Goal: Information Seeking & Learning: Find specific fact

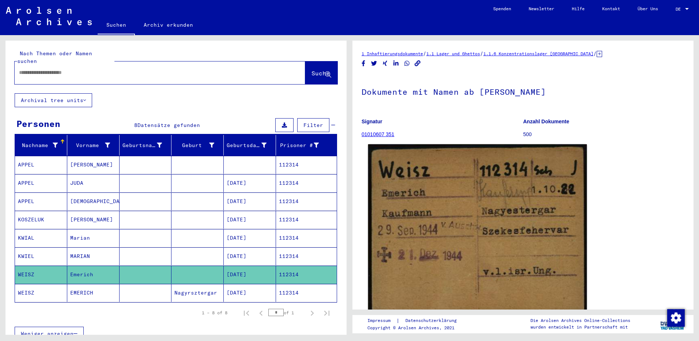
scroll to position [73, 0]
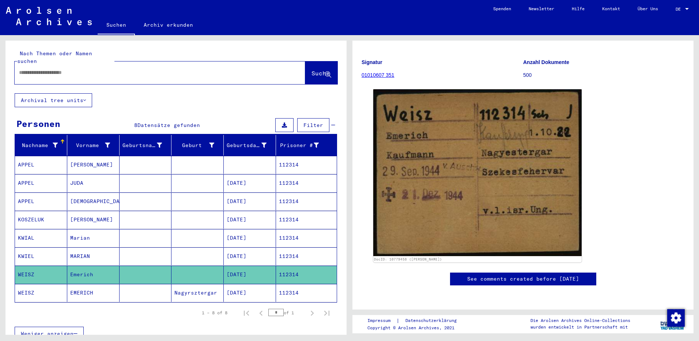
click at [20, 69] on input "text" at bounding box center [153, 73] width 269 height 8
paste input "******"
click at [312, 70] on span "Suche" at bounding box center [321, 73] width 18 height 7
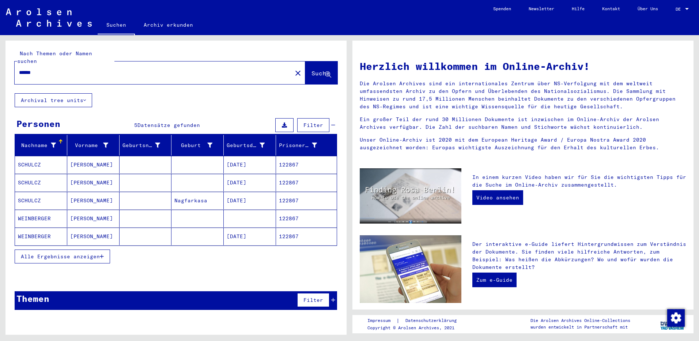
click at [79, 156] on mat-cell "[PERSON_NAME]" at bounding box center [93, 165] width 52 height 18
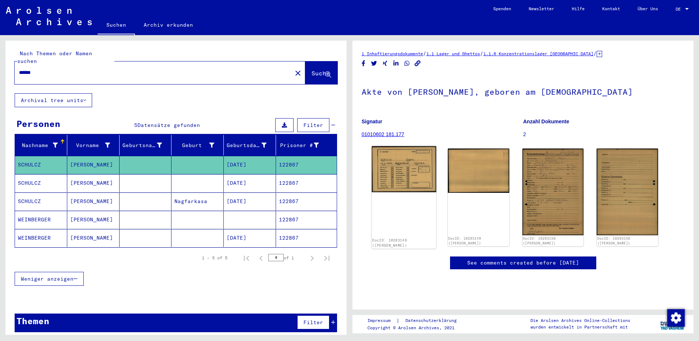
click at [397, 176] on img at bounding box center [404, 169] width 64 height 46
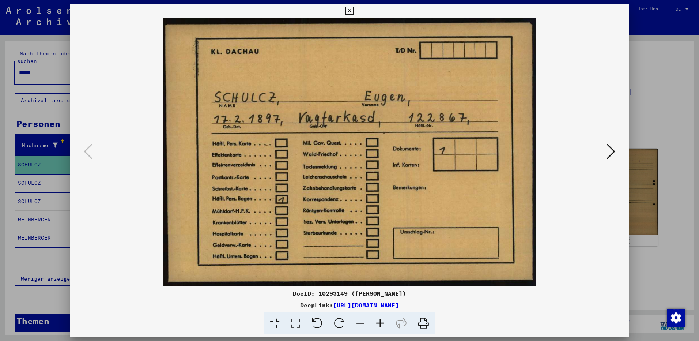
click at [612, 149] on icon at bounding box center [611, 152] width 9 height 18
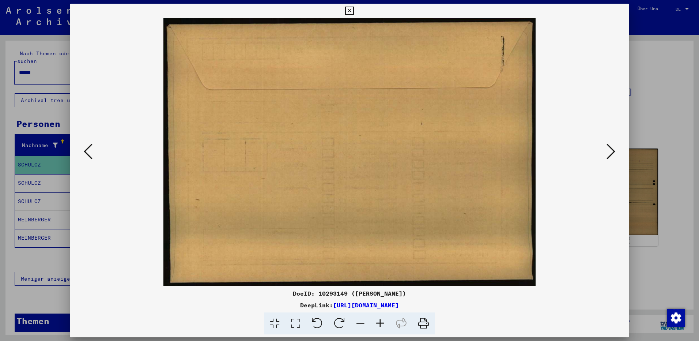
click at [612, 149] on icon at bounding box center [611, 152] width 9 height 18
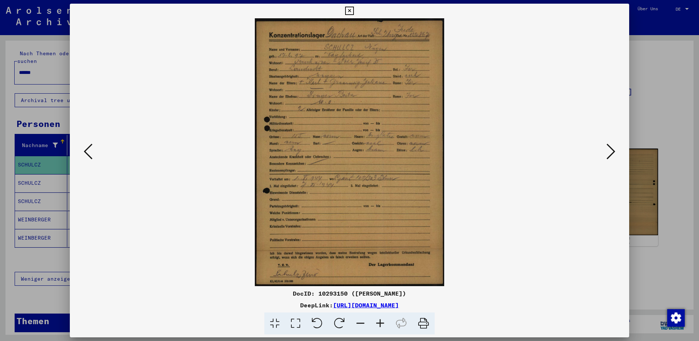
click at [379, 325] on icon at bounding box center [381, 323] width 20 height 22
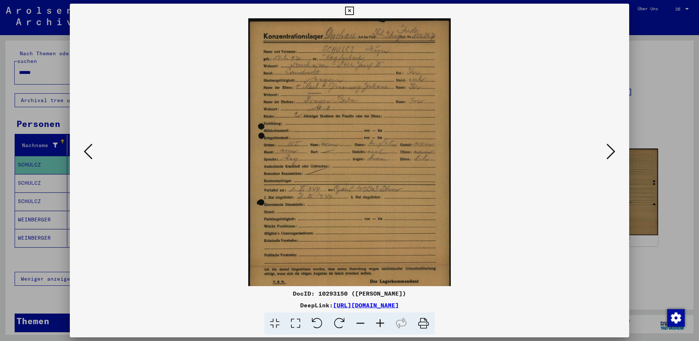
click at [379, 325] on icon at bounding box center [381, 323] width 20 height 22
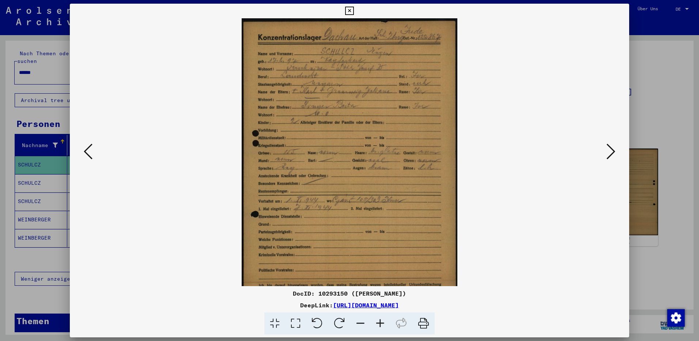
click at [379, 325] on icon at bounding box center [381, 323] width 20 height 22
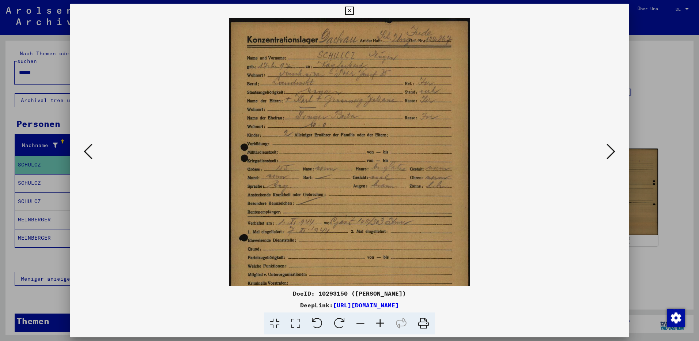
click at [379, 325] on icon at bounding box center [381, 323] width 20 height 22
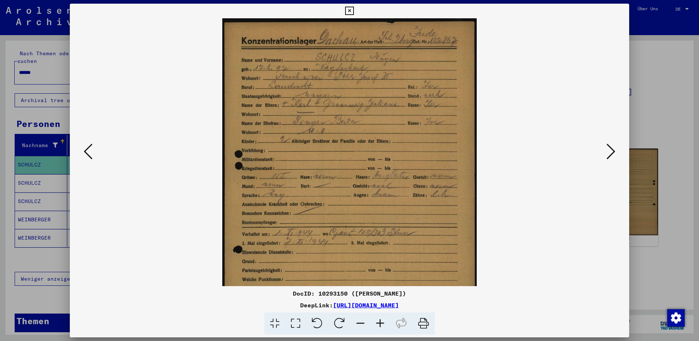
click at [379, 325] on icon at bounding box center [381, 323] width 20 height 22
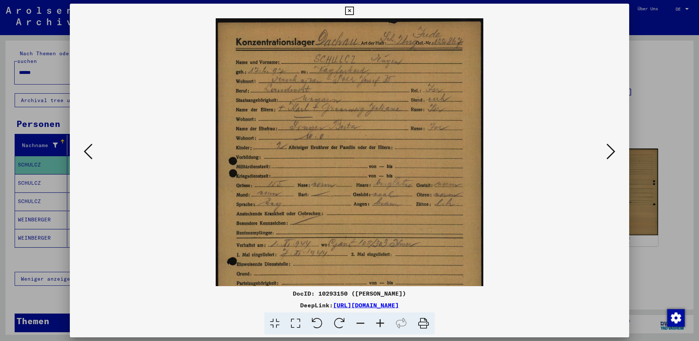
click at [379, 325] on icon at bounding box center [381, 323] width 20 height 22
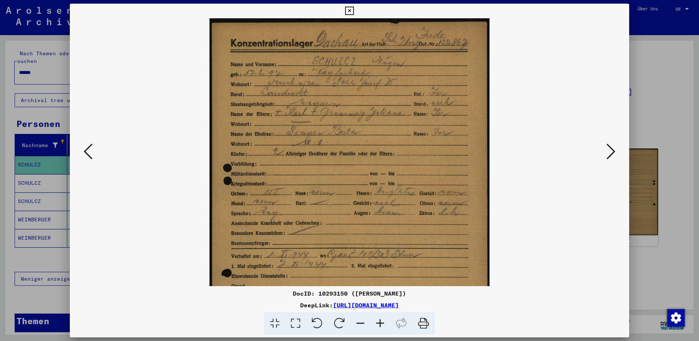
click at [348, 10] on icon at bounding box center [349, 11] width 8 height 9
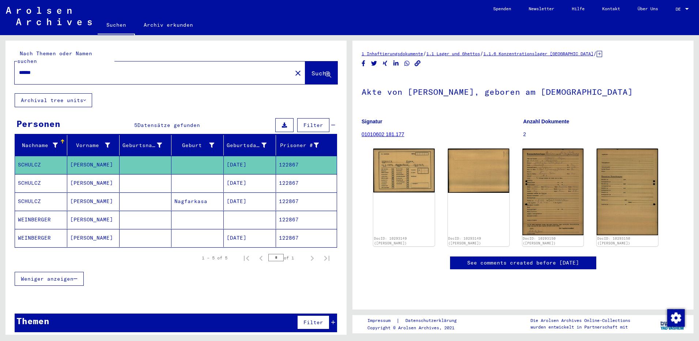
click at [87, 176] on mat-cell "[PERSON_NAME]" at bounding box center [93, 183] width 52 height 18
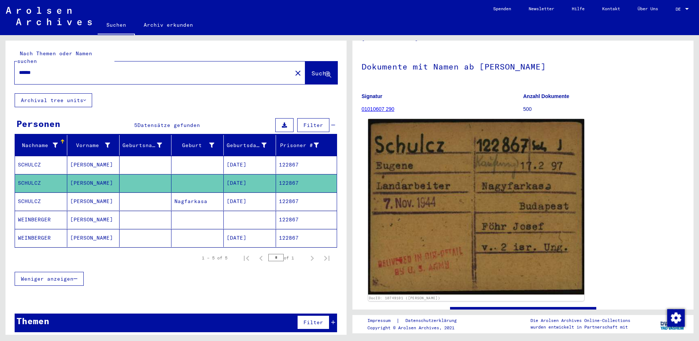
scroll to position [37, 0]
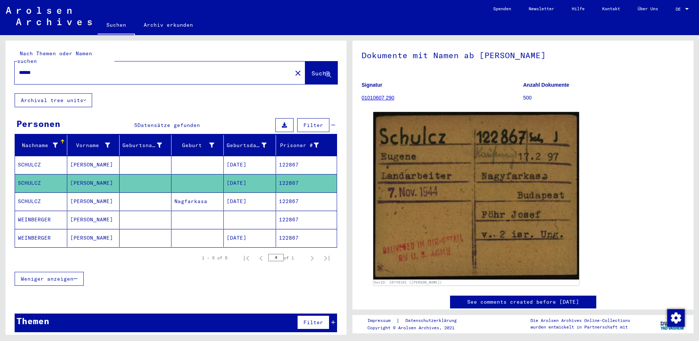
click at [48, 69] on input "******" at bounding box center [153, 73] width 269 height 8
type input "*"
click at [71, 158] on mat-cell "[PERSON_NAME]" at bounding box center [93, 165] width 52 height 18
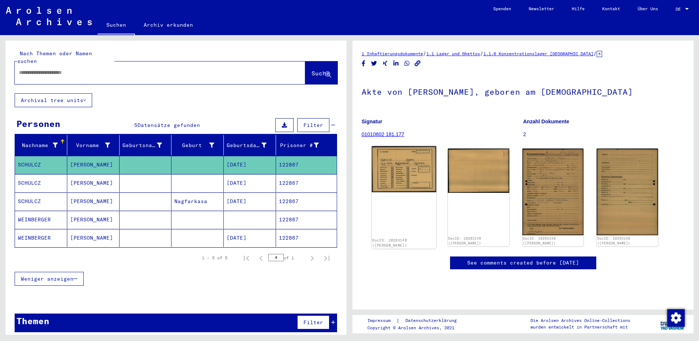
click at [405, 181] on img at bounding box center [404, 169] width 64 height 46
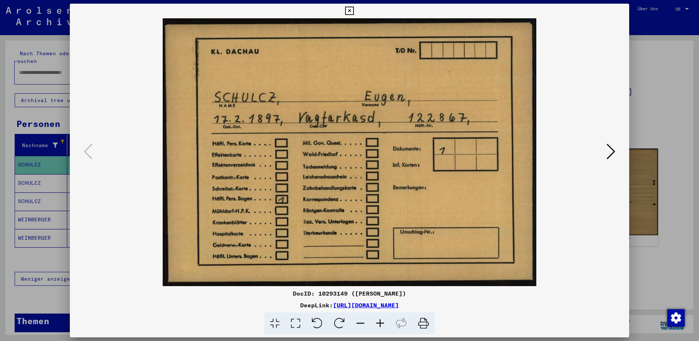
click at [350, 9] on icon at bounding box center [349, 11] width 8 height 9
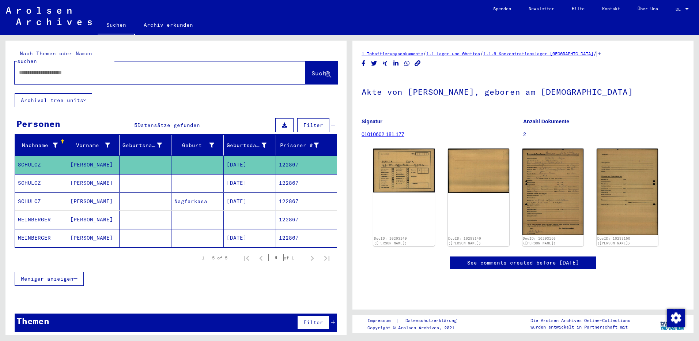
click at [81, 64] on div at bounding box center [151, 72] width 273 height 16
click at [78, 69] on input "text" at bounding box center [153, 73] width 269 height 8
paste input "******"
click at [312, 70] on span "Suche" at bounding box center [321, 73] width 18 height 7
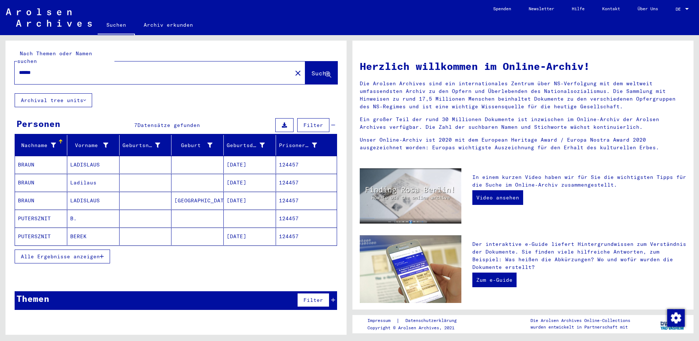
click at [87, 162] on mat-cell "LADISLAUS" at bounding box center [93, 165] width 52 height 18
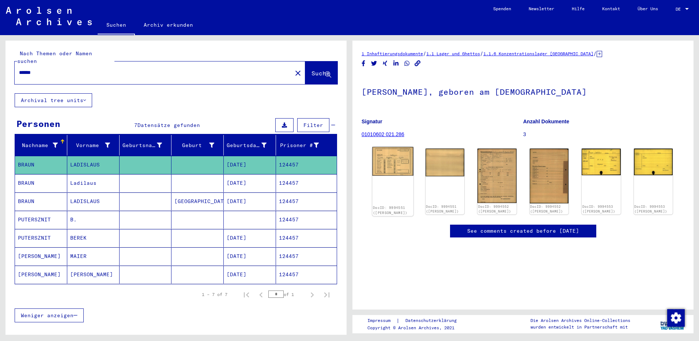
click at [386, 158] on img at bounding box center [392, 161] width 41 height 29
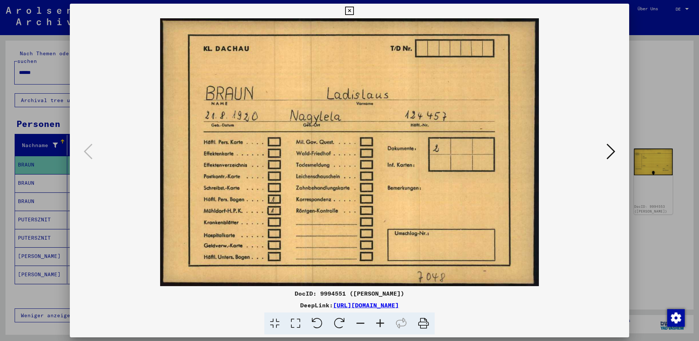
click at [349, 10] on icon at bounding box center [349, 11] width 8 height 9
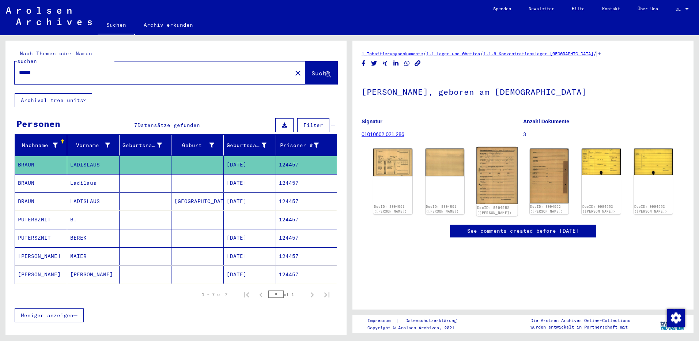
click at [489, 184] on img at bounding box center [497, 175] width 41 height 57
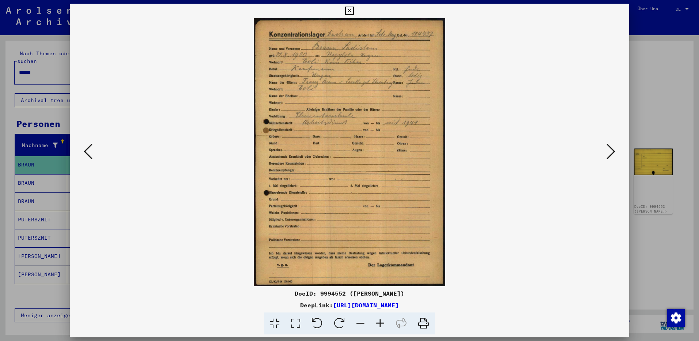
click at [351, 11] on icon at bounding box center [349, 11] width 8 height 9
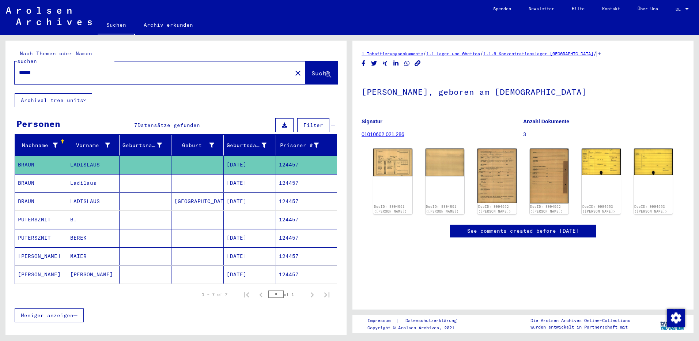
click at [87, 179] on mat-cell "Ladilaus" at bounding box center [93, 183] width 52 height 18
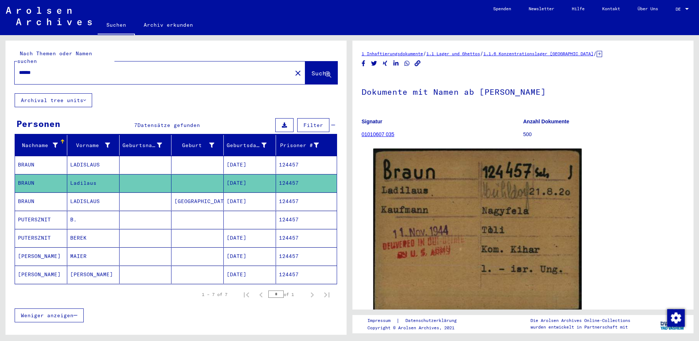
click at [56, 69] on input "******" at bounding box center [153, 73] width 269 height 8
type input "*"
click at [83, 159] on mat-cell "LADISLAUS" at bounding box center [93, 165] width 52 height 18
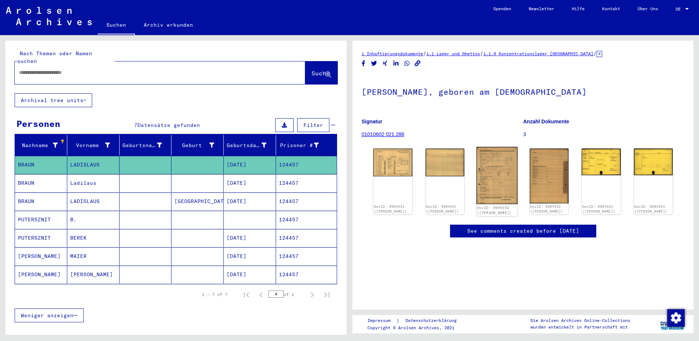
click at [487, 176] on img at bounding box center [497, 175] width 41 height 57
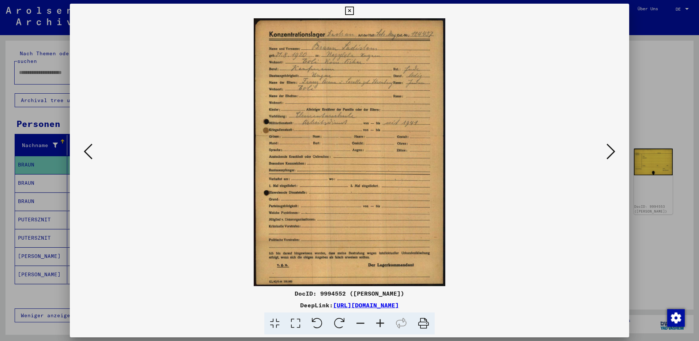
click at [377, 323] on icon at bounding box center [381, 323] width 20 height 22
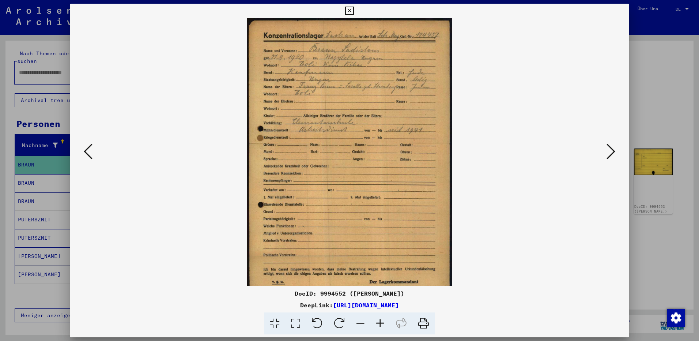
click at [377, 323] on icon at bounding box center [381, 323] width 20 height 22
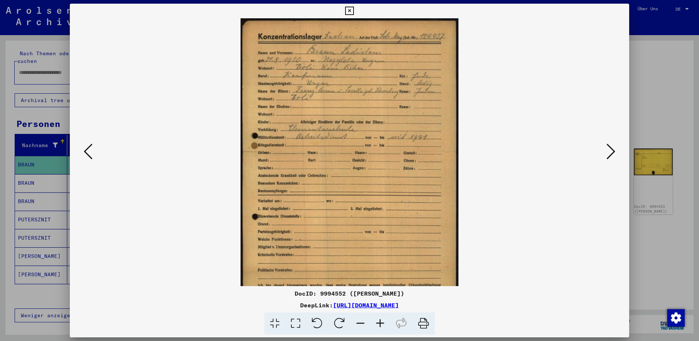
click at [377, 323] on icon at bounding box center [381, 323] width 20 height 22
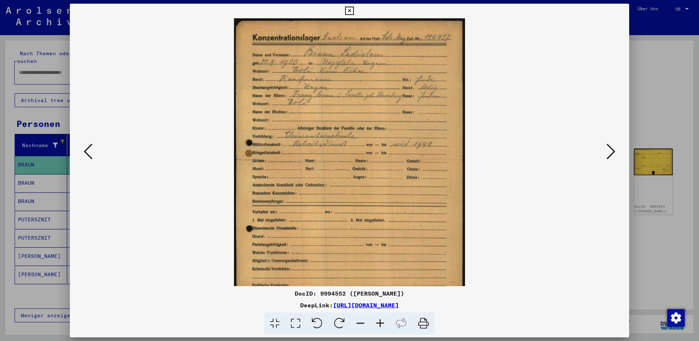
click at [377, 323] on icon at bounding box center [381, 323] width 20 height 22
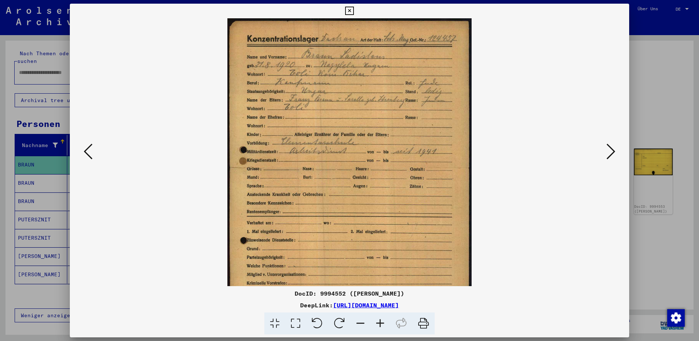
click at [377, 323] on icon at bounding box center [381, 323] width 20 height 22
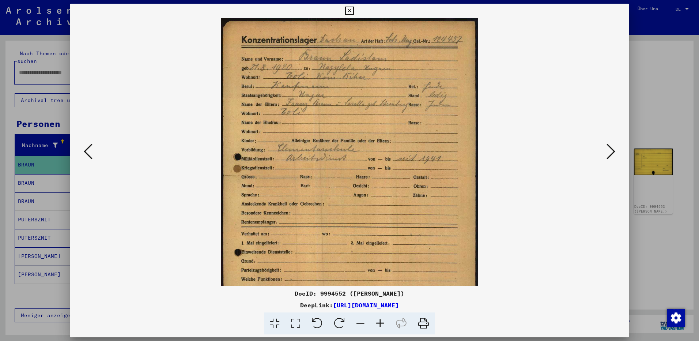
click at [377, 323] on icon at bounding box center [381, 323] width 20 height 22
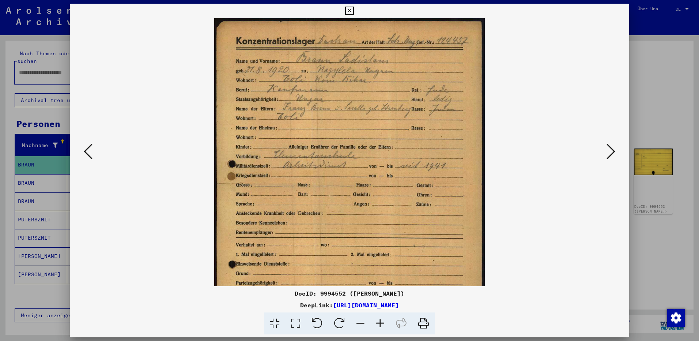
click at [377, 323] on icon at bounding box center [381, 323] width 20 height 22
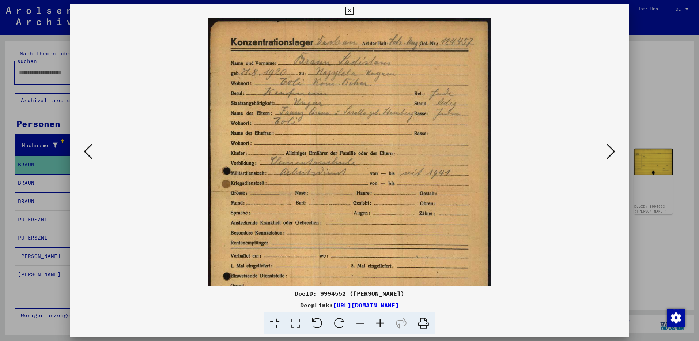
click at [377, 323] on icon at bounding box center [381, 323] width 20 height 22
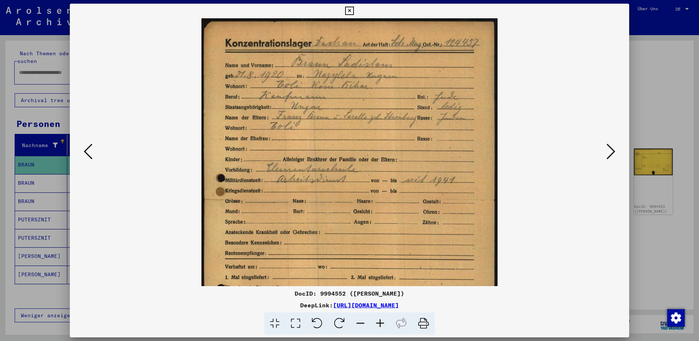
click at [377, 323] on icon at bounding box center [381, 323] width 20 height 22
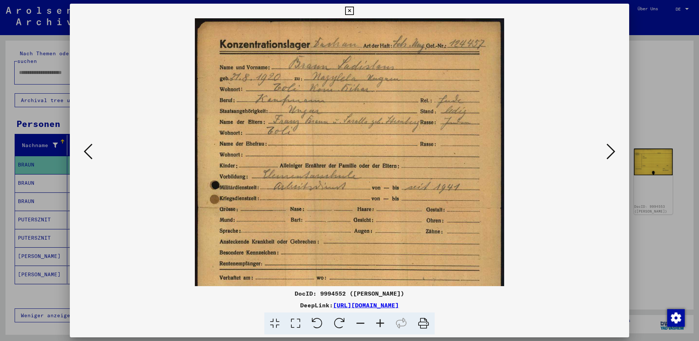
click at [377, 323] on icon at bounding box center [381, 323] width 20 height 22
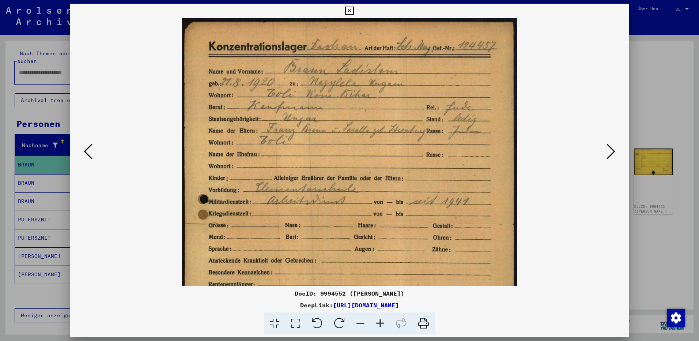
click at [349, 11] on icon at bounding box center [349, 11] width 8 height 9
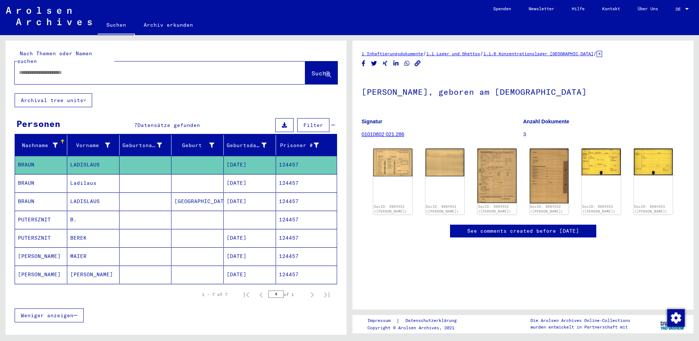
click at [30, 69] on input "text" at bounding box center [153, 73] width 269 height 8
paste input "*****"
click at [312, 70] on span "Suche" at bounding box center [321, 73] width 18 height 7
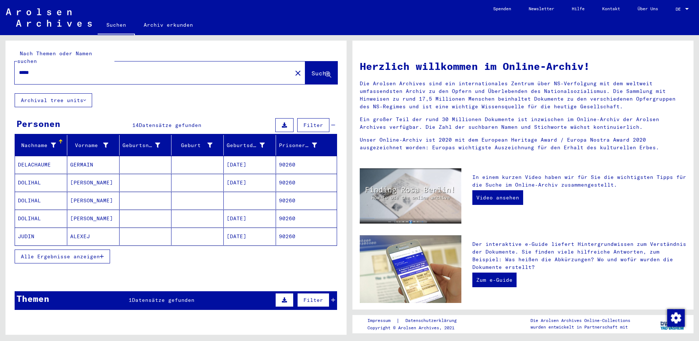
click at [53, 252] on button "Alle Ergebnisse anzeigen" at bounding box center [62, 257] width 95 height 14
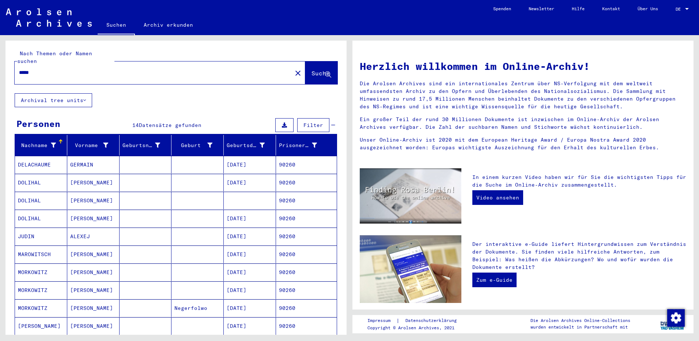
click at [93, 247] on mat-cell "[PERSON_NAME]" at bounding box center [93, 254] width 52 height 18
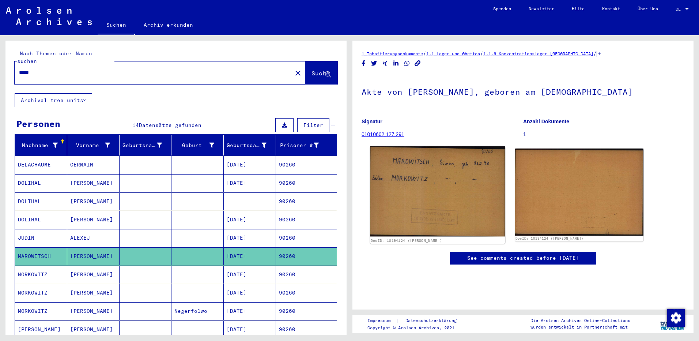
click at [412, 194] on img at bounding box center [437, 191] width 135 height 90
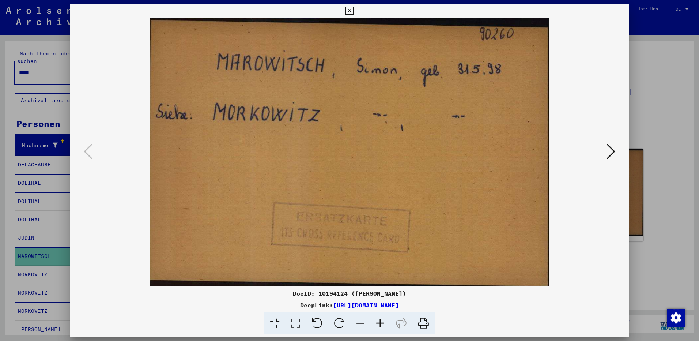
click at [349, 12] on icon at bounding box center [349, 11] width 8 height 9
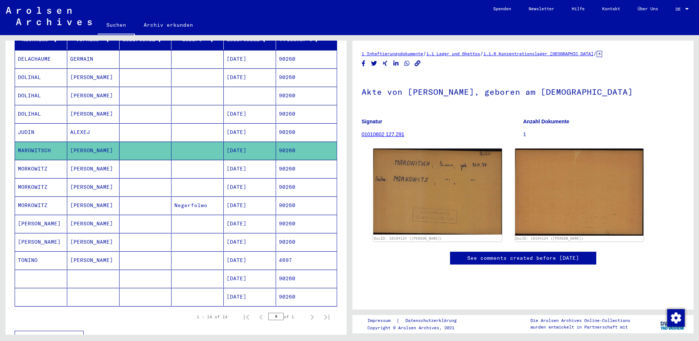
scroll to position [110, 0]
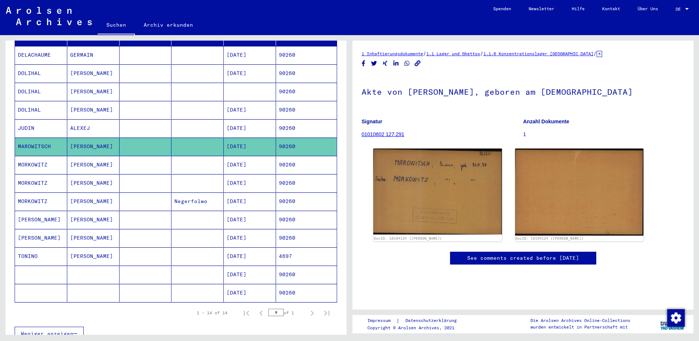
click at [106, 157] on mat-cell "[PERSON_NAME]" at bounding box center [93, 165] width 52 height 18
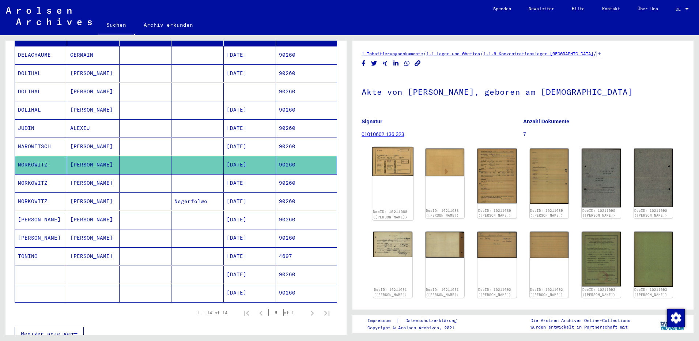
click at [394, 164] on img at bounding box center [392, 161] width 41 height 29
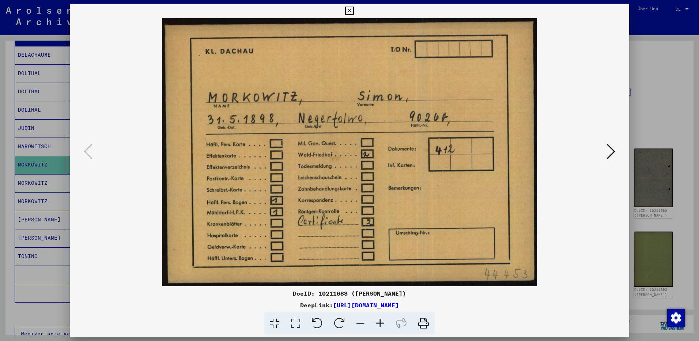
click at [607, 150] on icon at bounding box center [611, 152] width 9 height 18
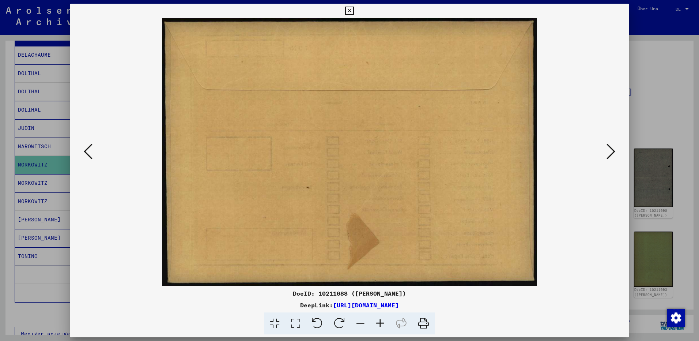
click at [607, 149] on icon at bounding box center [611, 152] width 9 height 18
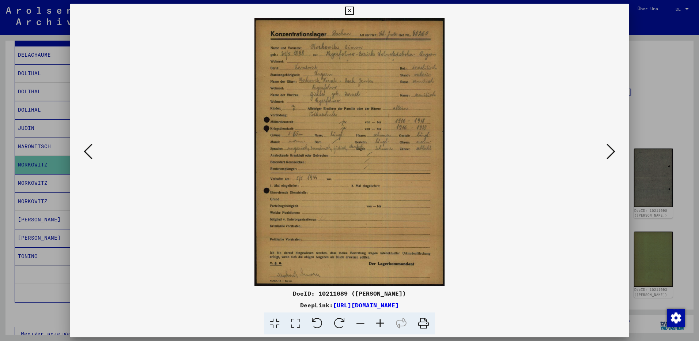
click at [379, 322] on icon at bounding box center [381, 323] width 20 height 22
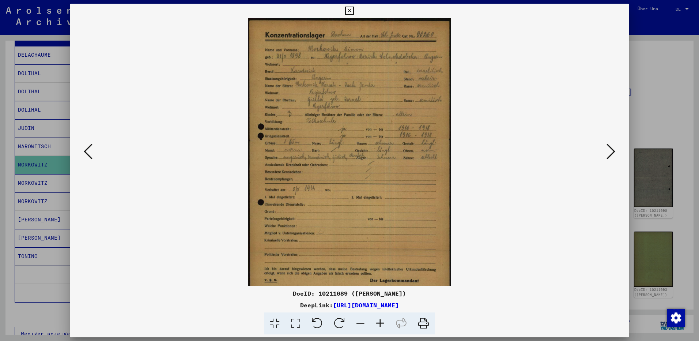
click at [380, 322] on icon at bounding box center [381, 323] width 20 height 22
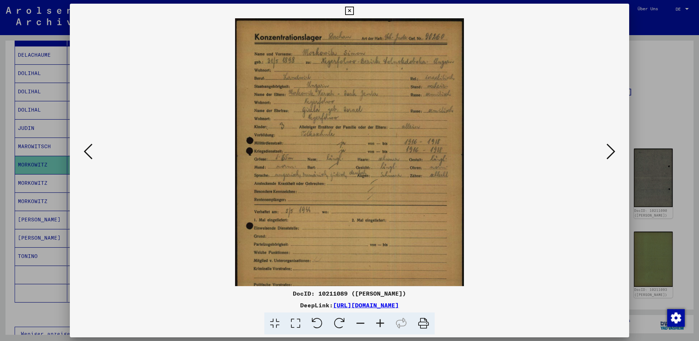
click at [380, 322] on icon at bounding box center [381, 323] width 20 height 22
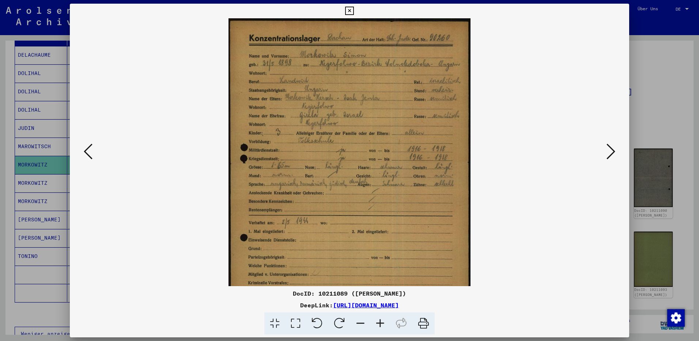
click at [380, 322] on icon at bounding box center [381, 323] width 20 height 22
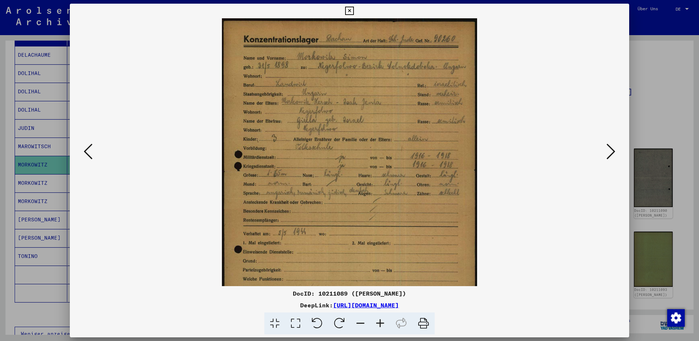
click at [380, 322] on icon at bounding box center [381, 323] width 20 height 22
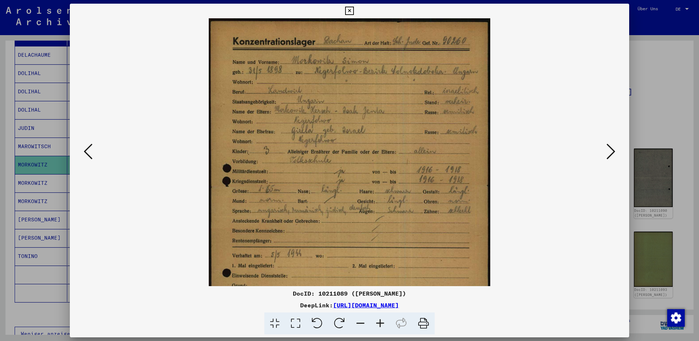
click at [349, 11] on icon at bounding box center [349, 11] width 8 height 9
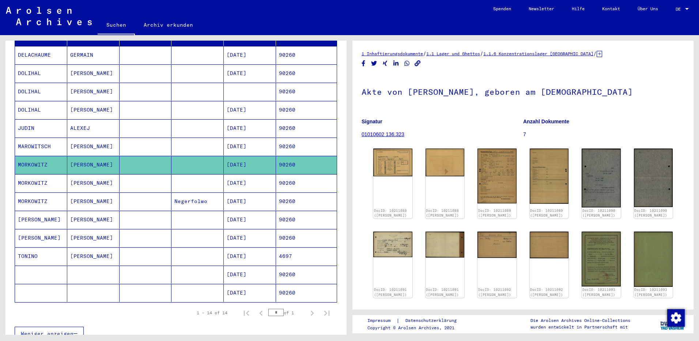
click at [75, 179] on mat-cell "[PERSON_NAME]" at bounding box center [93, 183] width 52 height 18
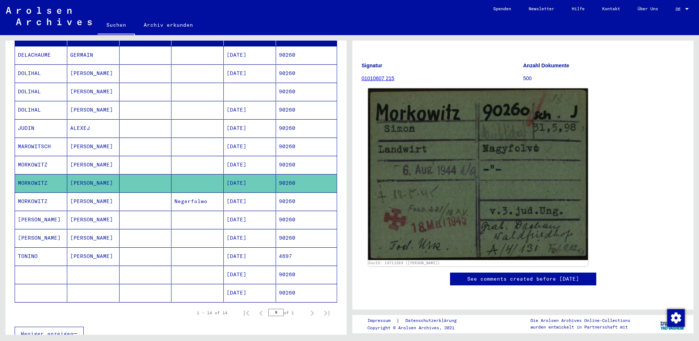
scroll to position [73, 0]
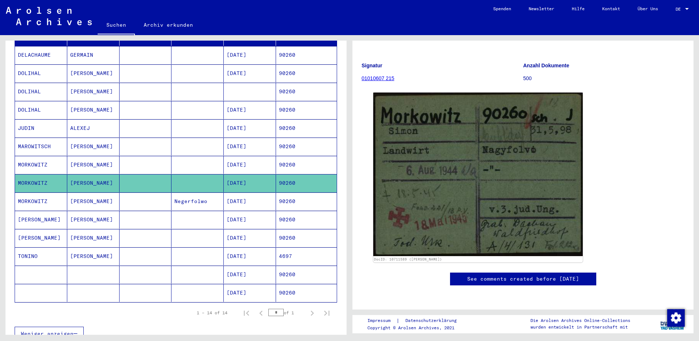
click at [178, 107] on mat-cell at bounding box center [198, 110] width 52 height 18
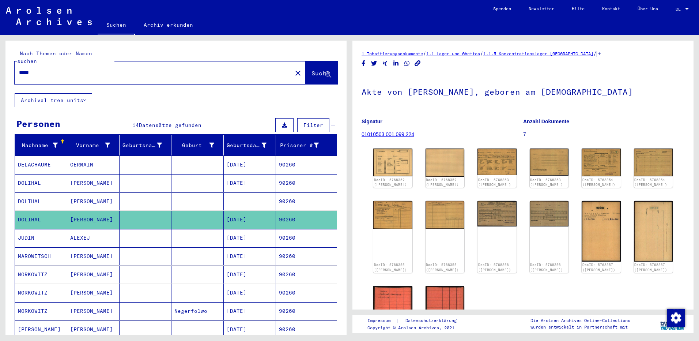
click at [53, 69] on input "*****" at bounding box center [153, 73] width 269 height 8
type input "*"
click at [41, 64] on div at bounding box center [151, 72] width 273 height 16
click at [49, 69] on input "text" at bounding box center [153, 73] width 269 height 8
paste input "******"
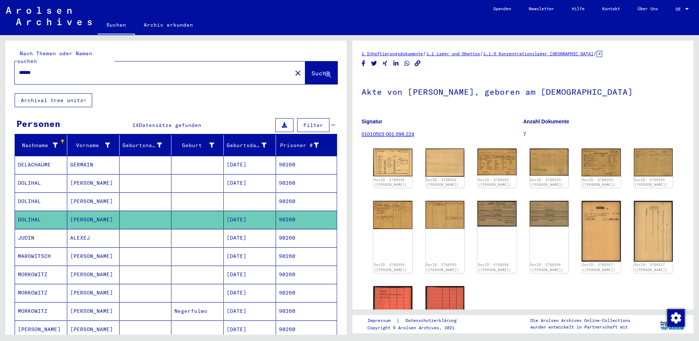
click at [317, 70] on span "Suche" at bounding box center [321, 73] width 18 height 7
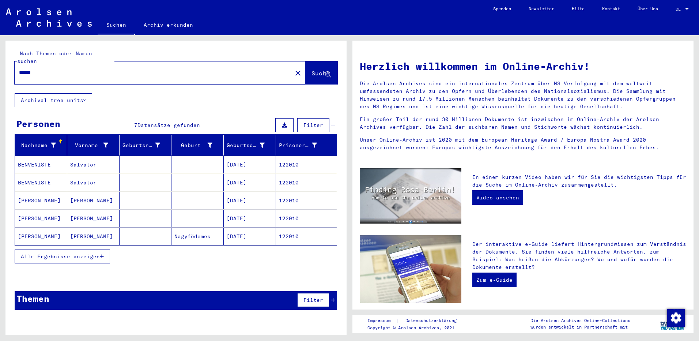
click at [50, 253] on button "Alle Ergebnisse anzeigen" at bounding box center [62, 257] width 95 height 14
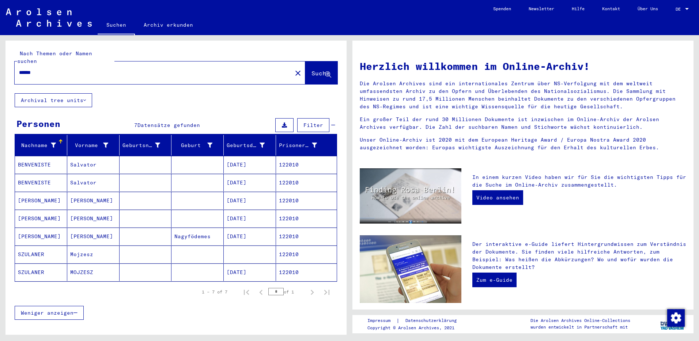
click at [88, 198] on mat-cell "[PERSON_NAME]" at bounding box center [93, 201] width 52 height 18
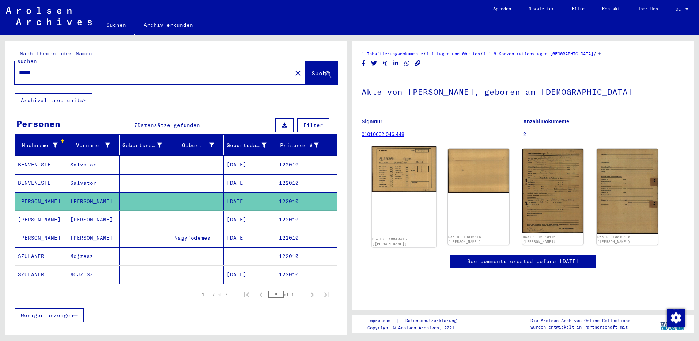
click at [392, 160] on img at bounding box center [404, 169] width 64 height 46
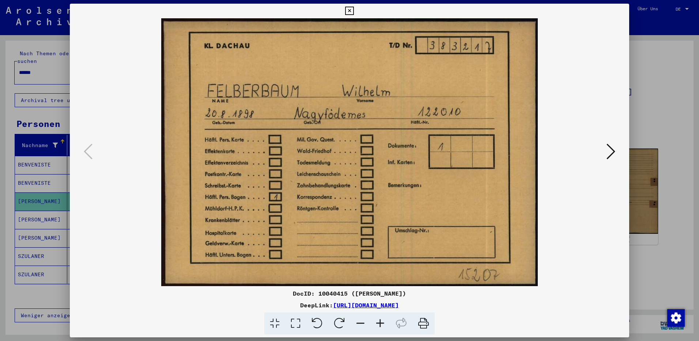
drag, startPoint x: 349, startPoint y: 12, endPoint x: 332, endPoint y: 19, distance: 18.8
click at [349, 12] on icon at bounding box center [349, 11] width 8 height 9
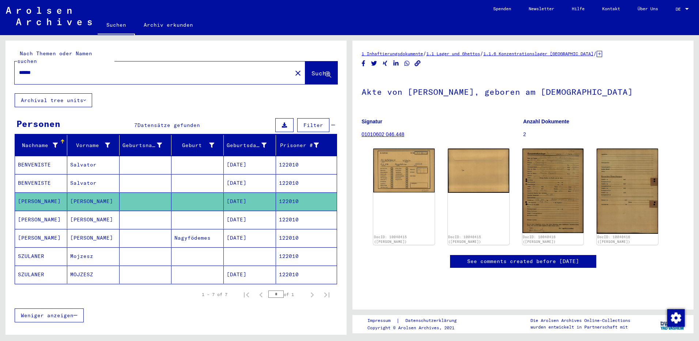
click at [88, 212] on mat-cell "[PERSON_NAME]" at bounding box center [93, 220] width 52 height 18
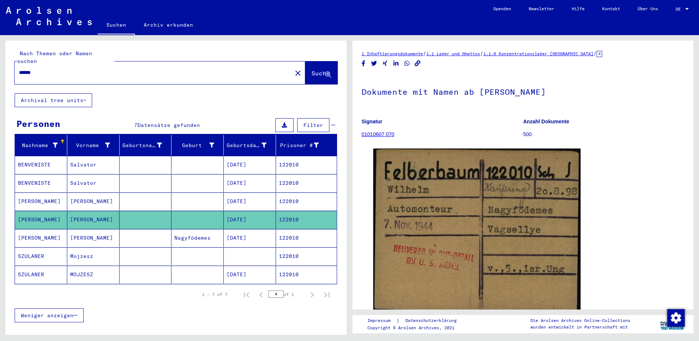
click at [74, 69] on input "******" at bounding box center [153, 73] width 269 height 8
type input "*"
click at [54, 69] on input "text" at bounding box center [153, 73] width 269 height 8
paste input "*********"
click at [314, 70] on span "Suche" at bounding box center [321, 73] width 18 height 7
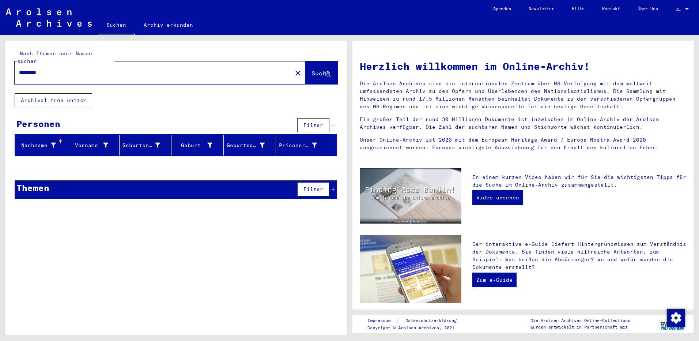
click at [51, 69] on input "*********" at bounding box center [151, 73] width 265 height 8
type input "*"
click at [38, 69] on input "text" at bounding box center [151, 73] width 265 height 8
paste input "*****"
click at [314, 70] on span "Suche" at bounding box center [321, 73] width 18 height 7
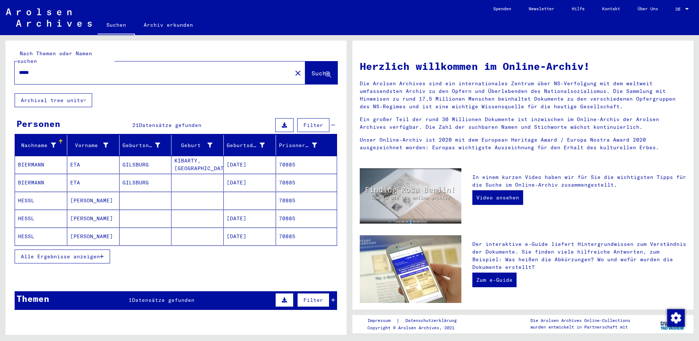
click at [75, 253] on span "Alle Ergebnisse anzeigen" at bounding box center [60, 256] width 79 height 7
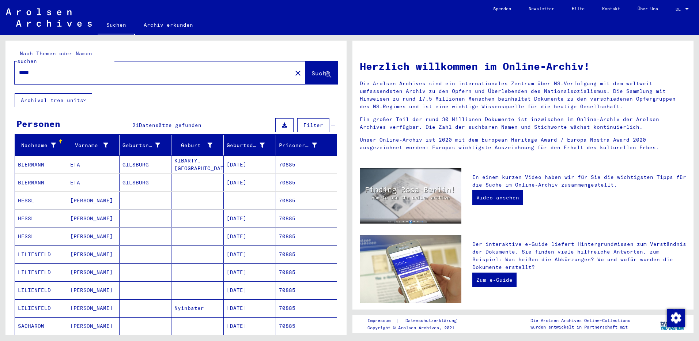
click at [46, 69] on input "*****" at bounding box center [151, 73] width 265 height 8
type input "*"
click at [40, 69] on input "text" at bounding box center [151, 73] width 265 height 8
paste input "*****"
click at [312, 72] on button "Suche" at bounding box center [321, 72] width 32 height 23
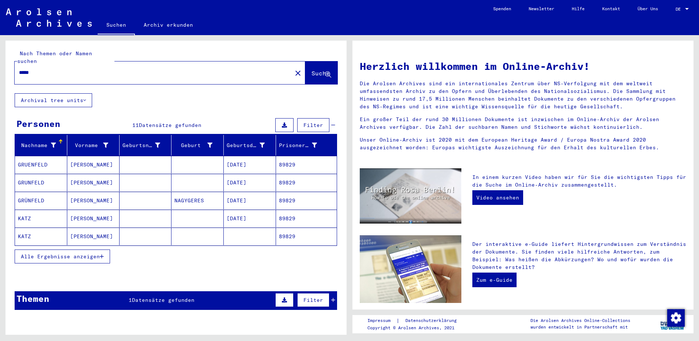
click at [74, 156] on mat-cell "[PERSON_NAME]" at bounding box center [93, 165] width 52 height 18
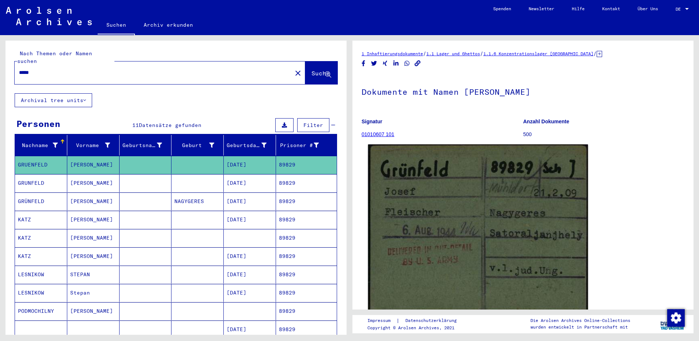
scroll to position [37, 0]
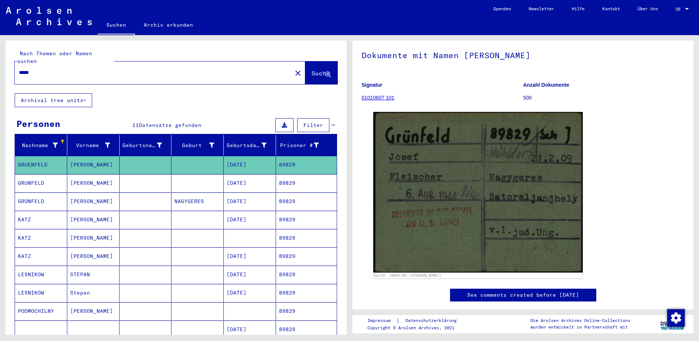
click at [52, 69] on input "*****" at bounding box center [153, 73] width 269 height 8
type input "*"
click at [69, 69] on input "text" at bounding box center [153, 73] width 269 height 8
paste input "*****"
click at [316, 70] on span "Suche" at bounding box center [321, 73] width 18 height 7
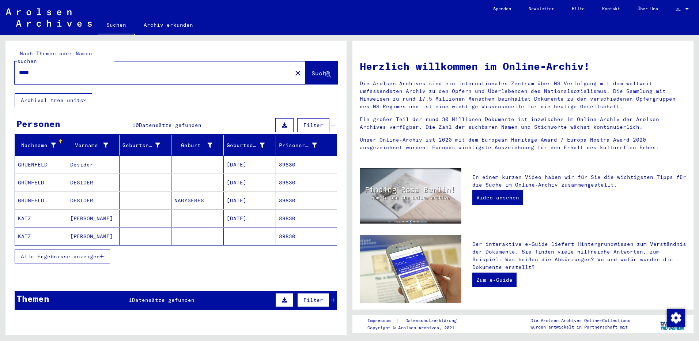
click at [80, 156] on mat-cell "Desider" at bounding box center [93, 165] width 52 height 18
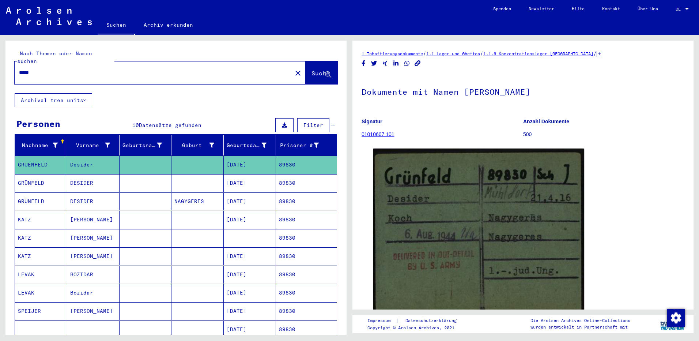
drag, startPoint x: 88, startPoint y: 174, endPoint x: 94, endPoint y: 177, distance: 6.4
click at [89, 175] on mat-cell "DESIDER" at bounding box center [93, 183] width 52 height 18
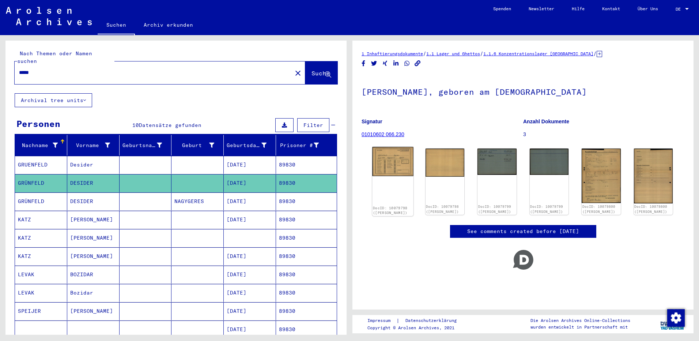
click at [401, 167] on img at bounding box center [392, 161] width 41 height 29
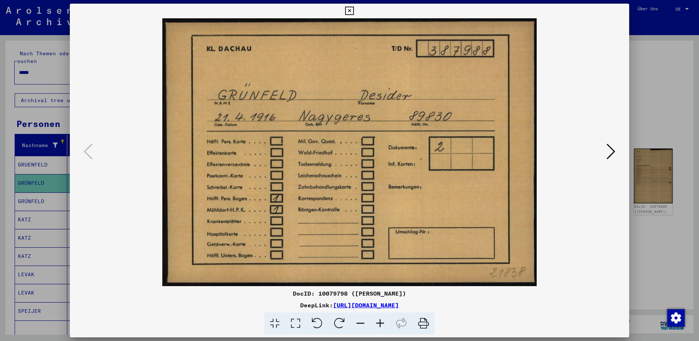
click at [350, 11] on icon at bounding box center [349, 11] width 8 height 9
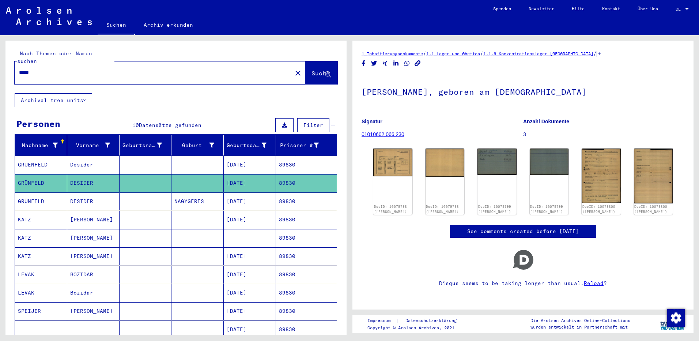
click at [65, 69] on input "*****" at bounding box center [153, 73] width 269 height 8
type input "*"
click at [27, 69] on input "text" at bounding box center [153, 73] width 269 height 8
paste input "*****"
click at [325, 72] on icon at bounding box center [328, 75] width 6 height 6
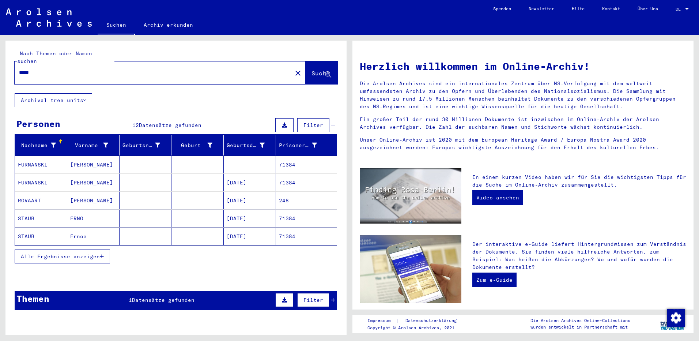
click at [83, 213] on mat-cell "ERNÖ" at bounding box center [93, 219] width 52 height 18
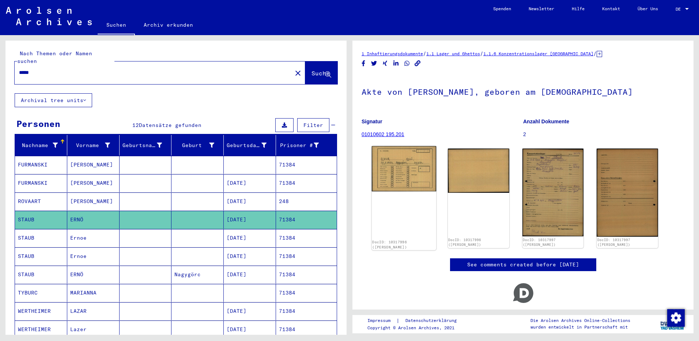
click at [391, 165] on img at bounding box center [404, 168] width 64 height 45
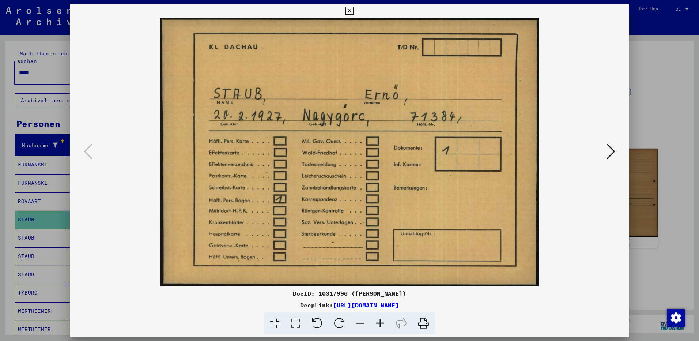
click at [351, 9] on icon at bounding box center [349, 11] width 8 height 9
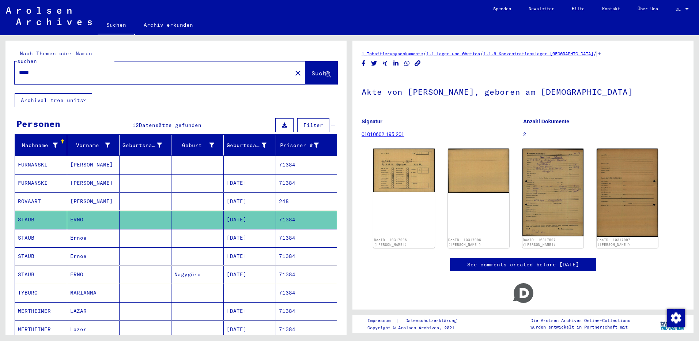
drag, startPoint x: 82, startPoint y: 232, endPoint x: 115, endPoint y: 232, distance: 32.6
click at [82, 232] on mat-cell "Ernoe" at bounding box center [93, 238] width 52 height 18
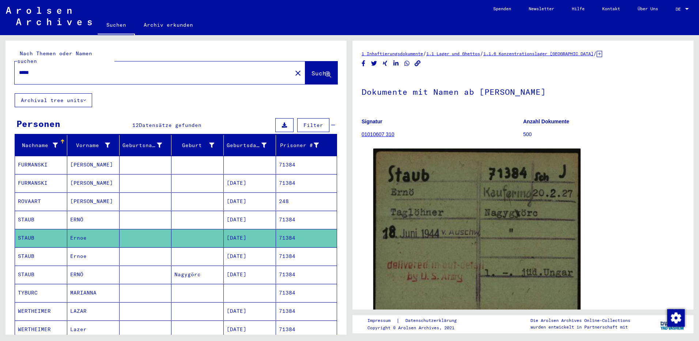
click at [44, 69] on input "*****" at bounding box center [153, 73] width 269 height 8
type input "*"
click at [77, 214] on mat-cell "ERNÖ" at bounding box center [93, 220] width 52 height 18
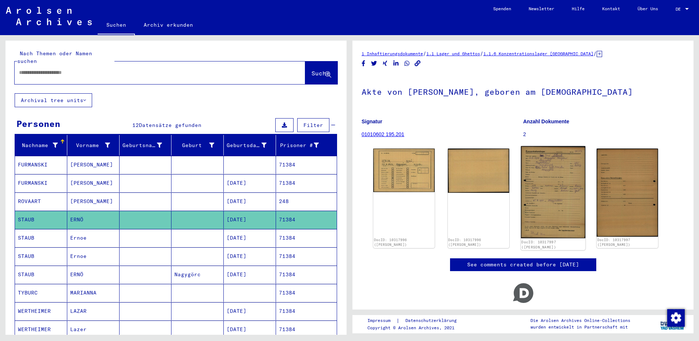
click at [546, 199] on img at bounding box center [553, 192] width 64 height 92
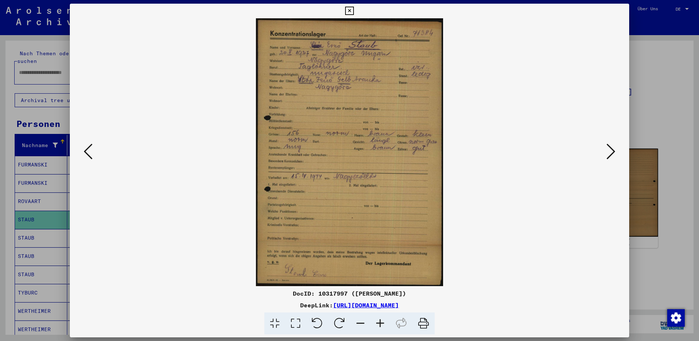
click at [380, 322] on icon at bounding box center [381, 323] width 20 height 22
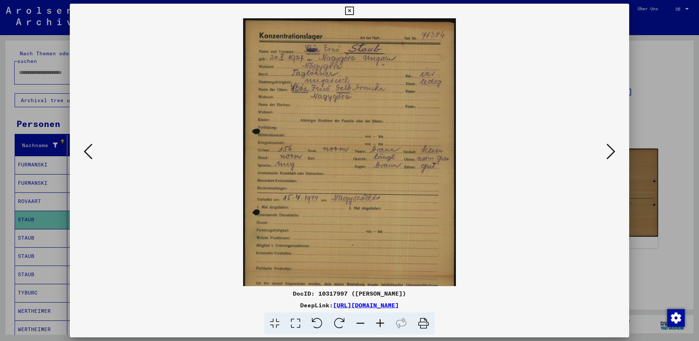
click at [380, 322] on icon at bounding box center [381, 323] width 20 height 22
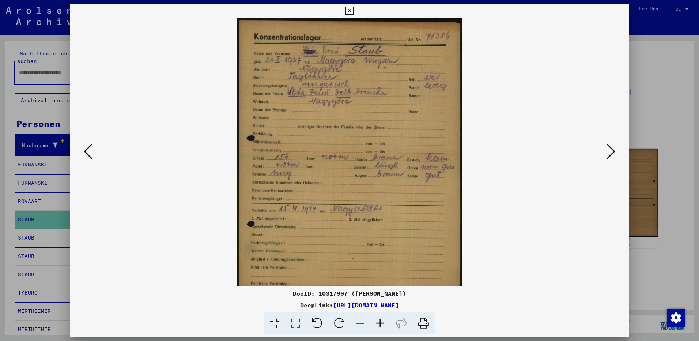
click at [380, 322] on icon at bounding box center [381, 323] width 20 height 22
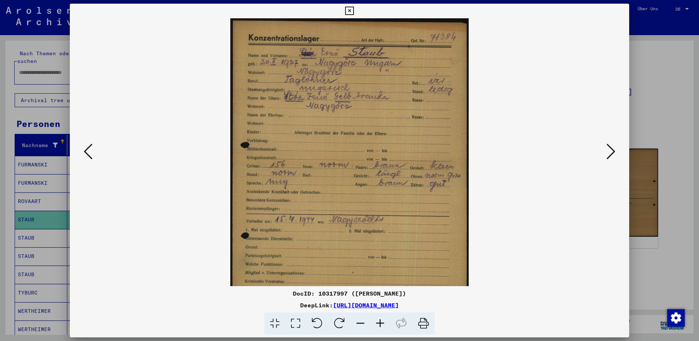
click at [380, 322] on icon at bounding box center [381, 323] width 20 height 22
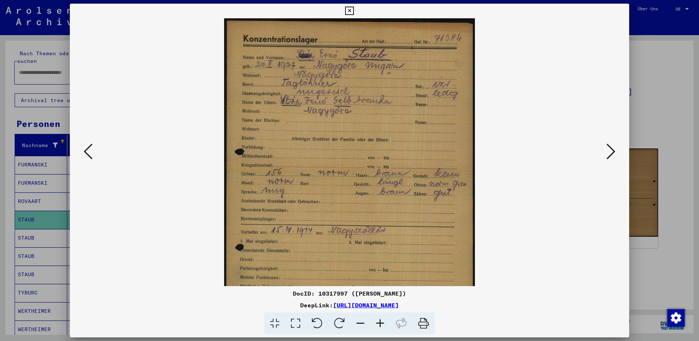
click at [380, 322] on icon at bounding box center [381, 323] width 20 height 22
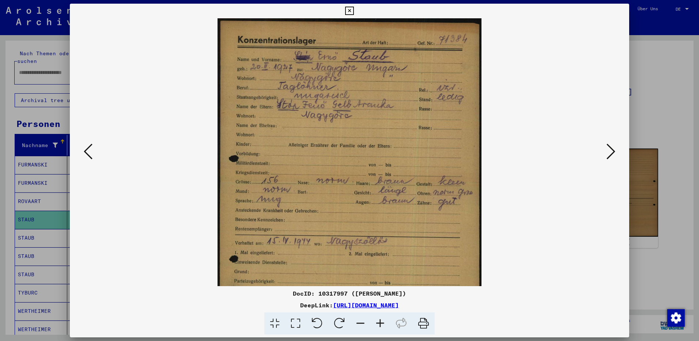
click at [380, 322] on icon at bounding box center [381, 323] width 20 height 22
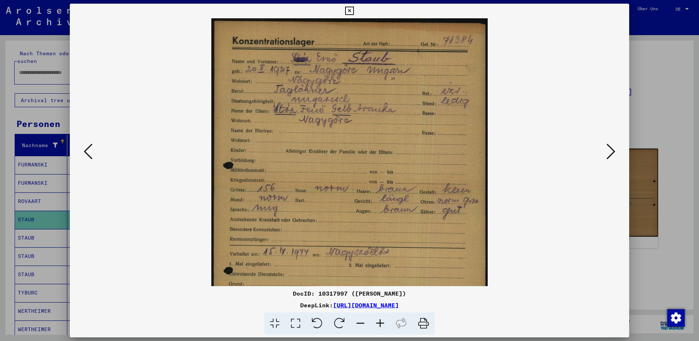
click at [380, 322] on icon at bounding box center [381, 323] width 20 height 22
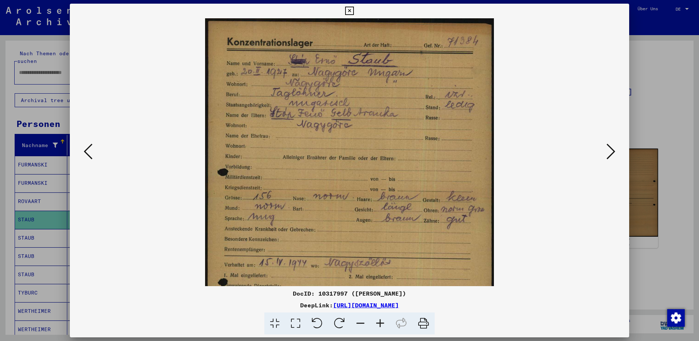
click at [349, 11] on icon at bounding box center [349, 11] width 8 height 9
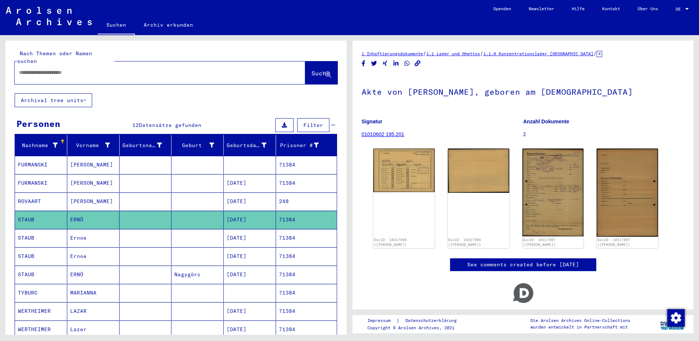
click at [22, 69] on input "text" at bounding box center [153, 73] width 269 height 8
paste input "*****"
click at [320, 70] on span "Suche" at bounding box center [321, 73] width 18 height 7
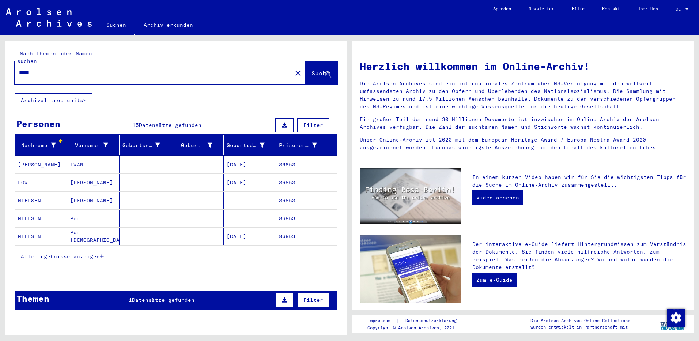
click at [49, 253] on span "Alle Ergebnisse anzeigen" at bounding box center [60, 256] width 79 height 7
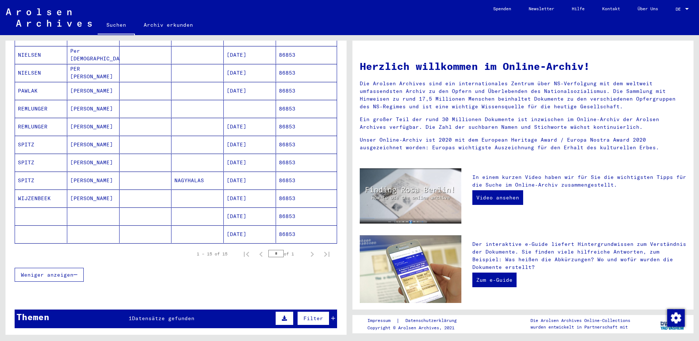
scroll to position [183, 0]
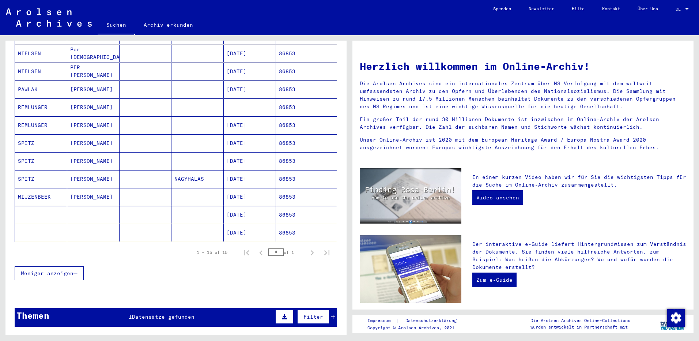
click at [83, 134] on mat-cell "[PERSON_NAME]" at bounding box center [93, 143] width 52 height 18
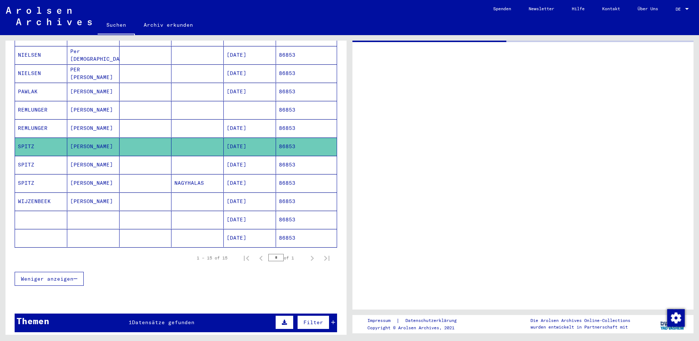
scroll to position [184, 0]
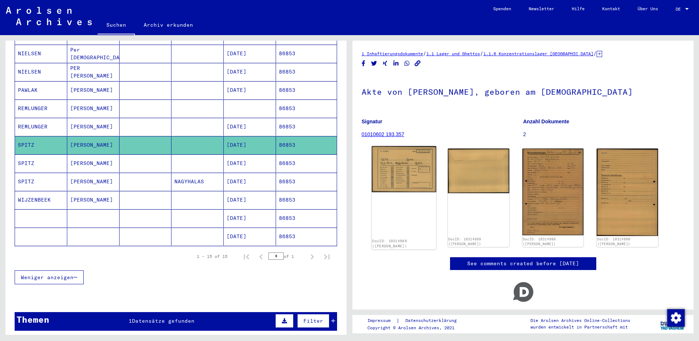
click at [395, 170] on img at bounding box center [404, 169] width 64 height 46
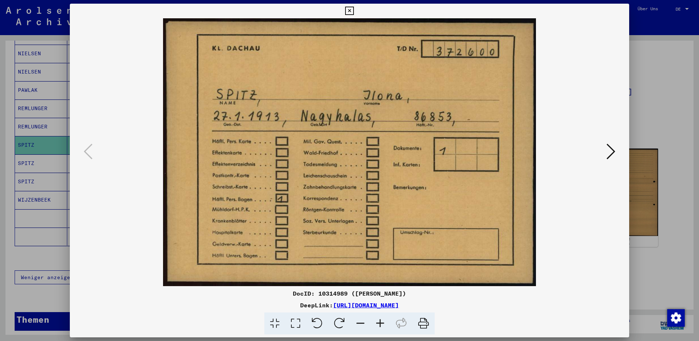
click at [348, 10] on icon at bounding box center [349, 11] width 8 height 9
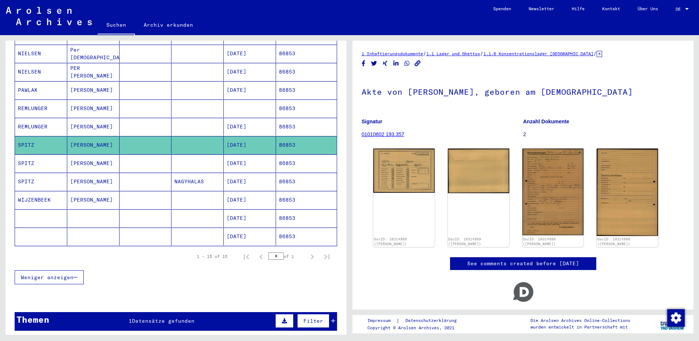
click at [97, 154] on mat-cell "[PERSON_NAME]" at bounding box center [93, 163] width 52 height 18
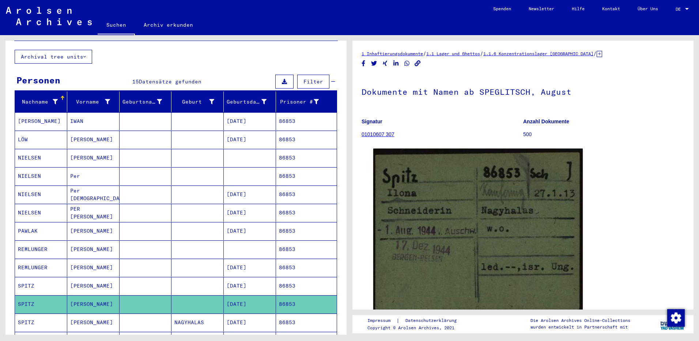
scroll to position [1, 0]
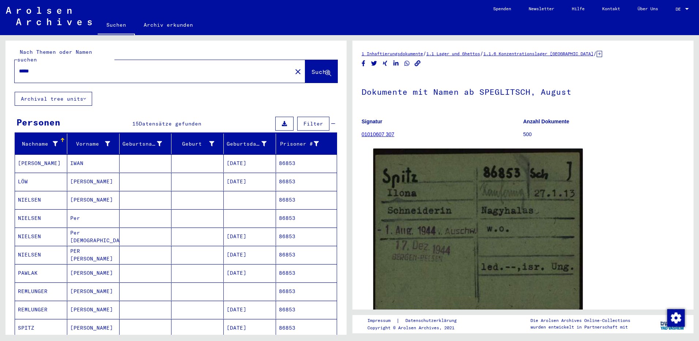
click at [48, 67] on input "*****" at bounding box center [153, 71] width 269 height 8
type input "*"
click at [34, 67] on input "text" at bounding box center [153, 71] width 269 height 8
paste input "*****"
click at [312, 68] on span "Suche" at bounding box center [321, 71] width 18 height 7
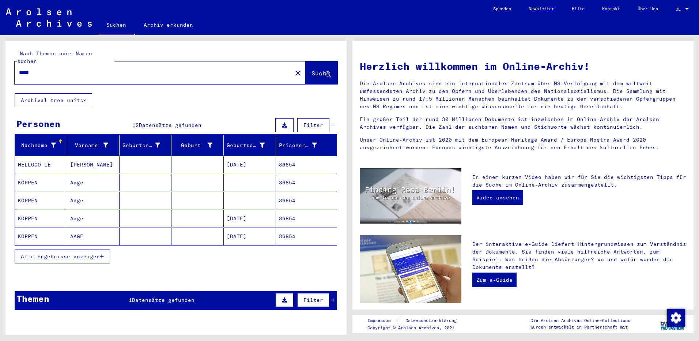
click at [47, 253] on span "Alle Ergebnisse anzeigen" at bounding box center [60, 256] width 79 height 7
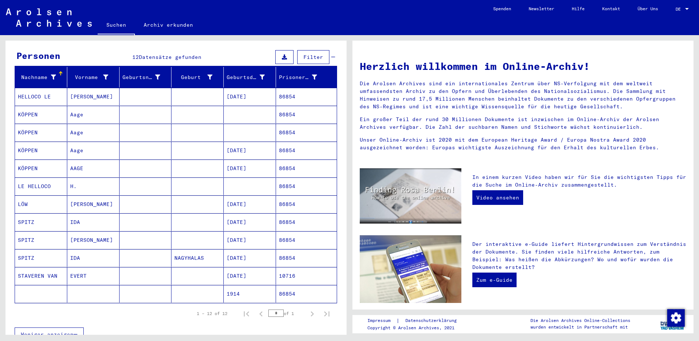
scroll to position [73, 0]
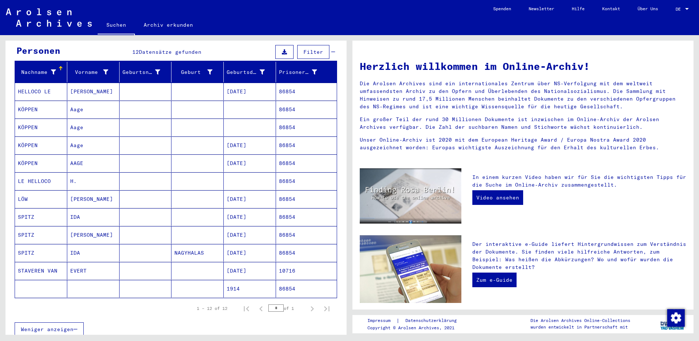
click at [89, 209] on mat-cell "IDA" at bounding box center [93, 217] width 52 height 18
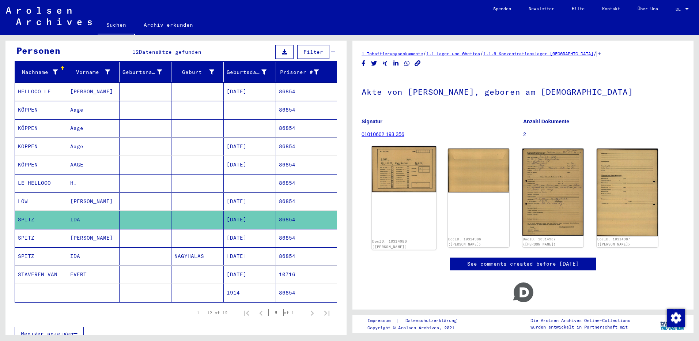
click at [402, 164] on img at bounding box center [404, 169] width 64 height 46
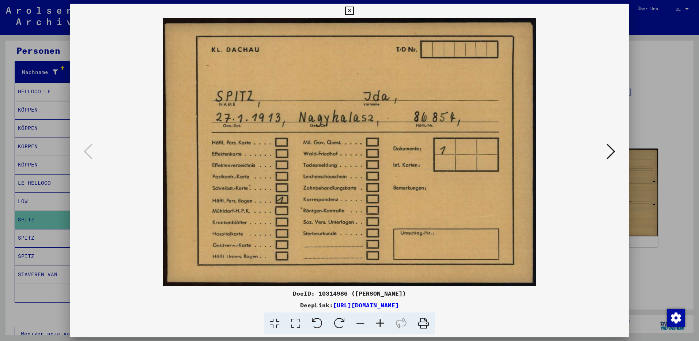
click at [349, 9] on icon at bounding box center [349, 11] width 8 height 9
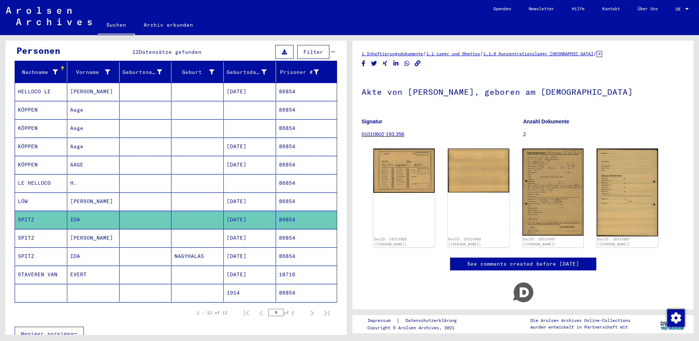
click at [63, 229] on mat-cell "SPITZ" at bounding box center [41, 238] width 52 height 18
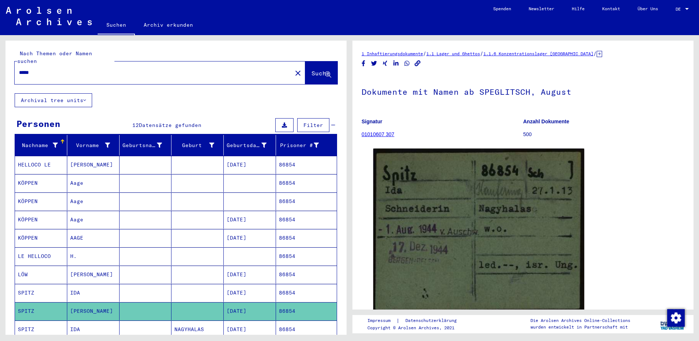
drag, startPoint x: 35, startPoint y: 64, endPoint x: 42, endPoint y: 65, distance: 6.5
click at [40, 69] on input "*****" at bounding box center [153, 73] width 269 height 8
type input "*"
click at [44, 69] on input "text" at bounding box center [153, 73] width 269 height 8
click at [314, 61] on button "Suche" at bounding box center [321, 72] width 32 height 23
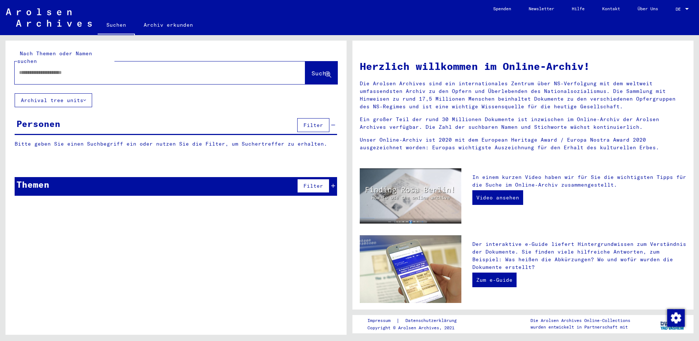
click at [21, 69] on input "text" at bounding box center [151, 73] width 265 height 8
paste input "*****"
click at [312, 70] on span "Suche" at bounding box center [321, 73] width 18 height 7
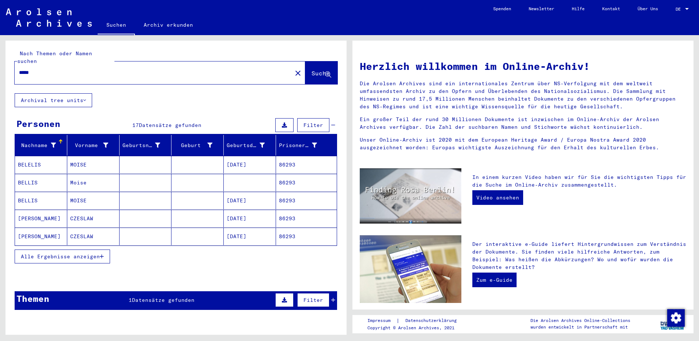
click at [68, 253] on span "Alle Ergebnisse anzeigen" at bounding box center [60, 256] width 79 height 7
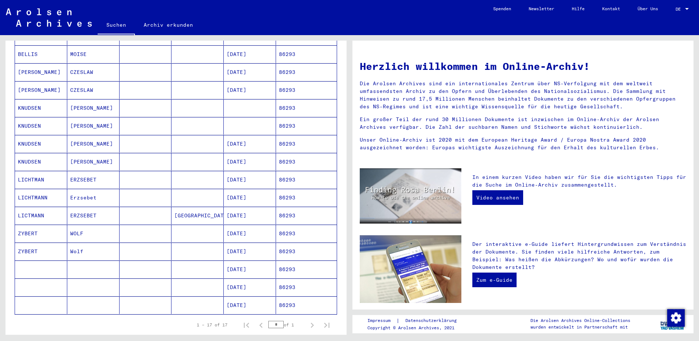
scroll to position [110, 0]
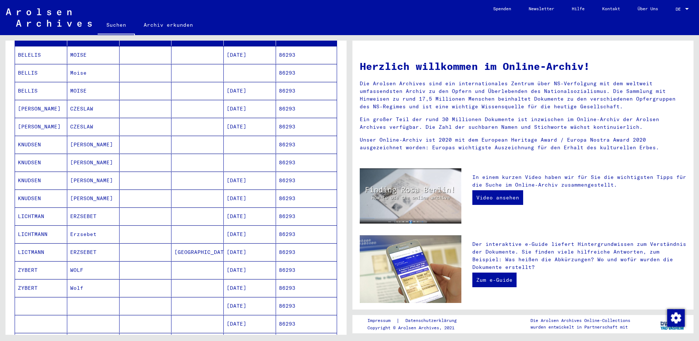
click at [90, 210] on mat-cell "ERZSEBET" at bounding box center [93, 216] width 52 height 18
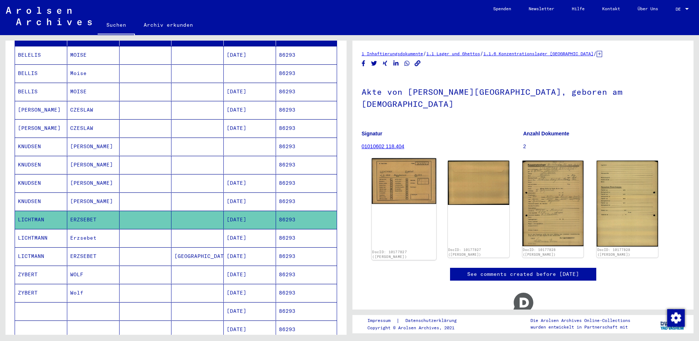
click at [404, 169] on img at bounding box center [404, 181] width 64 height 46
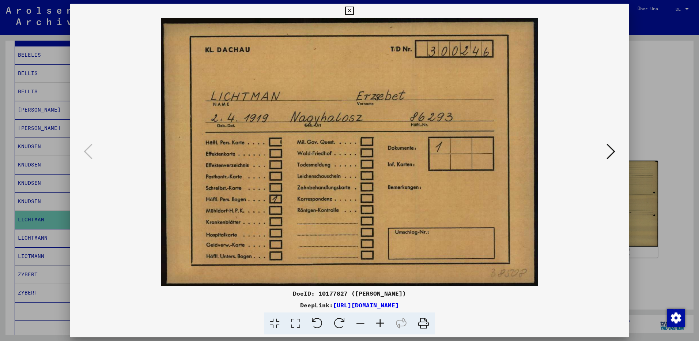
click at [348, 10] on icon at bounding box center [349, 11] width 8 height 9
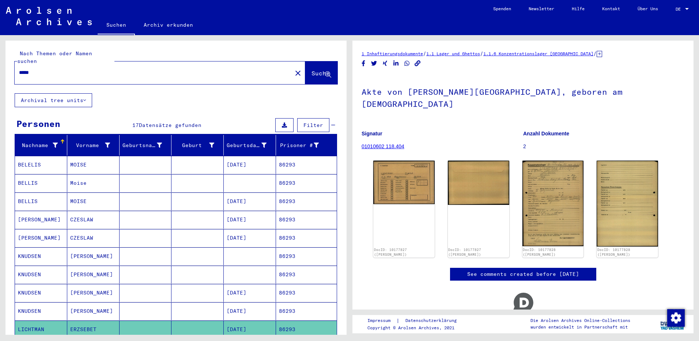
click at [52, 69] on input "*****" at bounding box center [153, 73] width 269 height 8
type input "*"
click at [48, 69] on input "text" at bounding box center [153, 73] width 269 height 8
paste input "*****"
click at [312, 70] on span "Suche" at bounding box center [321, 73] width 18 height 7
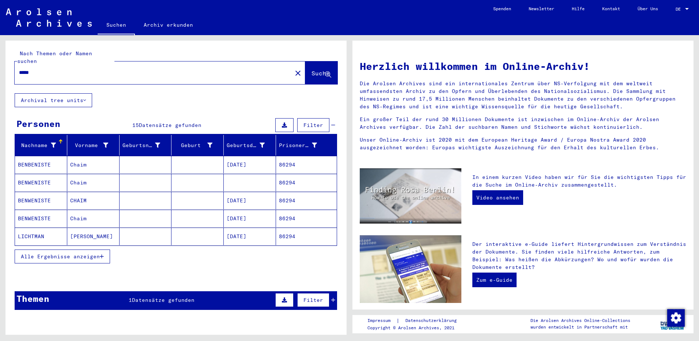
click at [50, 254] on button "Alle Ergebnisse anzeigen" at bounding box center [62, 257] width 95 height 14
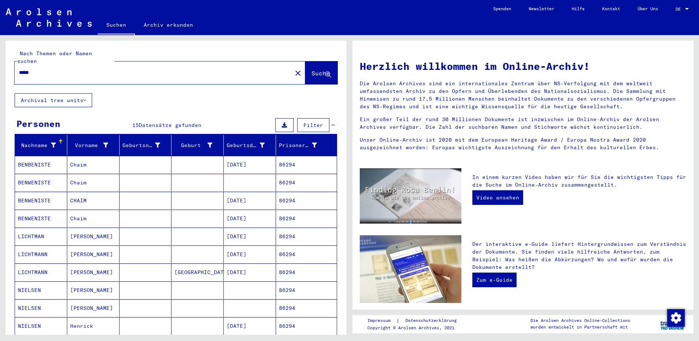
click at [86, 230] on mat-cell "[PERSON_NAME]" at bounding box center [93, 237] width 52 height 18
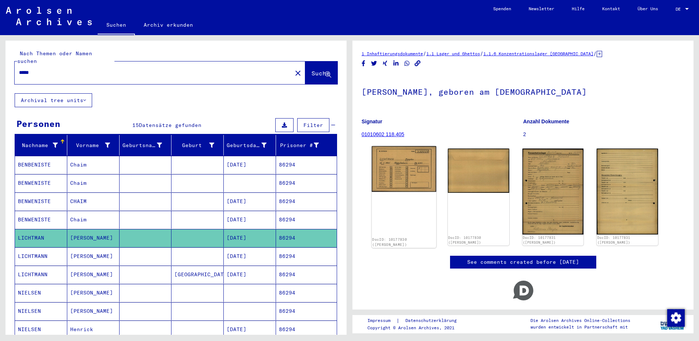
click at [406, 165] on img at bounding box center [404, 169] width 64 height 46
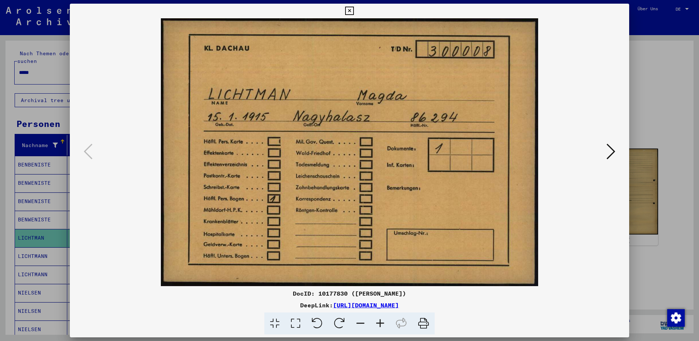
click at [346, 12] on icon at bounding box center [349, 11] width 8 height 9
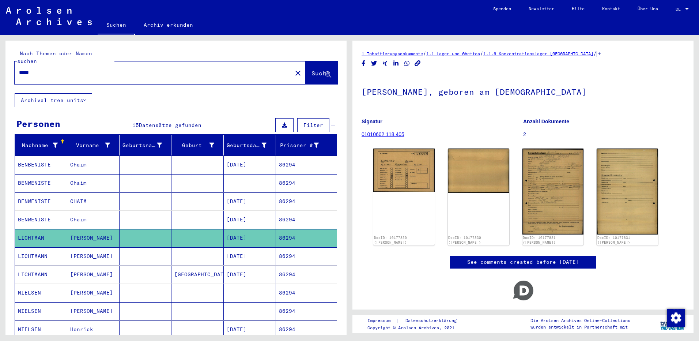
click at [80, 247] on mat-cell "[PERSON_NAME]" at bounding box center [93, 256] width 52 height 18
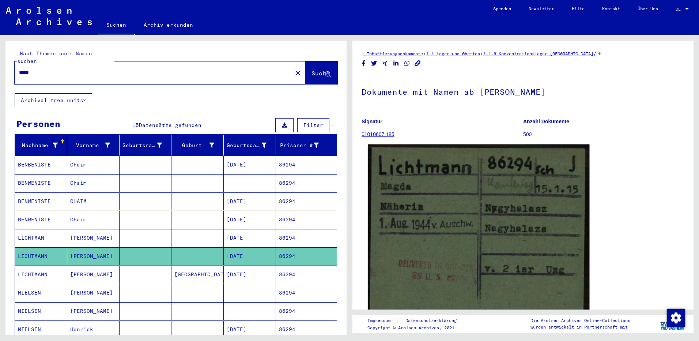
scroll to position [37, 0]
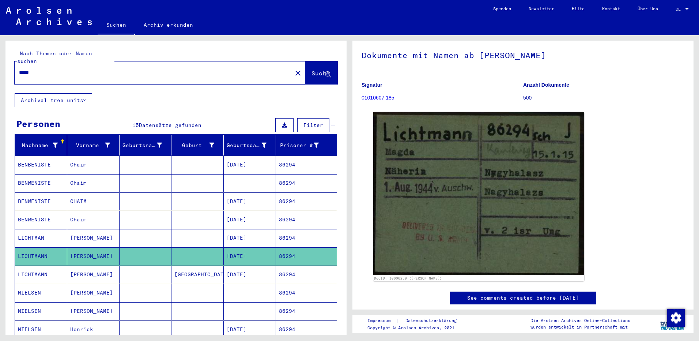
click at [44, 69] on input "*****" at bounding box center [153, 73] width 269 height 8
type input "*"
click at [57, 69] on input "text" at bounding box center [153, 73] width 269 height 8
paste input "*****"
click at [312, 70] on span "Suche" at bounding box center [321, 73] width 18 height 7
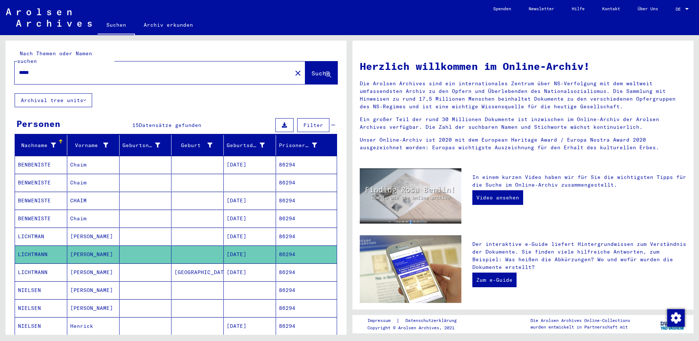
click at [48, 229] on mat-cell "LICHTMAN" at bounding box center [41, 237] width 52 height 18
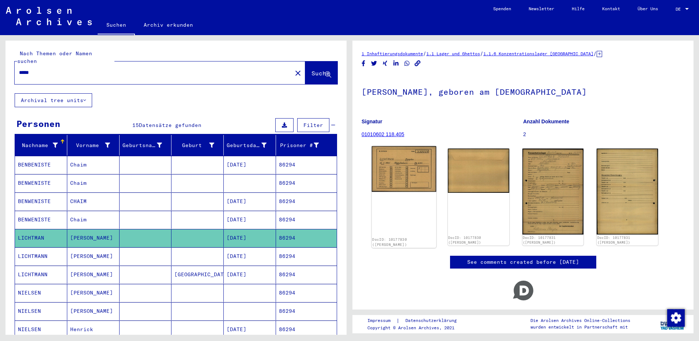
click at [400, 172] on img at bounding box center [404, 169] width 64 height 46
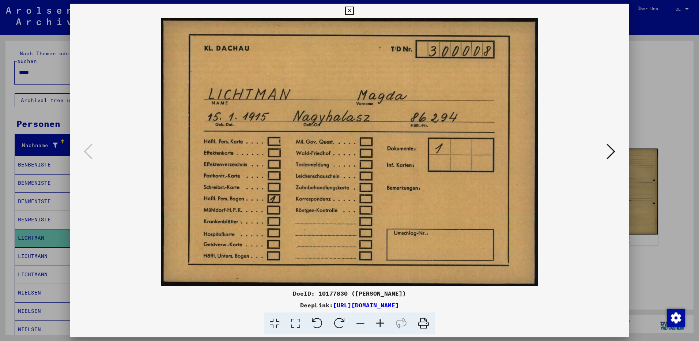
click at [350, 11] on icon at bounding box center [349, 11] width 8 height 9
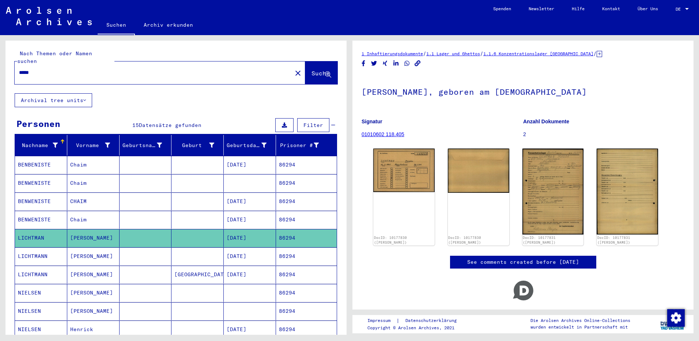
click at [46, 69] on input "*****" at bounding box center [153, 73] width 269 height 8
type input "*"
click at [415, 163] on img at bounding box center [404, 169] width 64 height 46
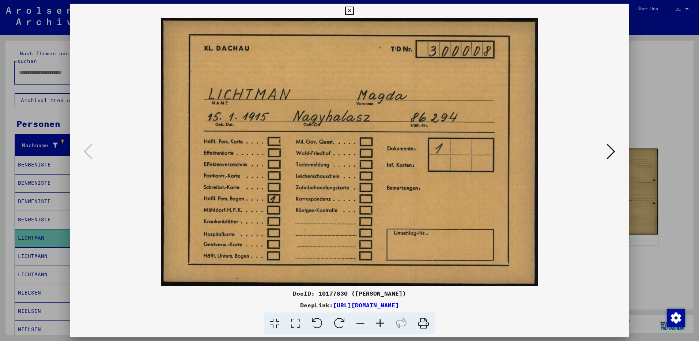
click at [351, 10] on icon at bounding box center [349, 11] width 8 height 9
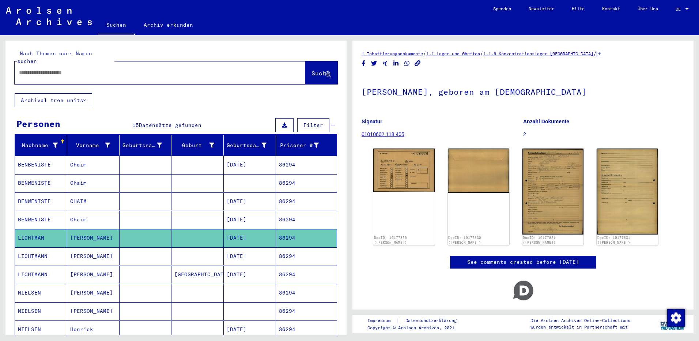
click at [85, 248] on mat-cell "[PERSON_NAME]" at bounding box center [93, 256] width 52 height 18
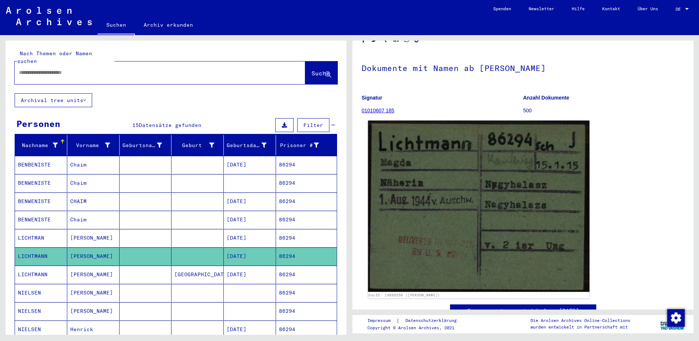
scroll to position [37, 0]
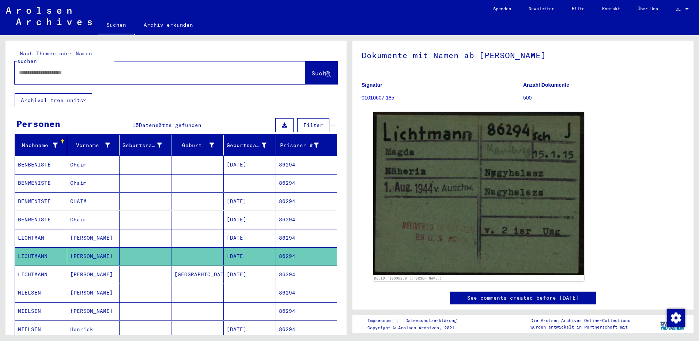
click at [35, 69] on input "text" at bounding box center [153, 73] width 269 height 8
paste input "*****"
click at [312, 70] on span "Suche" at bounding box center [321, 73] width 18 height 7
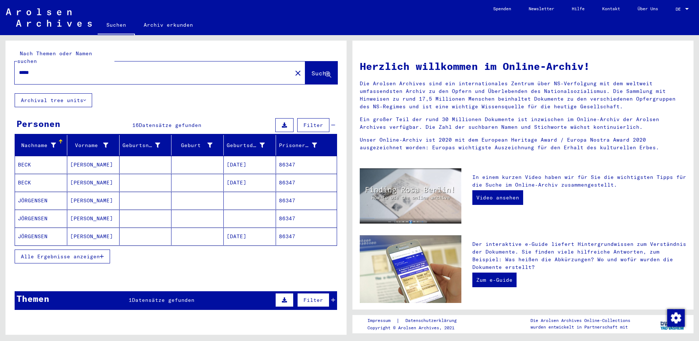
click at [82, 253] on span "Alle Ergebnisse anzeigen" at bounding box center [60, 256] width 79 height 7
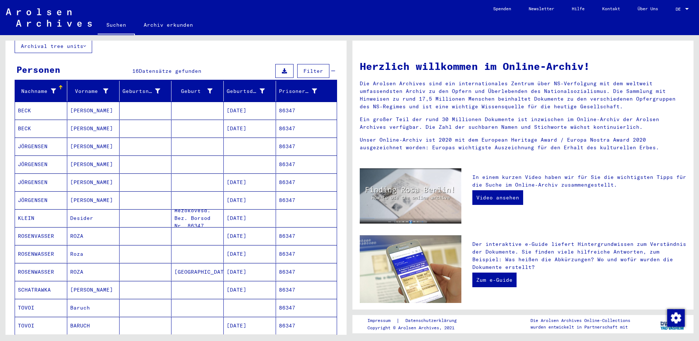
scroll to position [73, 0]
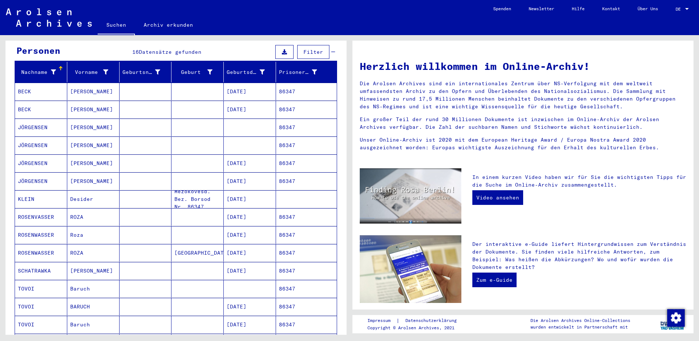
click at [93, 211] on mat-cell "ROZA" at bounding box center [93, 217] width 52 height 18
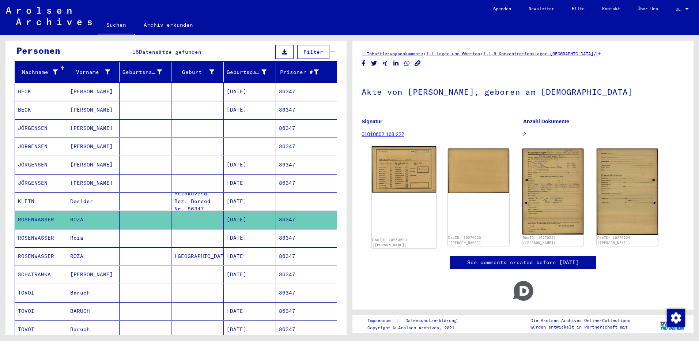
click at [391, 180] on img at bounding box center [404, 169] width 64 height 46
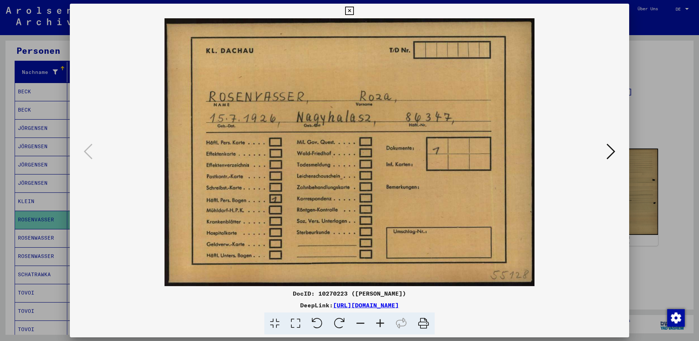
click at [349, 11] on icon at bounding box center [349, 11] width 8 height 9
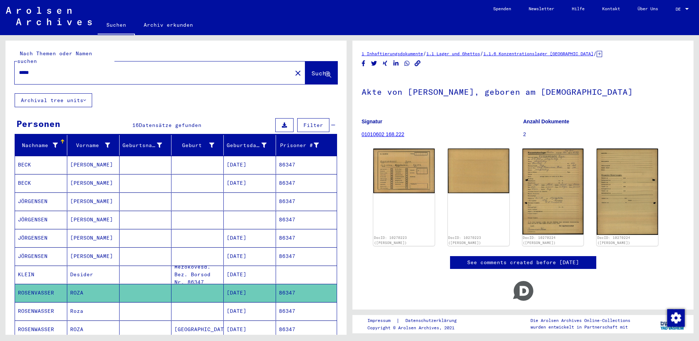
click at [41, 69] on input "*****" at bounding box center [153, 73] width 269 height 8
type input "*"
click at [38, 69] on input "text" at bounding box center [153, 73] width 269 height 8
paste input "******"
click at [312, 70] on span "Suche" at bounding box center [321, 73] width 18 height 7
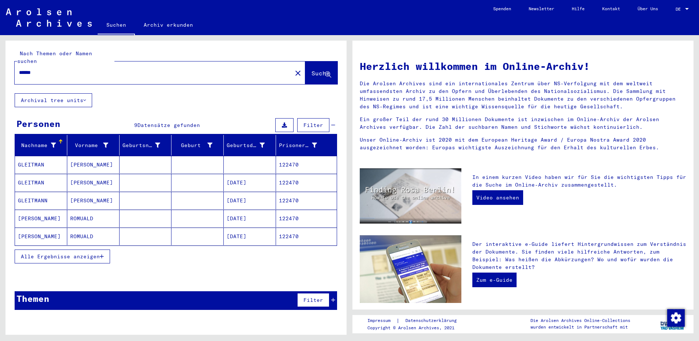
click at [73, 253] on span "Alle Ergebnisse anzeigen" at bounding box center [60, 256] width 79 height 7
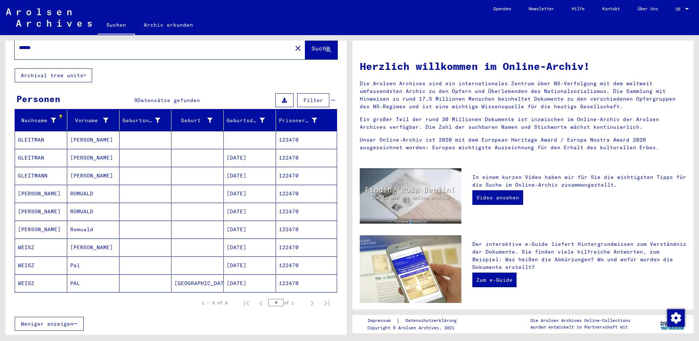
scroll to position [37, 0]
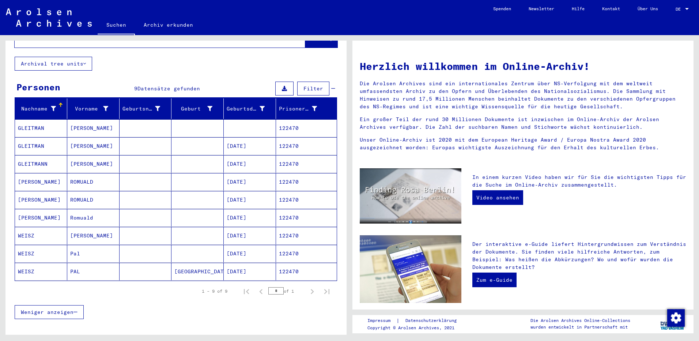
click at [98, 227] on mat-cell "[PERSON_NAME]" at bounding box center [93, 236] width 52 height 18
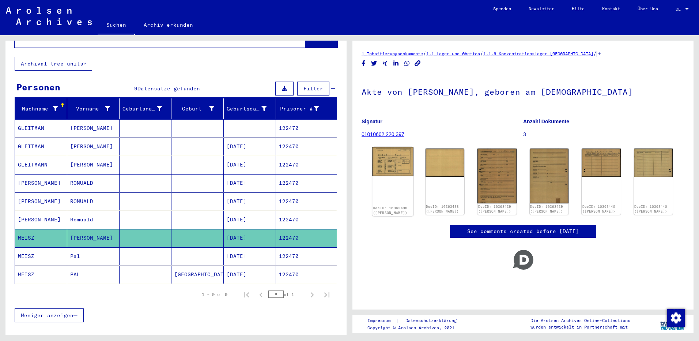
click at [392, 162] on img at bounding box center [392, 161] width 41 height 29
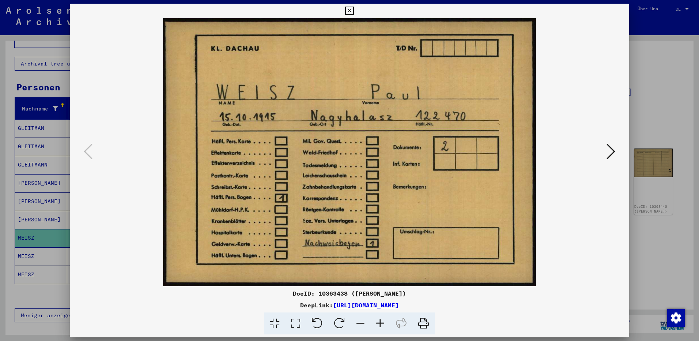
click at [611, 150] on icon at bounding box center [611, 152] width 9 height 18
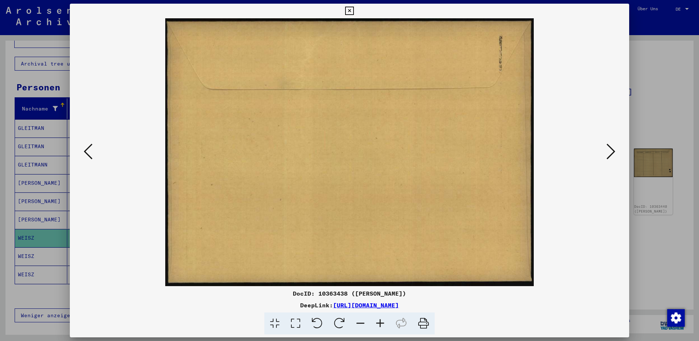
click at [611, 150] on icon at bounding box center [611, 152] width 9 height 18
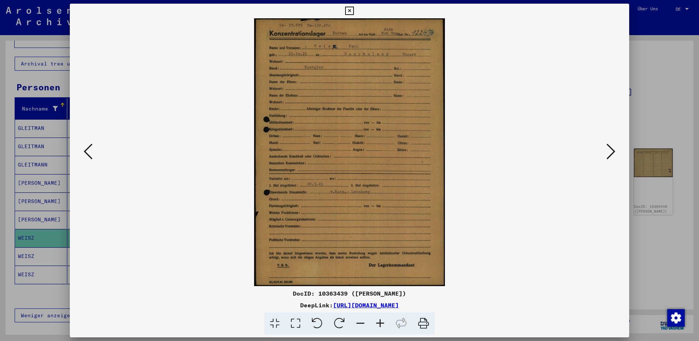
click at [380, 323] on icon at bounding box center [381, 323] width 20 height 22
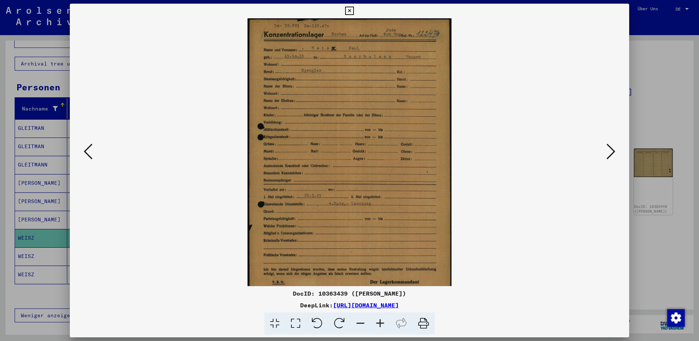
click at [380, 323] on icon at bounding box center [381, 323] width 20 height 22
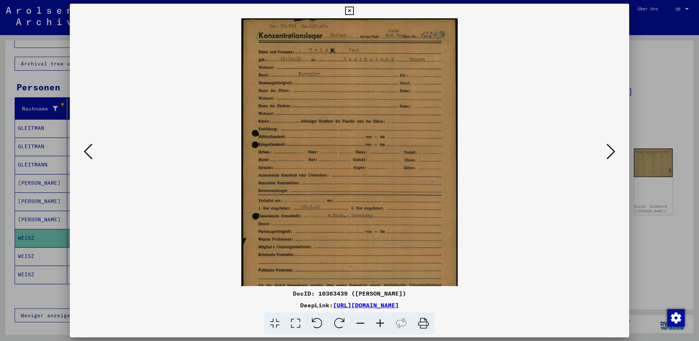
click at [380, 323] on icon at bounding box center [381, 323] width 20 height 22
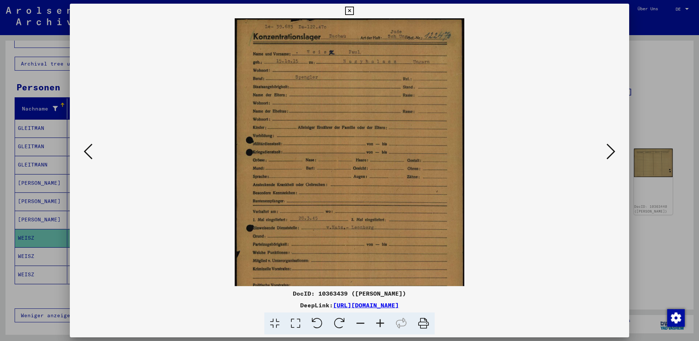
click at [380, 323] on icon at bounding box center [381, 323] width 20 height 22
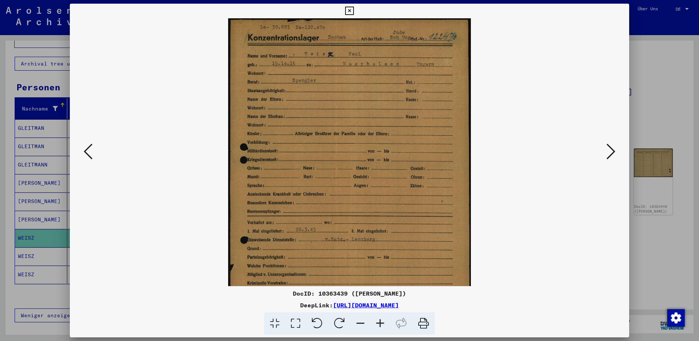
click at [380, 323] on icon at bounding box center [381, 323] width 20 height 22
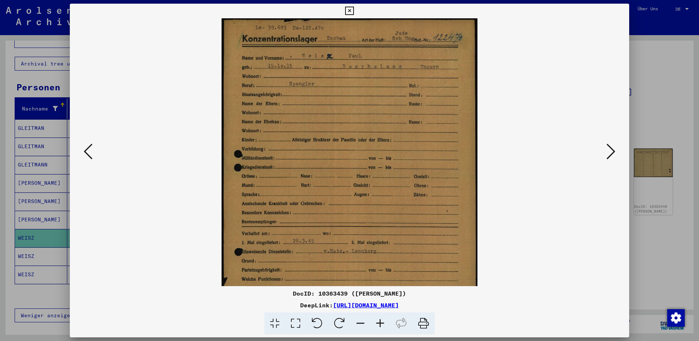
click at [380, 323] on icon at bounding box center [381, 323] width 20 height 22
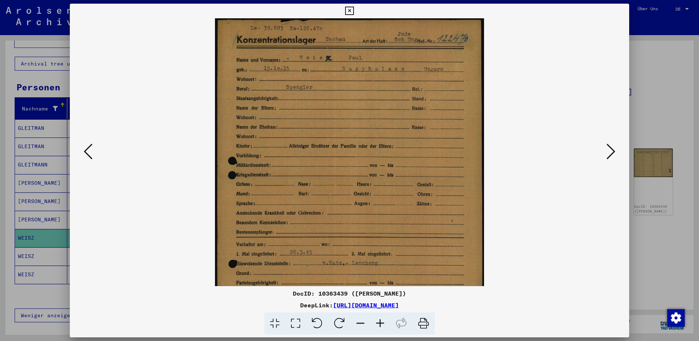
click at [380, 323] on icon at bounding box center [381, 323] width 20 height 22
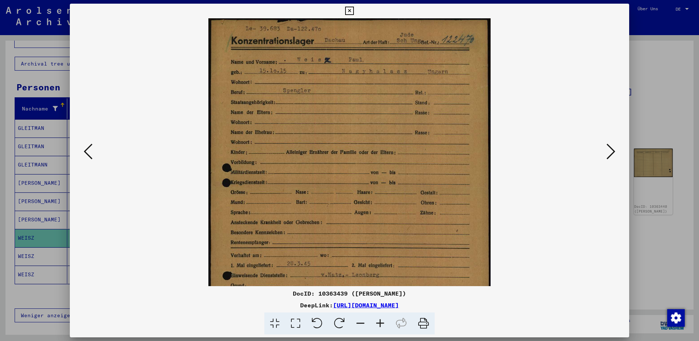
click at [390, 194] on img at bounding box center [350, 216] width 282 height 396
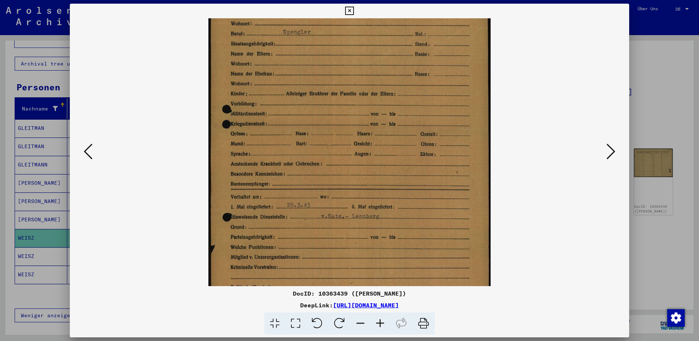
drag, startPoint x: 385, startPoint y: 236, endPoint x: 385, endPoint y: 159, distance: 76.8
click at [379, 156] on img at bounding box center [350, 158] width 282 height 396
click at [610, 153] on icon at bounding box center [611, 152] width 9 height 18
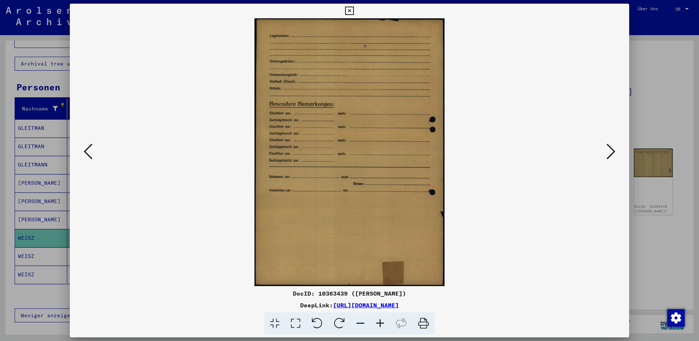
click at [610, 153] on icon at bounding box center [611, 152] width 9 height 18
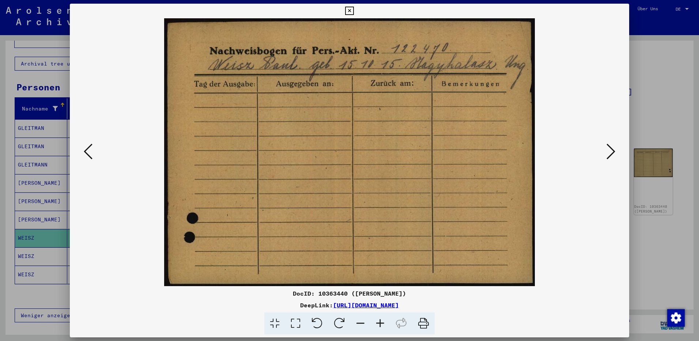
click at [609, 153] on icon at bounding box center [611, 152] width 9 height 18
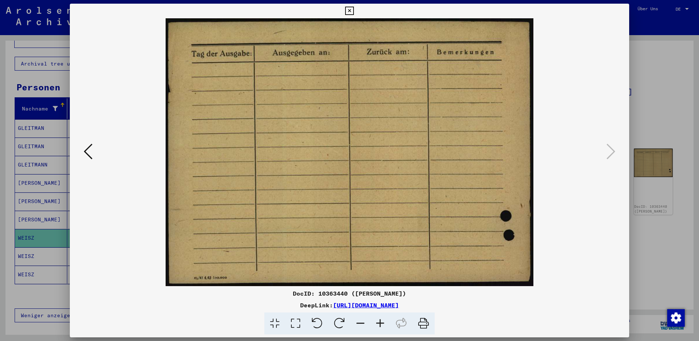
click at [350, 11] on icon at bounding box center [349, 11] width 8 height 9
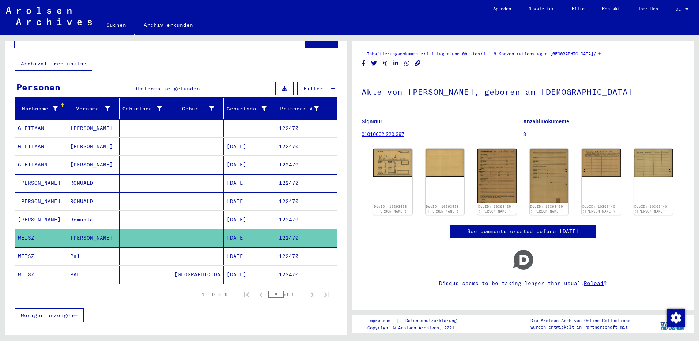
click at [68, 247] on mat-cell "Pal" at bounding box center [93, 256] width 52 height 18
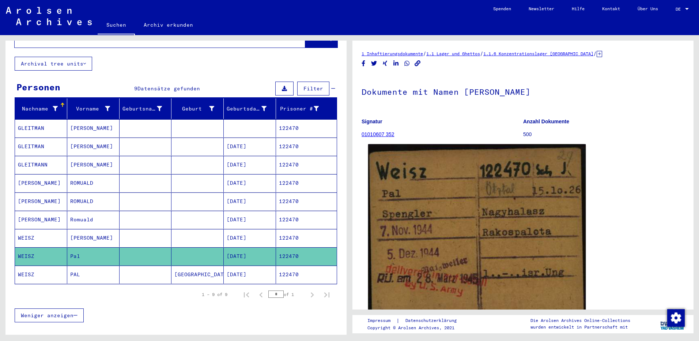
scroll to position [37, 0]
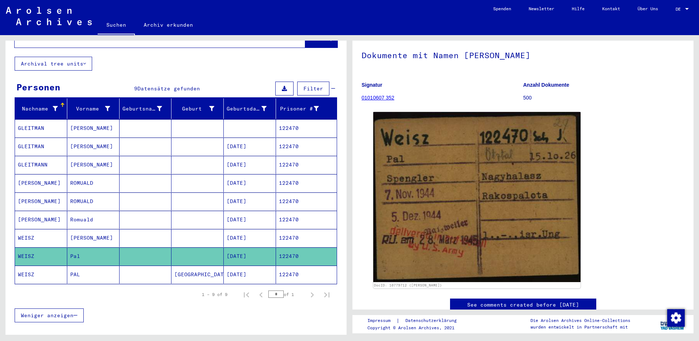
click at [46, 229] on mat-cell "WEISZ" at bounding box center [41, 238] width 52 height 18
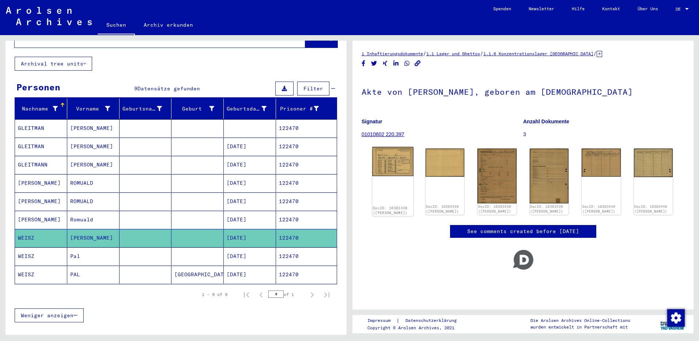
click at [400, 165] on img at bounding box center [392, 161] width 41 height 29
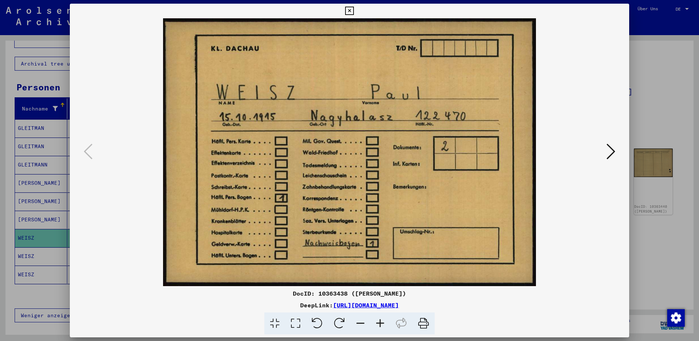
click at [613, 153] on icon at bounding box center [611, 152] width 9 height 18
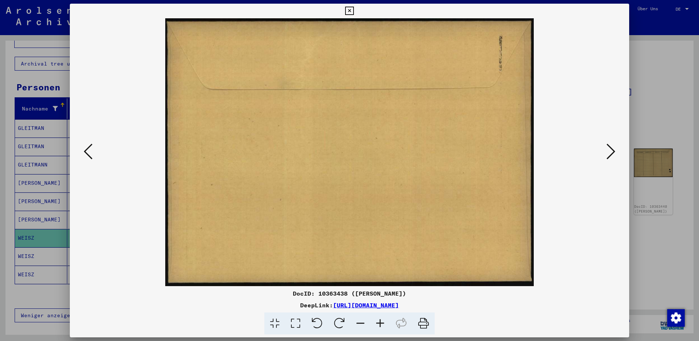
click at [613, 153] on icon at bounding box center [611, 152] width 9 height 18
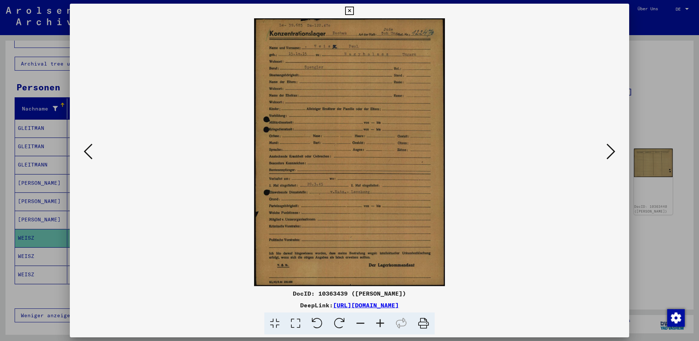
click at [613, 153] on icon at bounding box center [611, 152] width 9 height 18
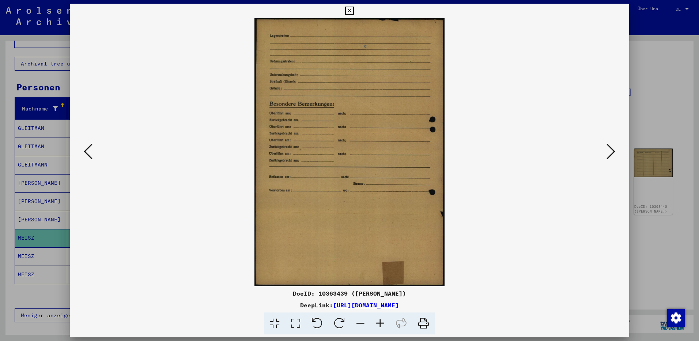
click at [613, 153] on icon at bounding box center [611, 152] width 9 height 18
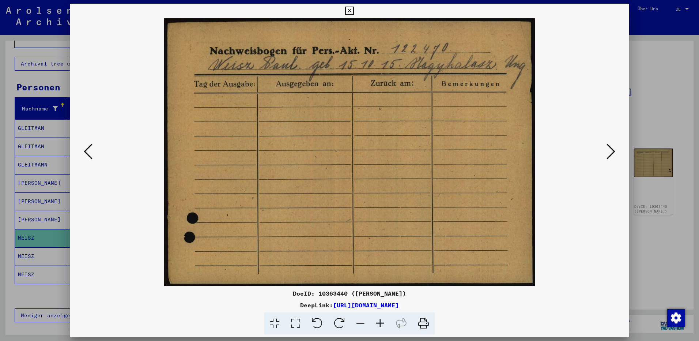
click at [613, 153] on icon at bounding box center [611, 152] width 9 height 18
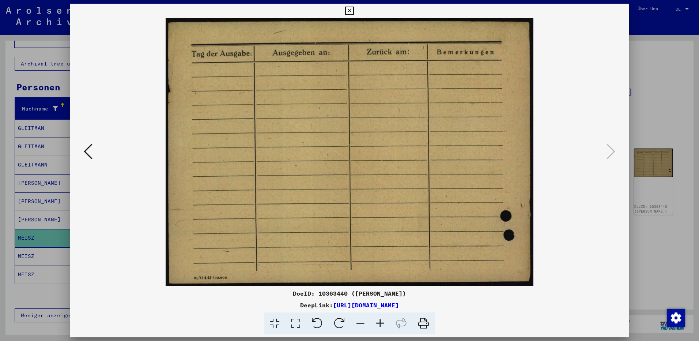
click at [353, 11] on icon at bounding box center [349, 11] width 8 height 9
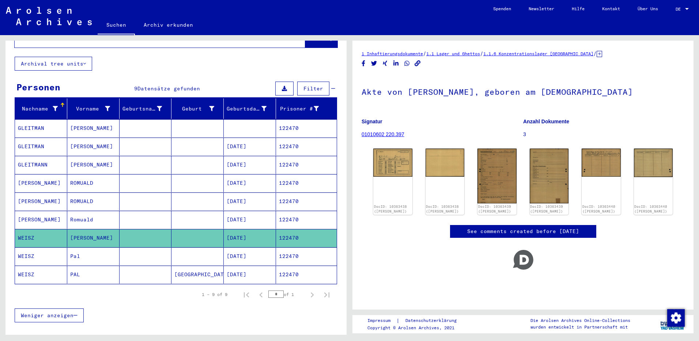
click at [86, 250] on mat-cell "Pal" at bounding box center [93, 256] width 52 height 18
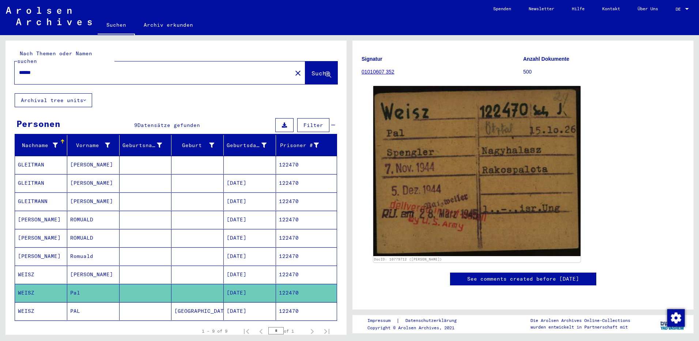
click at [52, 69] on input "******" at bounding box center [153, 73] width 269 height 8
type input "*"
click at [34, 64] on div at bounding box center [151, 72] width 273 height 16
click at [34, 69] on input "text" at bounding box center [153, 73] width 269 height 8
paste input "*****"
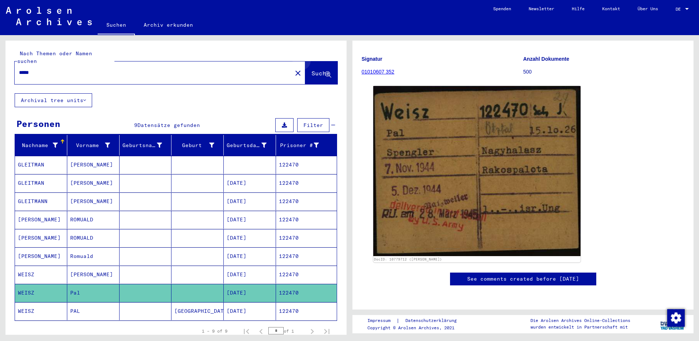
click at [322, 61] on button "Suche" at bounding box center [321, 72] width 32 height 23
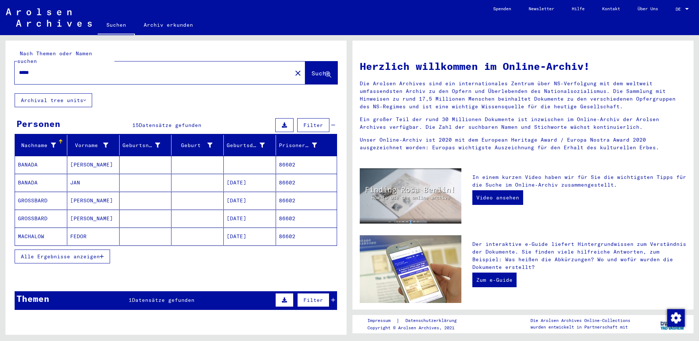
click at [55, 250] on button "Alle Ergebnisse anzeigen" at bounding box center [62, 257] width 95 height 14
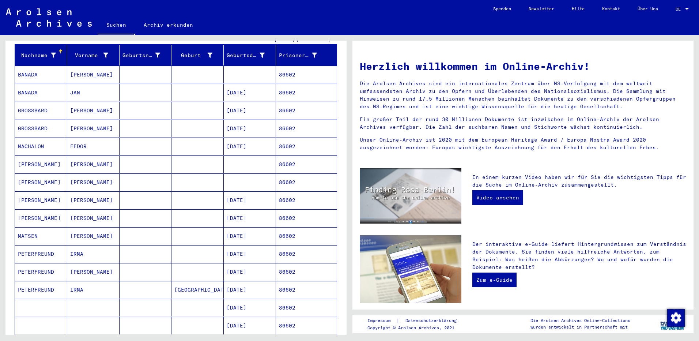
scroll to position [183, 0]
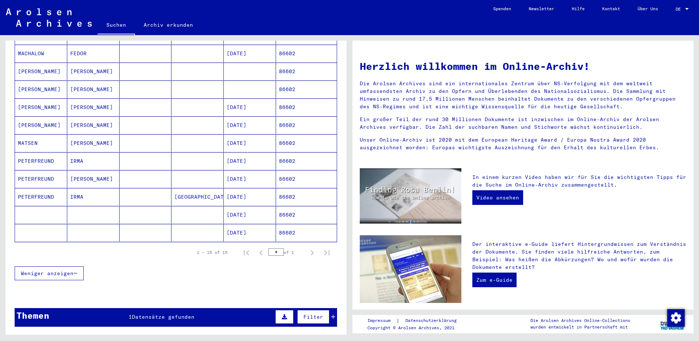
click at [91, 154] on mat-cell "IRMA" at bounding box center [93, 161] width 52 height 18
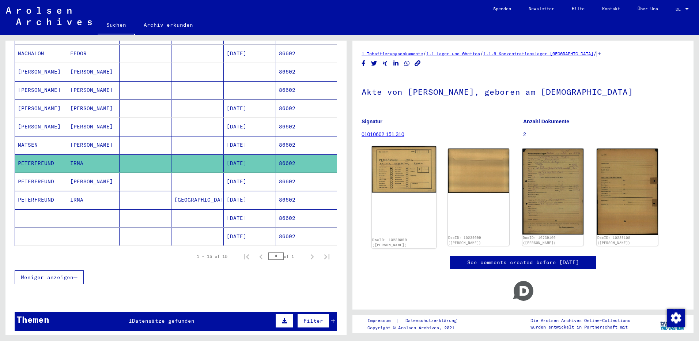
click at [394, 169] on img at bounding box center [404, 169] width 64 height 46
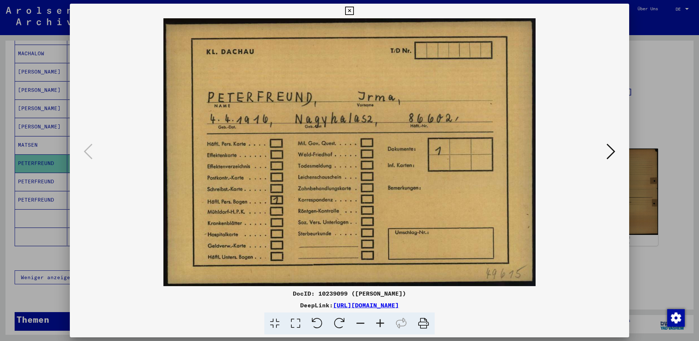
drag, startPoint x: 348, startPoint y: 11, endPoint x: 291, endPoint y: 63, distance: 77.0
click at [349, 11] on icon at bounding box center [349, 11] width 8 height 9
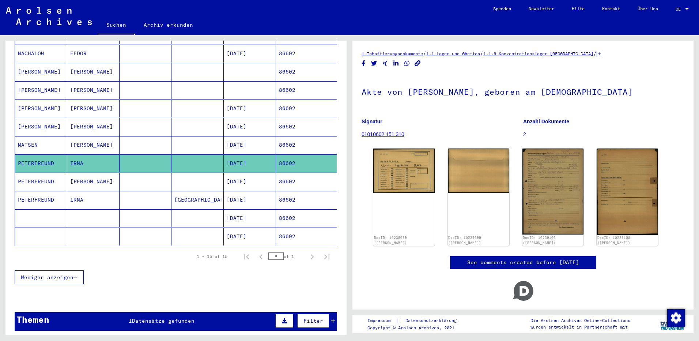
click at [86, 174] on mat-cell "[PERSON_NAME]" at bounding box center [93, 182] width 52 height 18
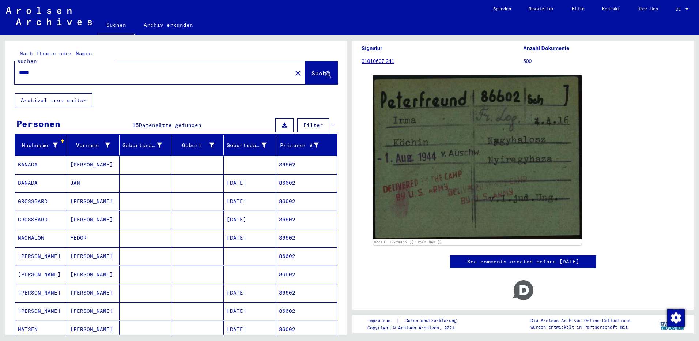
click at [46, 69] on input "*****" at bounding box center [153, 73] width 269 height 8
type input "*"
click at [48, 69] on input "text" at bounding box center [153, 73] width 269 height 8
paste input "*****"
click at [311, 71] on button "Suche" at bounding box center [321, 72] width 32 height 23
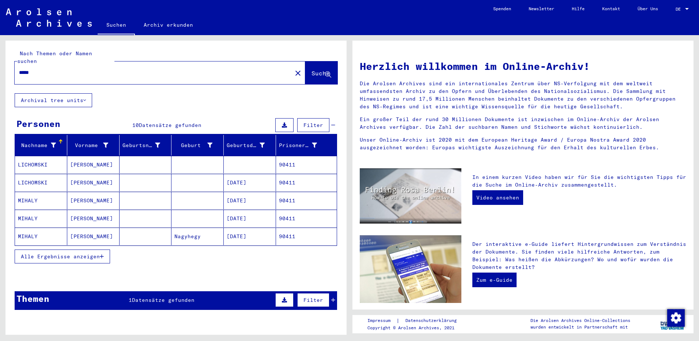
click at [93, 192] on mat-cell "[PERSON_NAME]" at bounding box center [93, 201] width 52 height 18
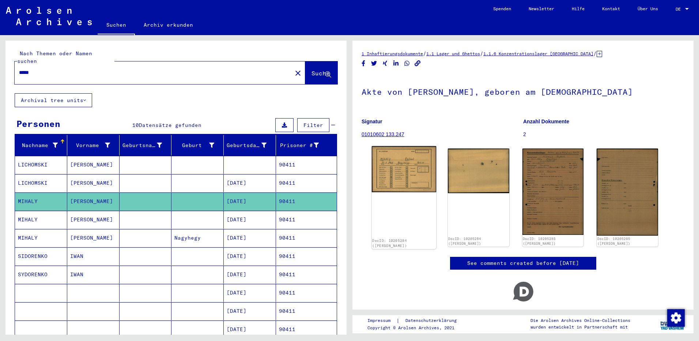
click at [409, 173] on img at bounding box center [404, 169] width 64 height 46
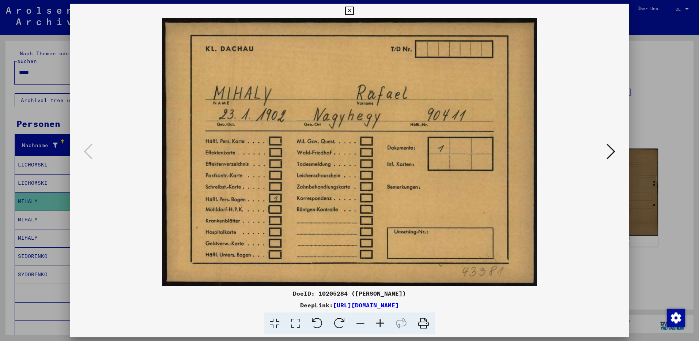
click at [349, 9] on icon at bounding box center [349, 11] width 8 height 9
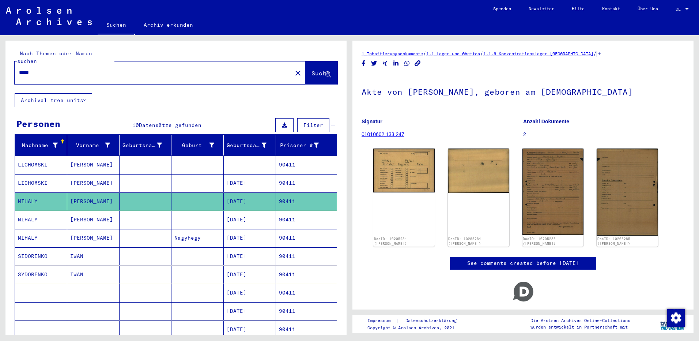
click at [84, 215] on mat-cell "[PERSON_NAME]" at bounding box center [93, 220] width 52 height 18
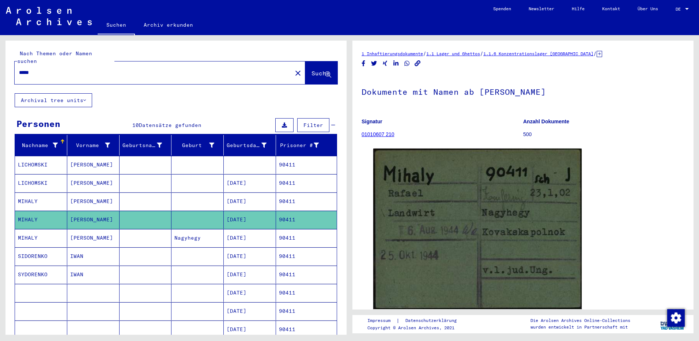
click at [95, 69] on input "*****" at bounding box center [153, 73] width 269 height 8
type input "*"
click at [31, 69] on input "text" at bounding box center [153, 73] width 269 height 8
paste input "*****"
click at [312, 70] on span "Suche" at bounding box center [321, 73] width 18 height 7
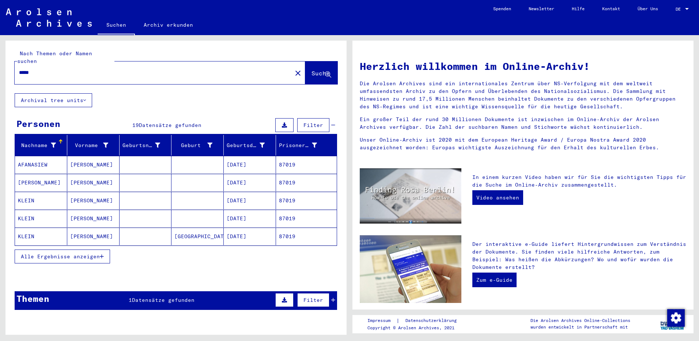
click at [86, 198] on mat-cell "[PERSON_NAME]" at bounding box center [93, 201] width 52 height 18
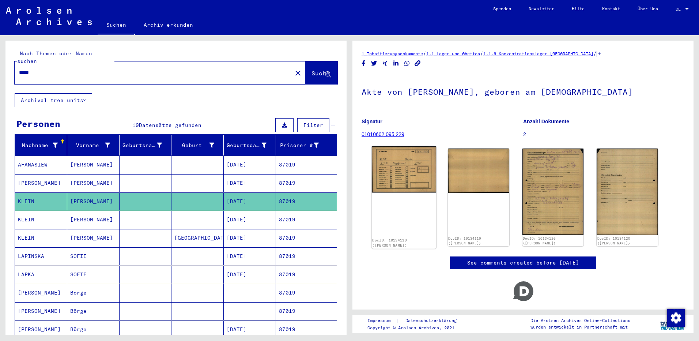
click at [381, 173] on img at bounding box center [404, 169] width 64 height 46
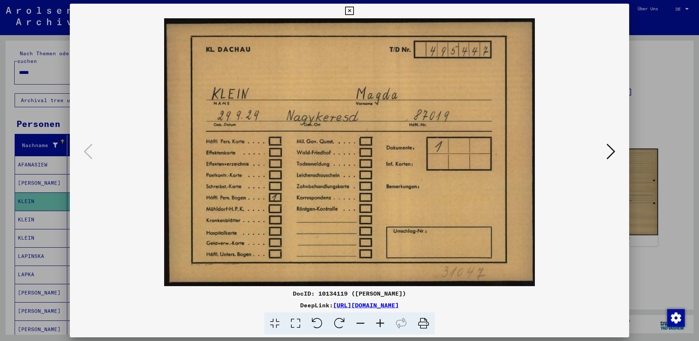
click at [611, 149] on icon at bounding box center [611, 152] width 9 height 18
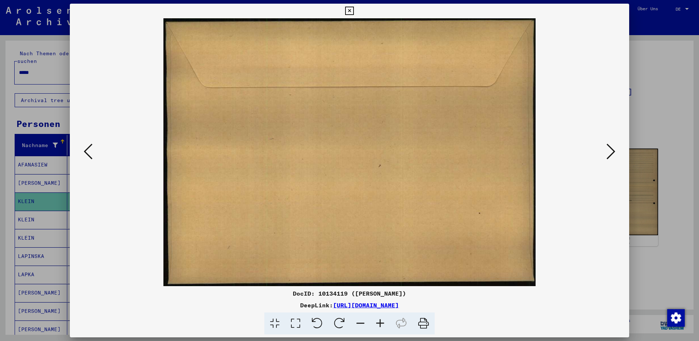
click at [611, 149] on icon at bounding box center [611, 152] width 9 height 18
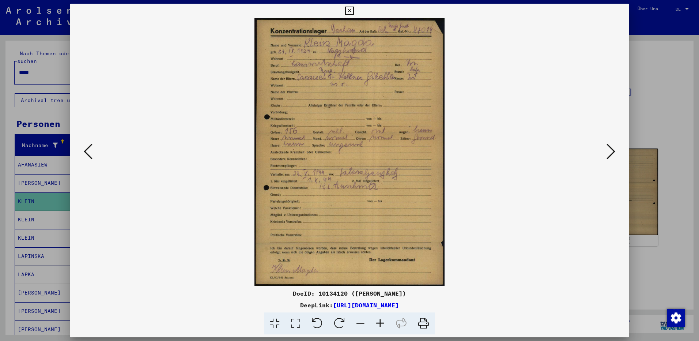
click at [380, 323] on icon at bounding box center [381, 323] width 20 height 22
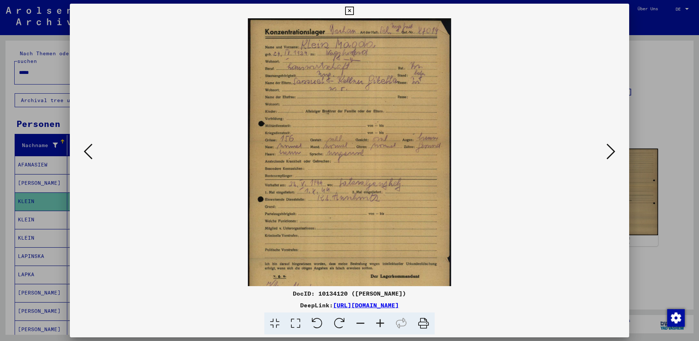
click at [380, 323] on icon at bounding box center [381, 323] width 20 height 22
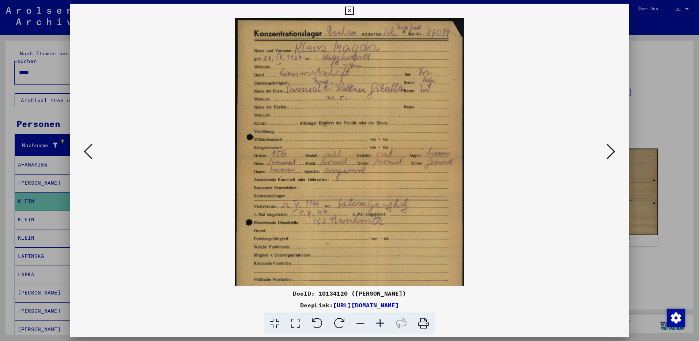
click at [349, 12] on icon at bounding box center [349, 11] width 8 height 9
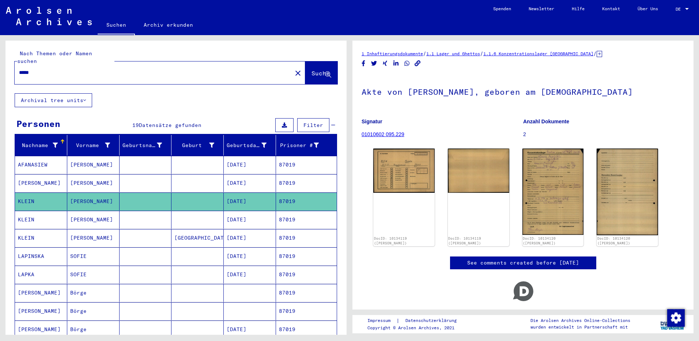
click at [88, 212] on mat-cell "[PERSON_NAME]" at bounding box center [93, 220] width 52 height 18
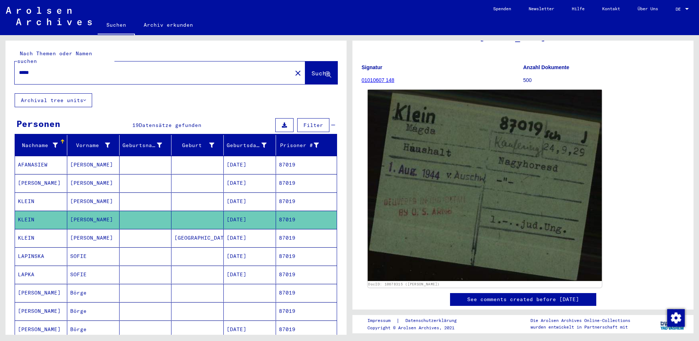
scroll to position [73, 0]
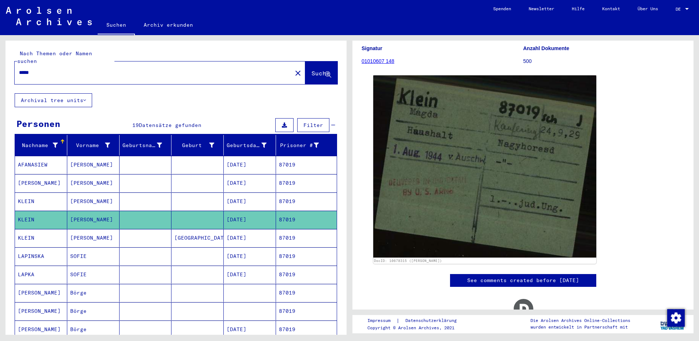
click at [40, 69] on input "*****" at bounding box center [153, 73] width 269 height 8
type input "*"
click at [90, 192] on mat-cell "[PERSON_NAME]" at bounding box center [93, 201] width 52 height 18
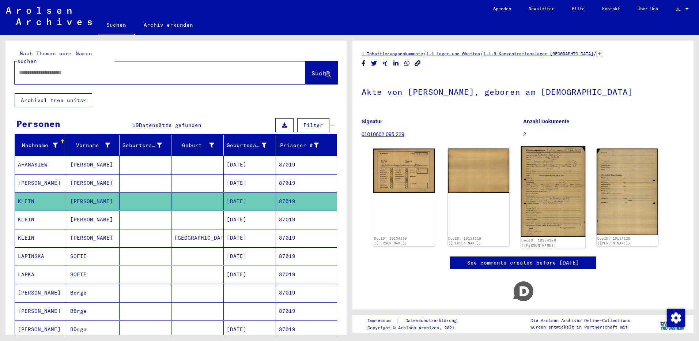
click at [546, 203] on img at bounding box center [553, 191] width 64 height 90
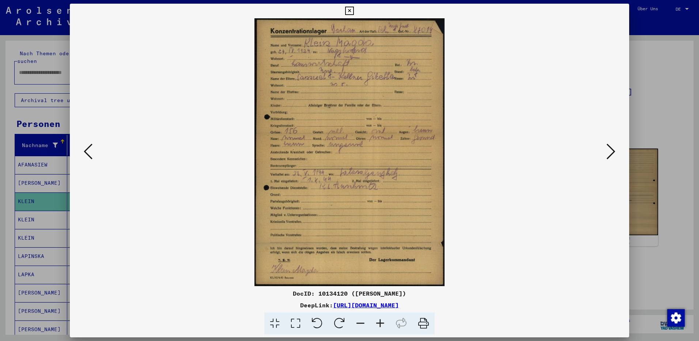
click at [380, 324] on icon at bounding box center [381, 323] width 20 height 22
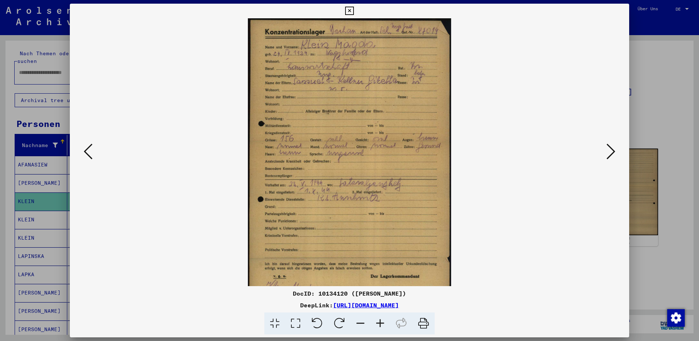
click at [380, 324] on icon at bounding box center [381, 323] width 20 height 22
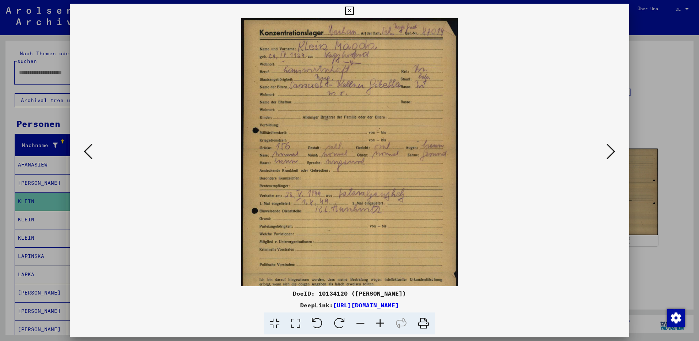
click at [380, 324] on icon at bounding box center [381, 323] width 20 height 22
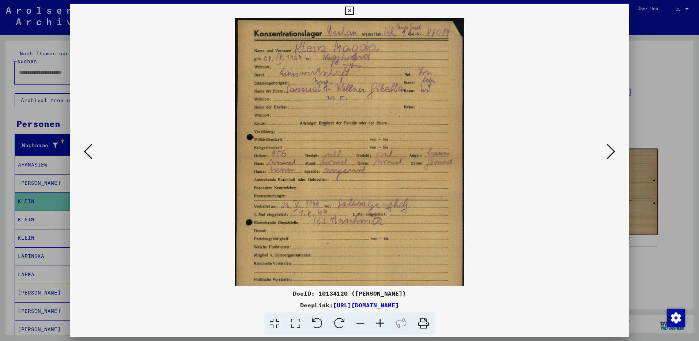
click at [380, 324] on icon at bounding box center [381, 323] width 20 height 22
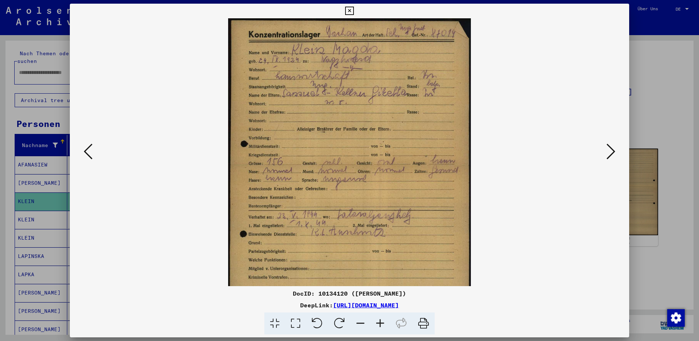
click at [380, 324] on icon at bounding box center [381, 323] width 20 height 22
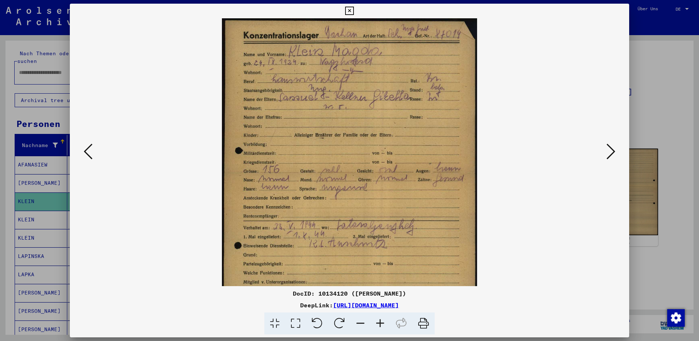
click at [380, 324] on icon at bounding box center [381, 323] width 20 height 22
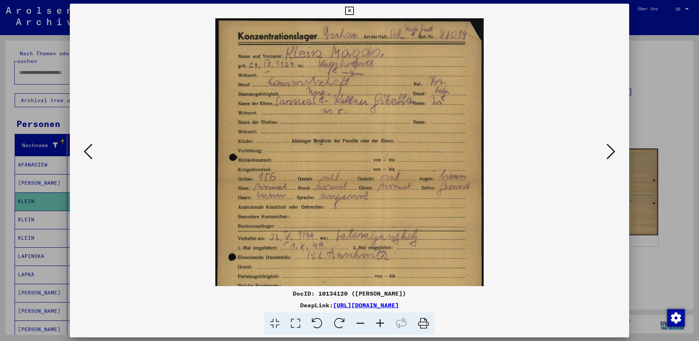
click at [380, 324] on icon at bounding box center [381, 323] width 20 height 22
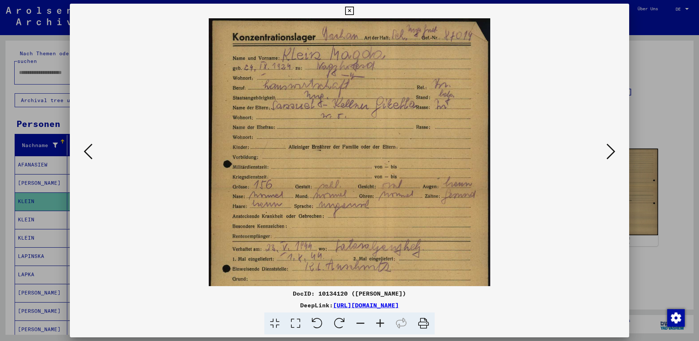
click at [380, 324] on icon at bounding box center [381, 323] width 20 height 22
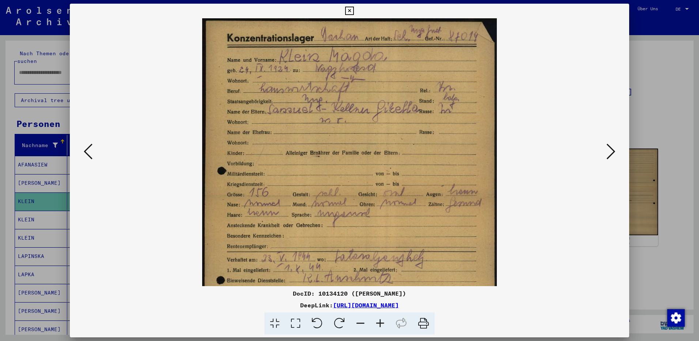
click at [349, 12] on icon at bounding box center [349, 11] width 8 height 9
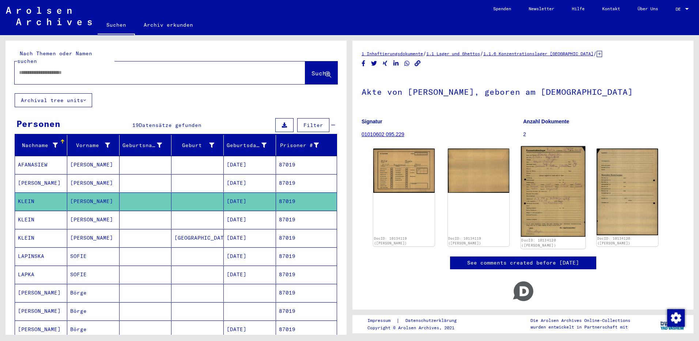
click at [538, 207] on img at bounding box center [553, 191] width 64 height 90
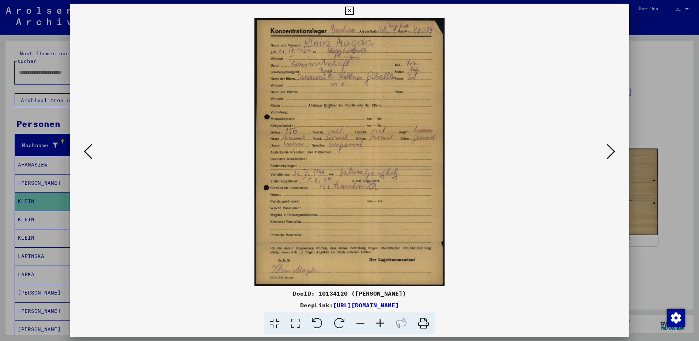
click at [350, 10] on icon at bounding box center [349, 11] width 8 height 9
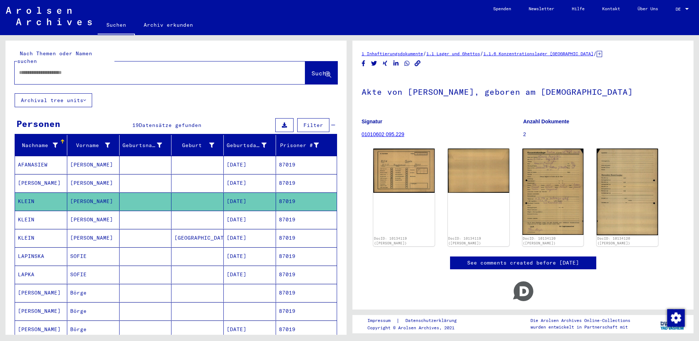
click at [89, 212] on mat-cell "[PERSON_NAME]" at bounding box center [93, 220] width 52 height 18
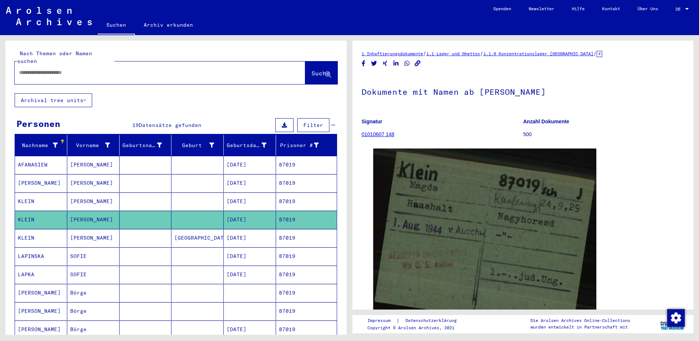
click at [37, 69] on input "text" at bounding box center [153, 73] width 269 height 8
paste input "*****"
click at [312, 70] on span "Suche" at bounding box center [321, 73] width 18 height 7
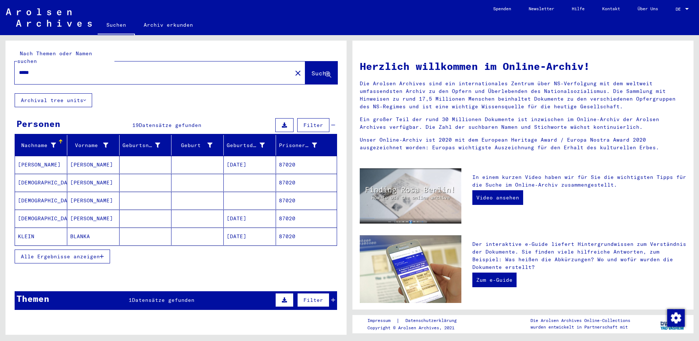
click at [59, 253] on span "Alle Ergebnisse anzeigen" at bounding box center [60, 256] width 79 height 7
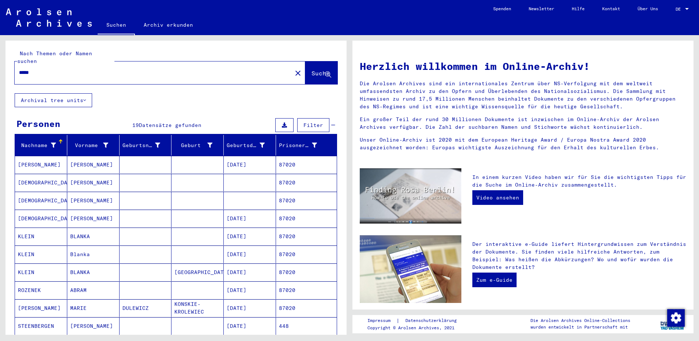
click at [83, 230] on mat-cell "BLANKA" at bounding box center [93, 237] width 52 height 18
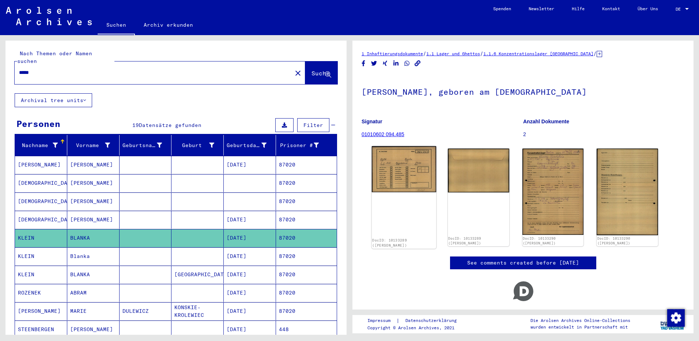
click at [400, 176] on img at bounding box center [404, 169] width 64 height 46
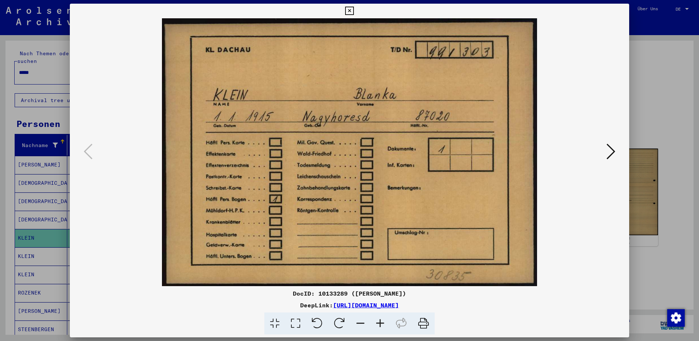
click at [348, 12] on icon at bounding box center [349, 11] width 8 height 9
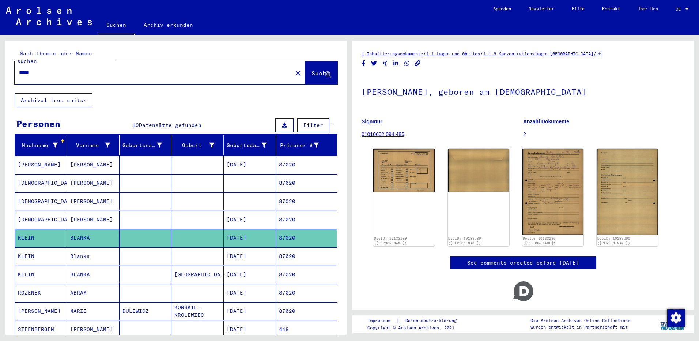
click at [87, 250] on mat-cell "Blanka" at bounding box center [93, 256] width 52 height 18
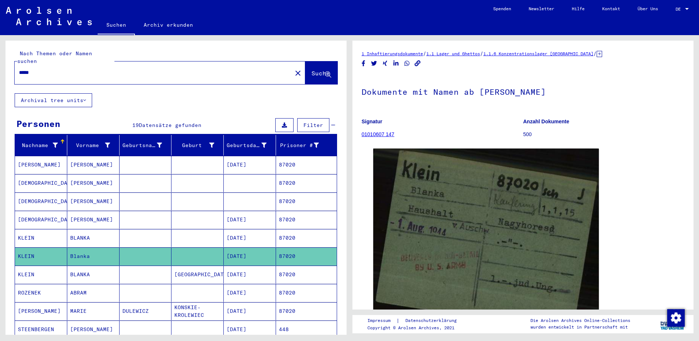
click at [40, 69] on input "*****" at bounding box center [153, 73] width 269 height 8
type input "*"
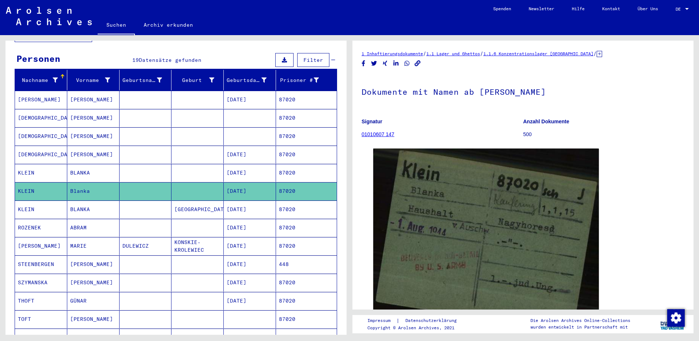
scroll to position [73, 0]
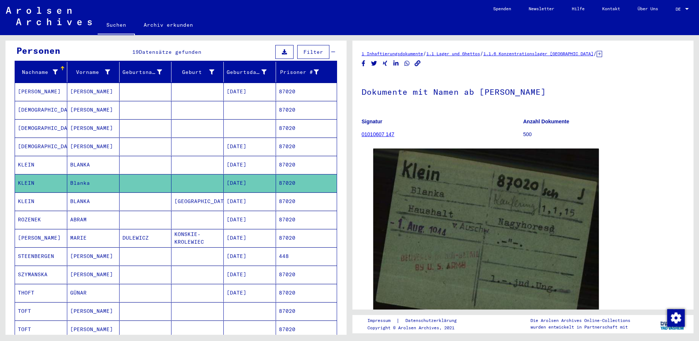
click at [89, 158] on mat-cell "BLANKA" at bounding box center [93, 165] width 52 height 18
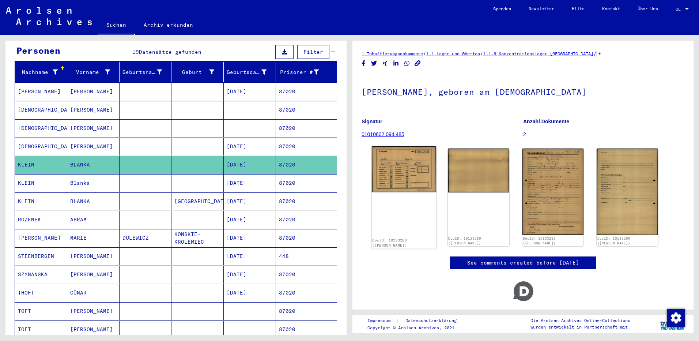
click at [390, 172] on img at bounding box center [404, 169] width 64 height 46
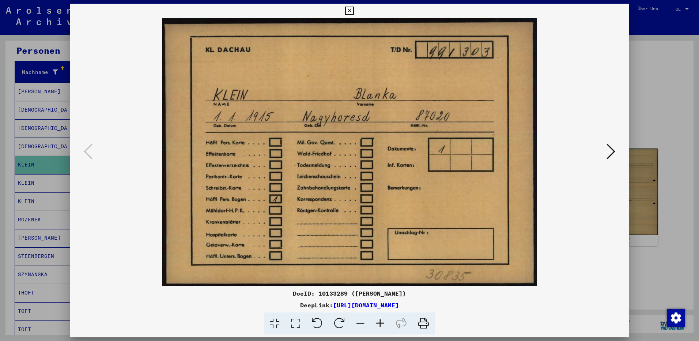
click at [353, 11] on icon at bounding box center [349, 11] width 8 height 9
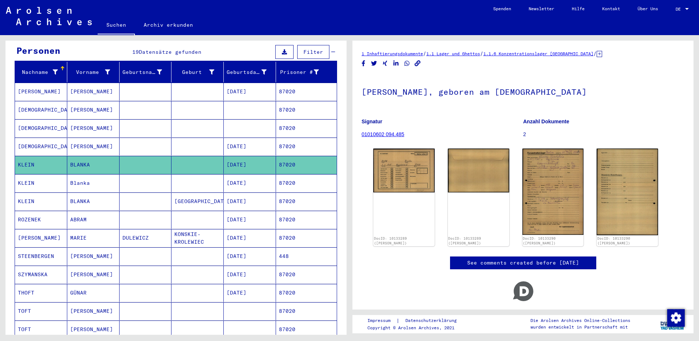
click at [91, 178] on mat-cell "Blanka" at bounding box center [93, 183] width 52 height 18
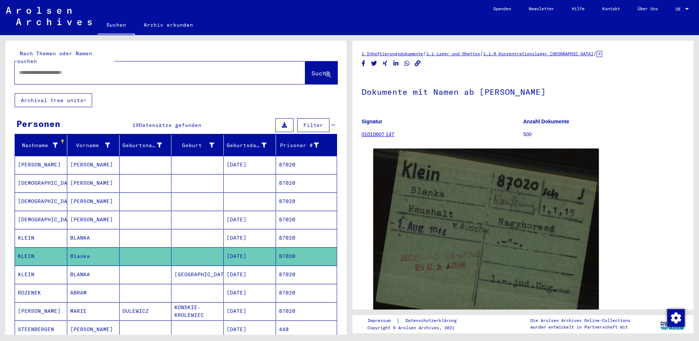
click at [52, 69] on input "text" at bounding box center [153, 73] width 269 height 8
paste input "*****"
click at [310, 61] on button "Suche" at bounding box center [321, 72] width 32 height 23
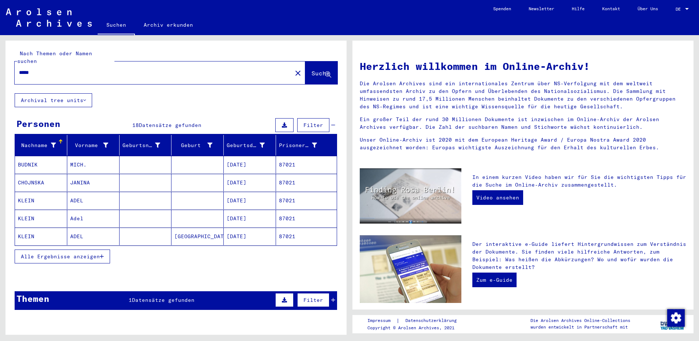
click at [73, 194] on mat-cell "ADEL" at bounding box center [93, 201] width 52 height 18
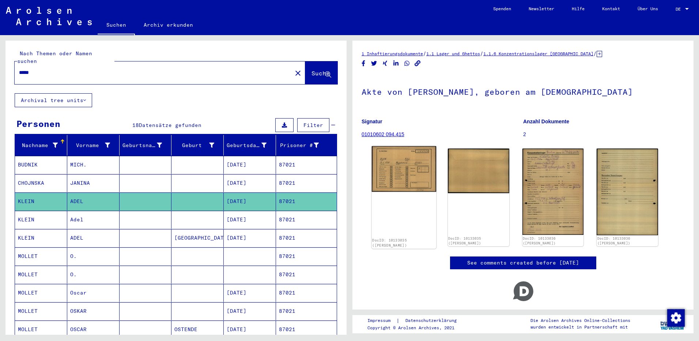
click at [401, 178] on img at bounding box center [404, 169] width 64 height 46
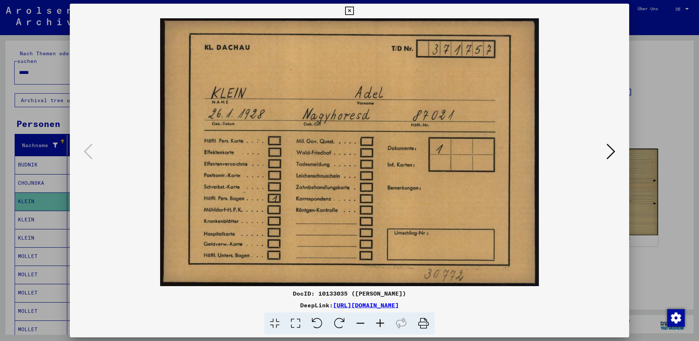
click at [347, 11] on icon at bounding box center [349, 11] width 8 height 9
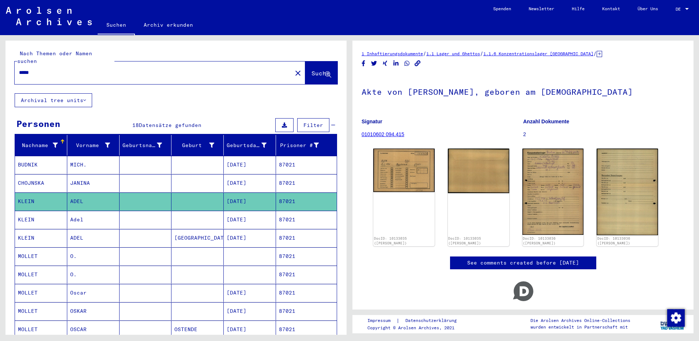
click at [73, 214] on mat-cell "Adel" at bounding box center [93, 220] width 52 height 18
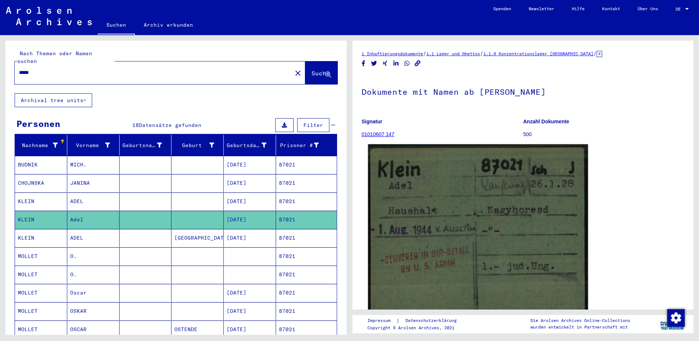
scroll to position [37, 0]
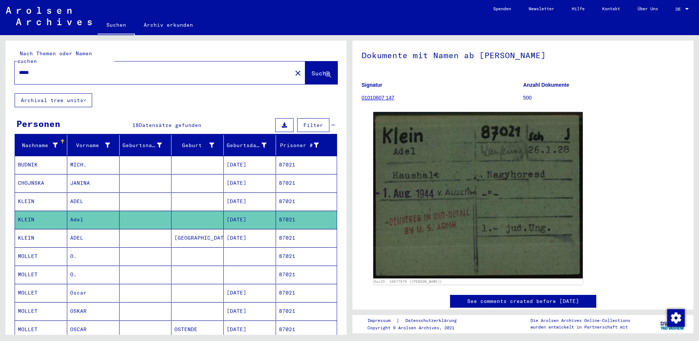
click at [63, 64] on div "*****" at bounding box center [151, 72] width 273 height 16
click at [51, 69] on input "*****" at bounding box center [153, 73] width 269 height 8
type input "*"
drag, startPoint x: 17, startPoint y: 64, endPoint x: 30, endPoint y: 64, distance: 12.4
click at [18, 64] on div at bounding box center [151, 72] width 273 height 16
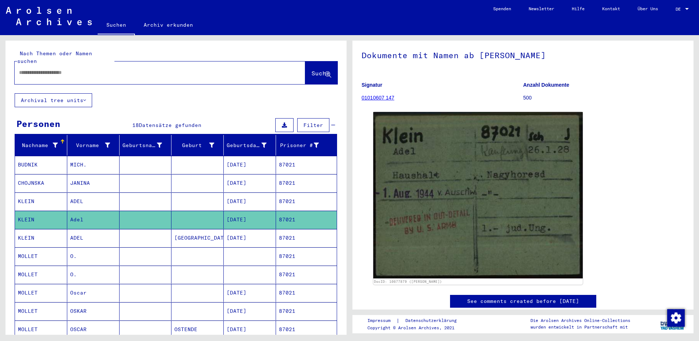
click at [33, 69] on input "text" at bounding box center [153, 73] width 269 height 8
paste input "*****"
click at [312, 70] on span "Suche" at bounding box center [321, 73] width 18 height 7
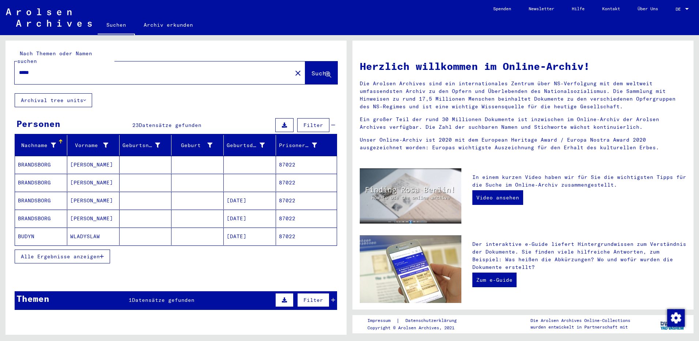
click at [51, 252] on button "Alle Ergebnisse anzeigen" at bounding box center [62, 257] width 95 height 14
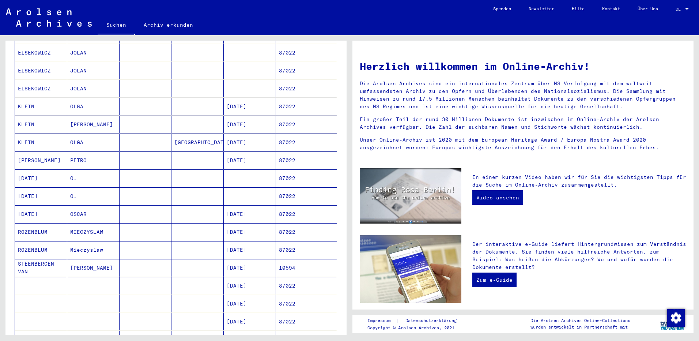
scroll to position [183, 0]
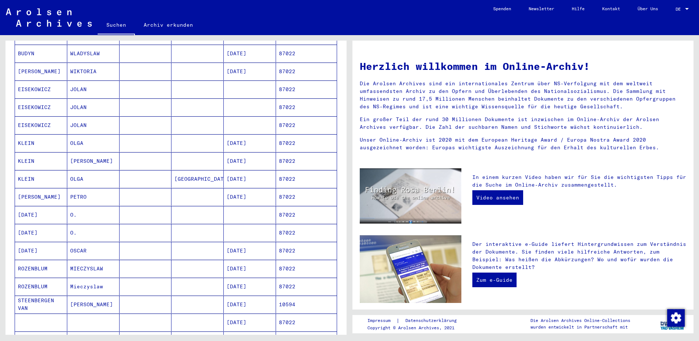
click at [87, 139] on mat-cell "OLGA" at bounding box center [93, 143] width 52 height 18
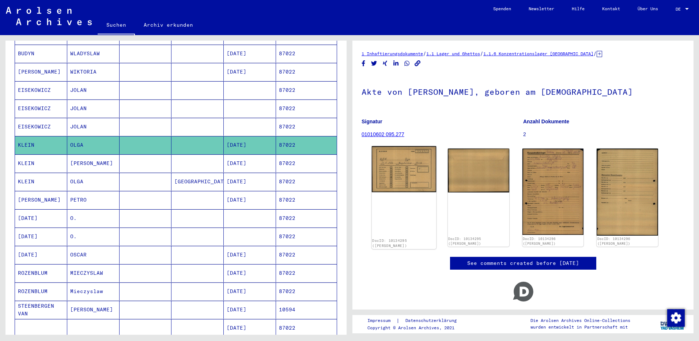
click at [397, 162] on img at bounding box center [404, 169] width 64 height 46
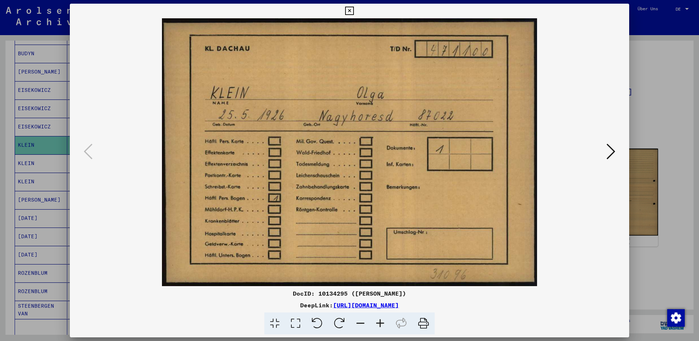
click at [350, 10] on icon at bounding box center [349, 11] width 8 height 9
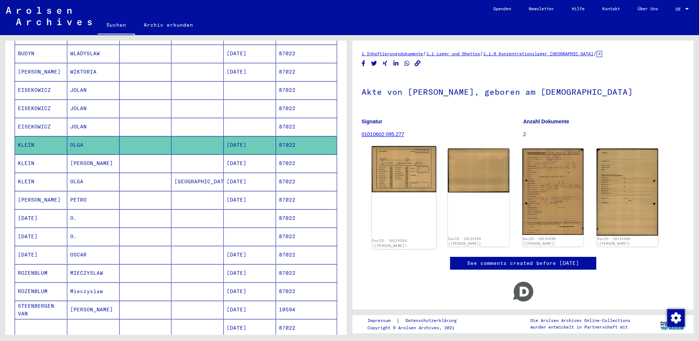
click at [401, 168] on img at bounding box center [404, 169] width 64 height 46
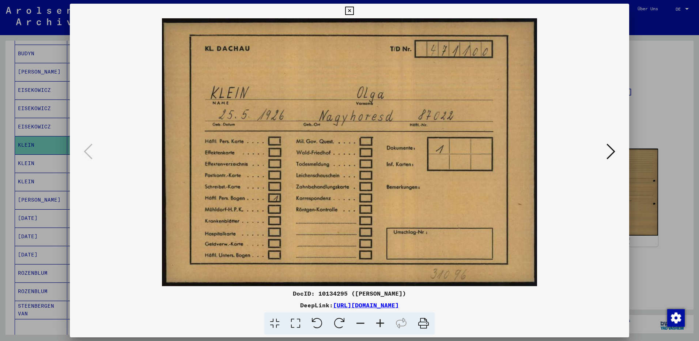
click at [350, 14] on icon at bounding box center [349, 11] width 8 height 9
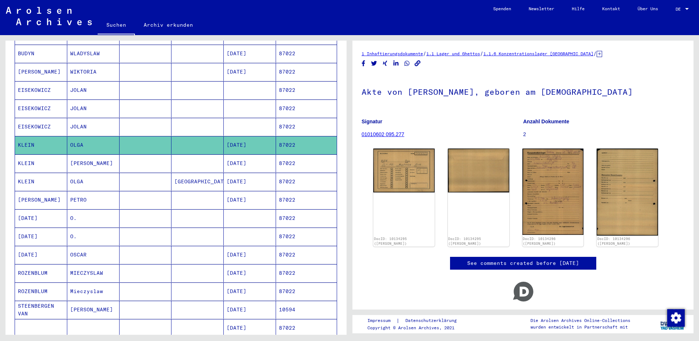
click at [70, 156] on mat-cell "[PERSON_NAME]" at bounding box center [93, 163] width 52 height 18
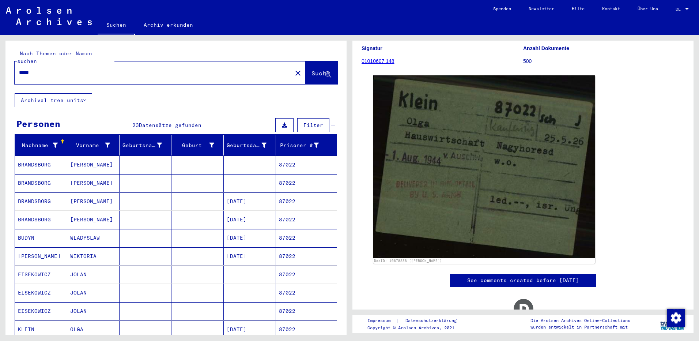
click at [46, 69] on input "*****" at bounding box center [153, 73] width 269 height 8
type input "*"
click at [86, 69] on input "text" at bounding box center [153, 73] width 269 height 8
paste input "*****"
click at [313, 70] on span "Suche" at bounding box center [321, 73] width 18 height 7
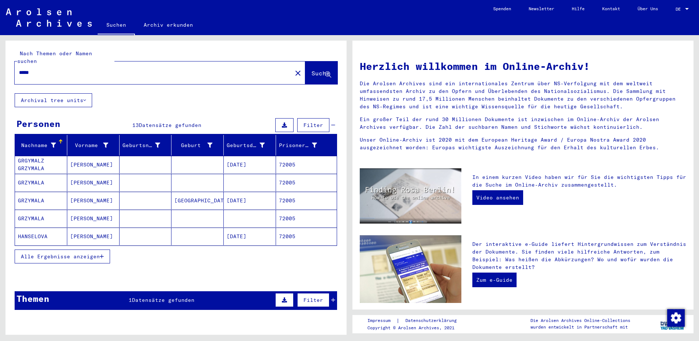
click at [96, 253] on span "Alle Ergebnisse anzeigen" at bounding box center [60, 256] width 79 height 7
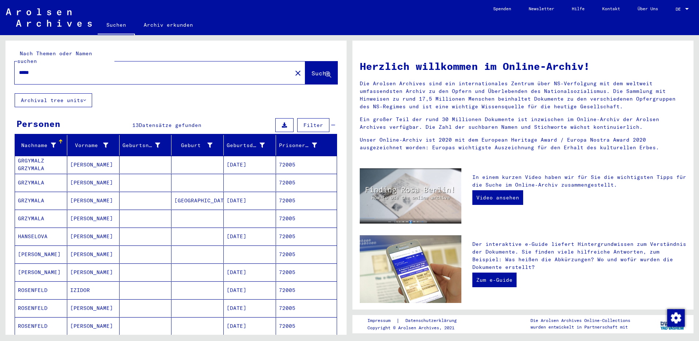
click at [76, 282] on mat-cell "IZIDOR" at bounding box center [93, 290] width 52 height 18
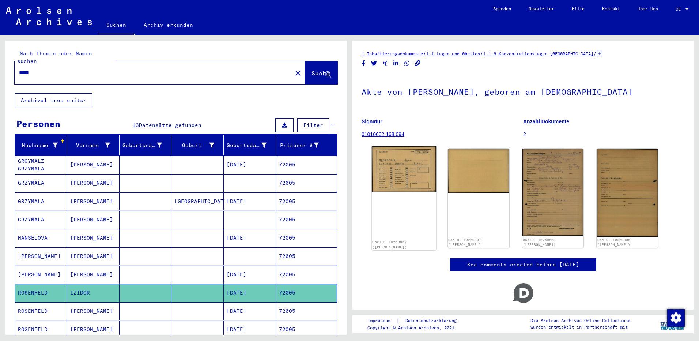
click at [387, 154] on div "DocID: 10269807 ([PERSON_NAME])" at bounding box center [404, 198] width 64 height 104
click at [403, 170] on img at bounding box center [404, 169] width 64 height 46
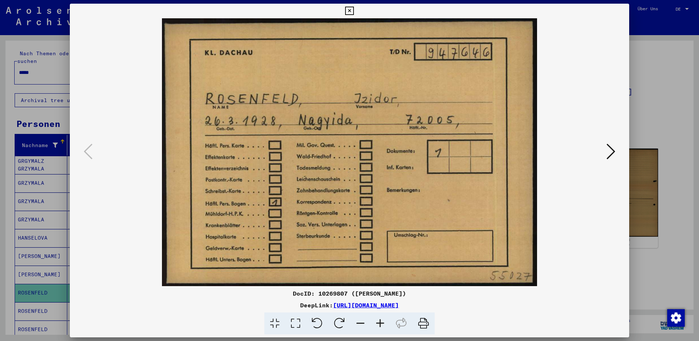
click at [350, 10] on icon at bounding box center [349, 11] width 8 height 9
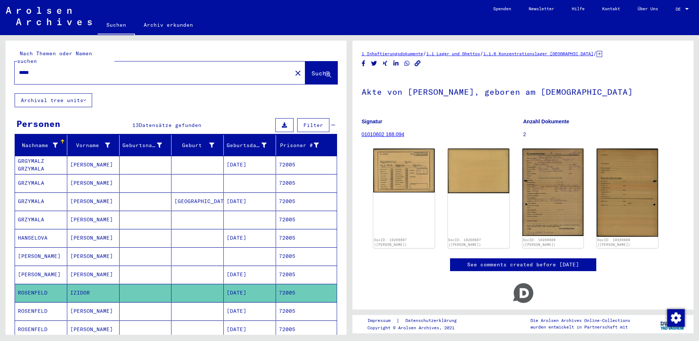
click at [90, 305] on mat-cell "[PERSON_NAME]" at bounding box center [93, 311] width 52 height 18
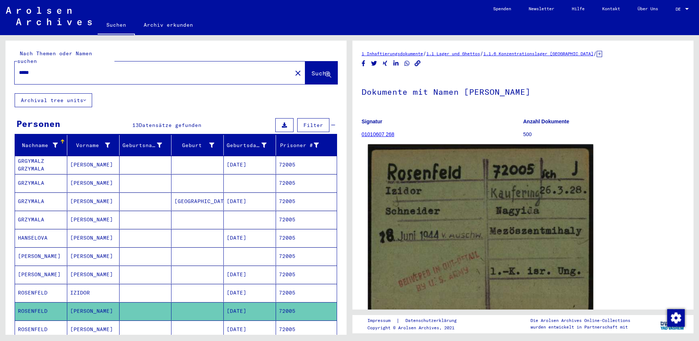
scroll to position [37, 0]
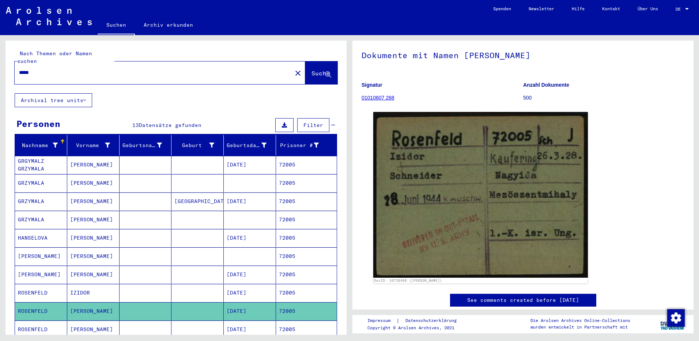
click at [41, 69] on input "*****" at bounding box center [153, 73] width 269 height 8
type input "*"
click at [71, 70] on div at bounding box center [151, 72] width 273 height 16
click at [66, 69] on input "text" at bounding box center [153, 73] width 269 height 8
paste input "******"
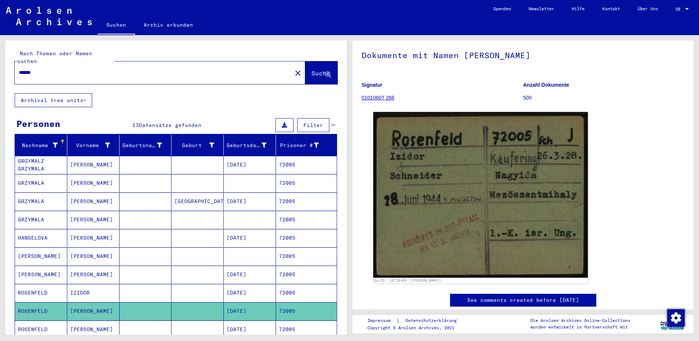
click at [314, 70] on span "Suche" at bounding box center [321, 73] width 18 height 7
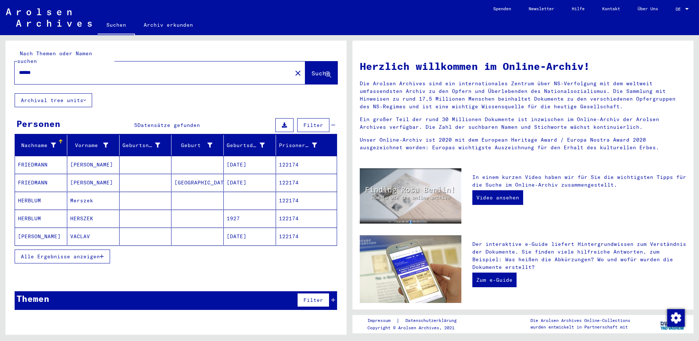
click at [84, 157] on mat-cell "[PERSON_NAME]" at bounding box center [93, 165] width 52 height 18
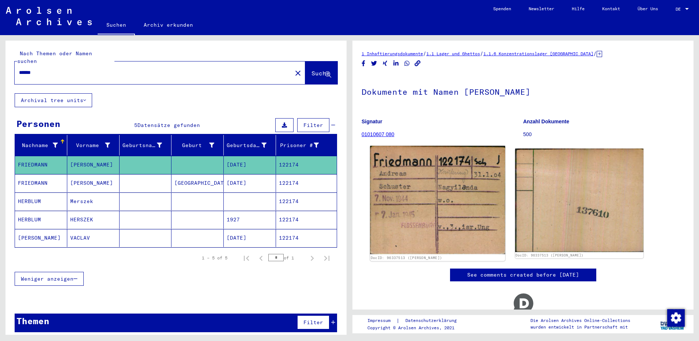
click at [412, 170] on img at bounding box center [437, 200] width 135 height 108
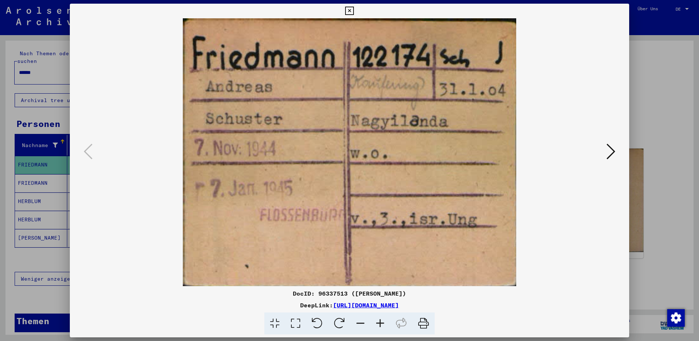
click at [354, 12] on icon at bounding box center [349, 11] width 8 height 9
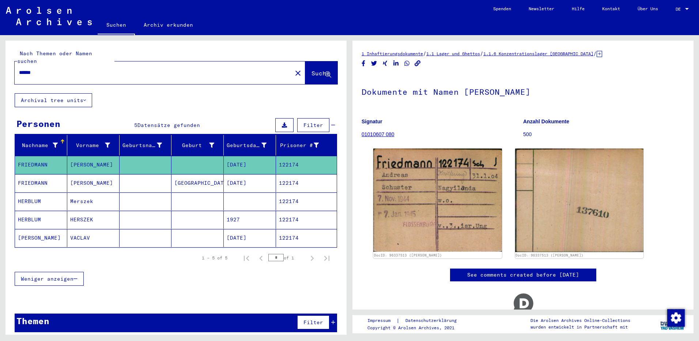
click at [82, 175] on mat-cell "[PERSON_NAME]" at bounding box center [93, 183] width 52 height 18
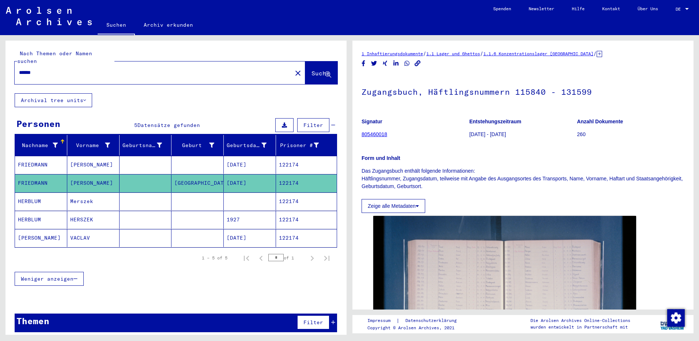
click at [48, 69] on input "******" at bounding box center [153, 73] width 269 height 8
type input "*"
click at [162, 69] on input "text" at bounding box center [153, 73] width 269 height 8
paste input "*****"
click at [314, 61] on button "Suche" at bounding box center [321, 72] width 32 height 23
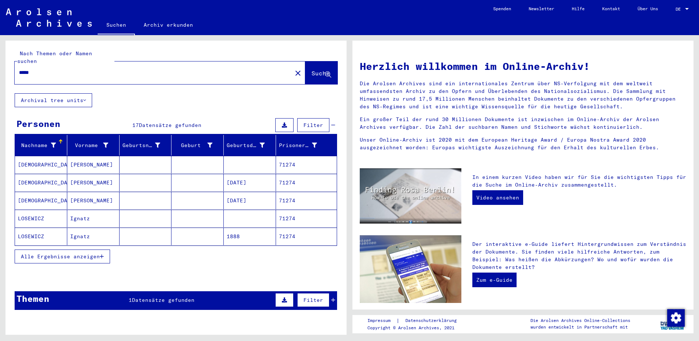
click at [49, 252] on button "Alle Ergebnisse anzeigen" at bounding box center [62, 257] width 95 height 14
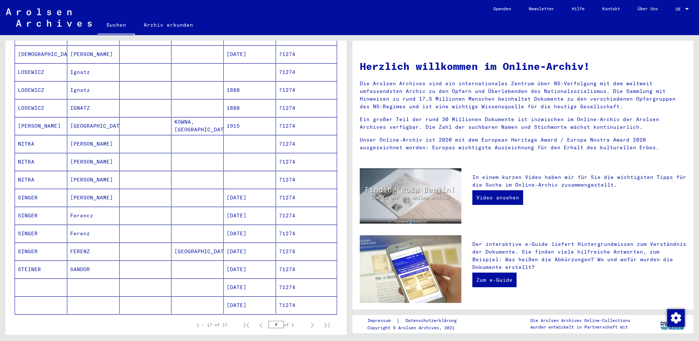
scroll to position [183, 0]
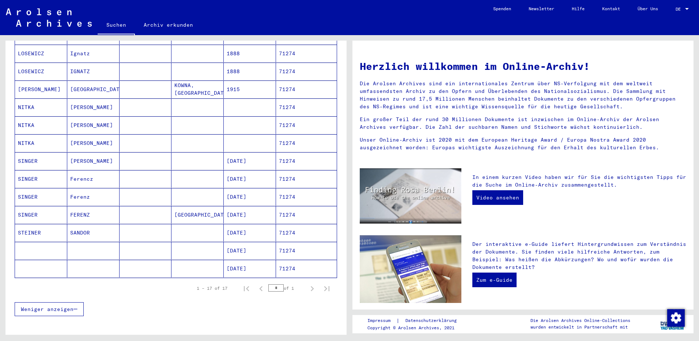
click at [86, 172] on mat-cell "Ferencz" at bounding box center [93, 179] width 52 height 18
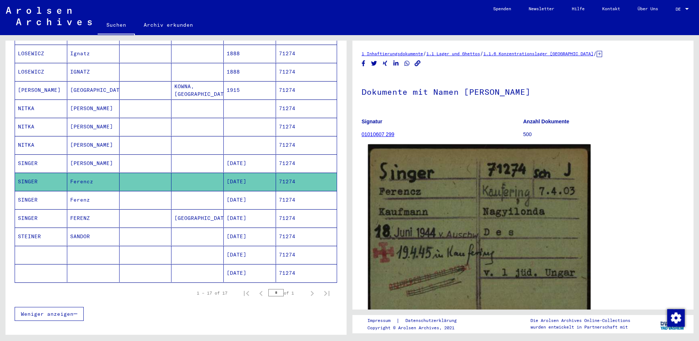
click at [438, 190] on img at bounding box center [479, 231] width 223 height 174
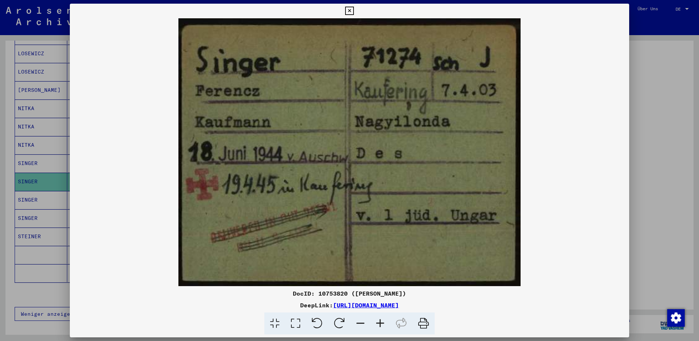
click at [346, 10] on icon at bounding box center [349, 11] width 8 height 9
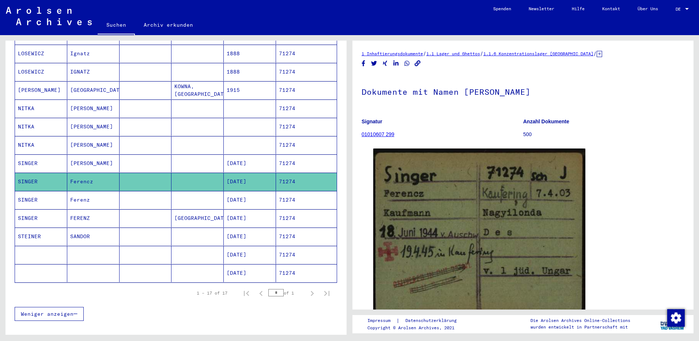
click at [85, 191] on mat-cell "Ferenz" at bounding box center [93, 200] width 52 height 18
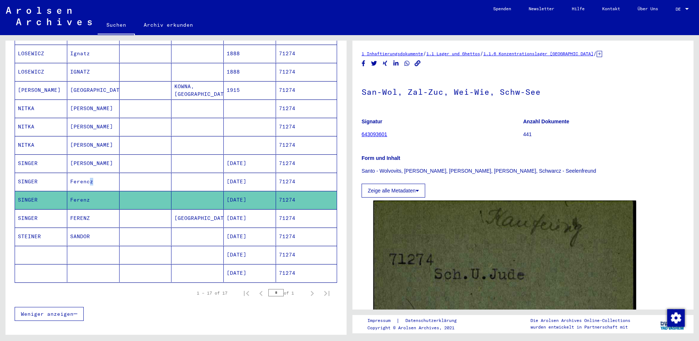
click at [87, 175] on mat-cell "Ferencz" at bounding box center [93, 182] width 52 height 18
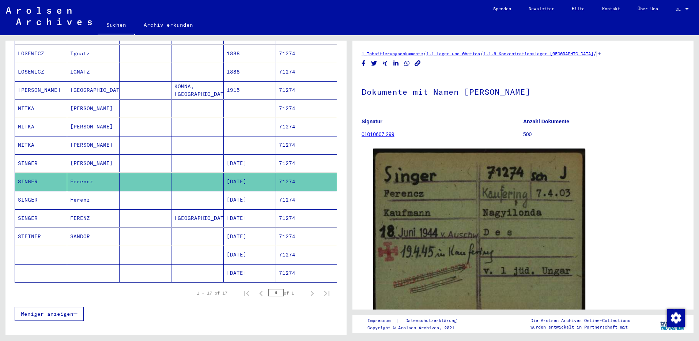
click at [71, 83] on mat-cell "[GEOGRAPHIC_DATA]" at bounding box center [93, 90] width 52 height 18
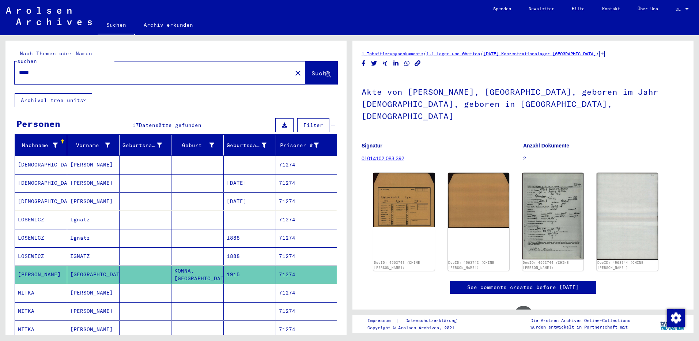
drag, startPoint x: 40, startPoint y: 63, endPoint x: 38, endPoint y: 71, distance: 9.0
click at [40, 69] on input "*****" at bounding box center [153, 73] width 269 height 8
type input "*"
paste input "*****"
click at [310, 71] on button "Suche" at bounding box center [321, 72] width 32 height 23
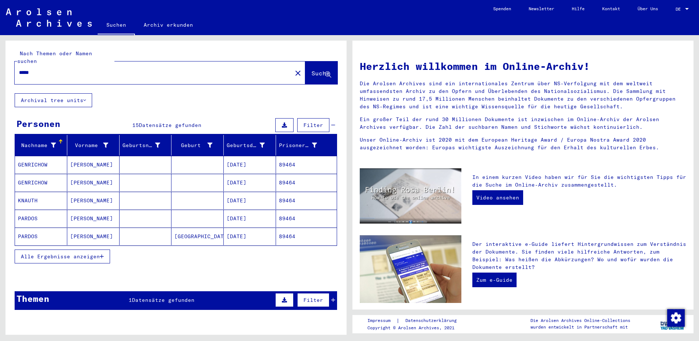
click at [59, 252] on button "Alle Ergebnisse anzeigen" at bounding box center [62, 257] width 95 height 14
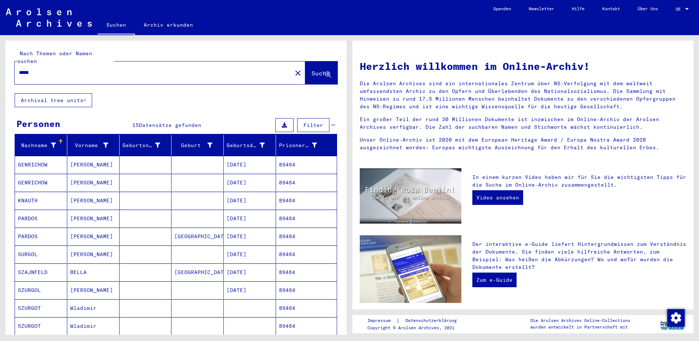
click at [89, 211] on mat-cell "[PERSON_NAME]" at bounding box center [93, 219] width 52 height 18
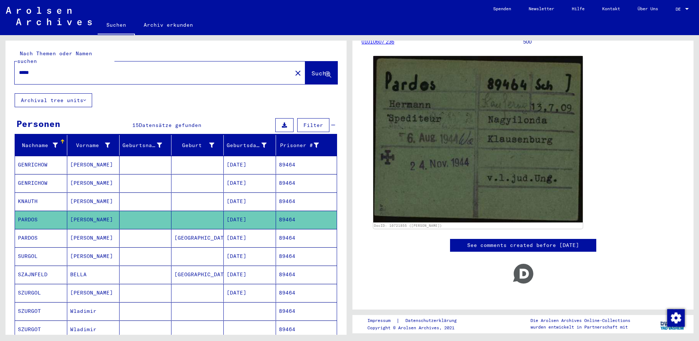
scroll to position [100, 0]
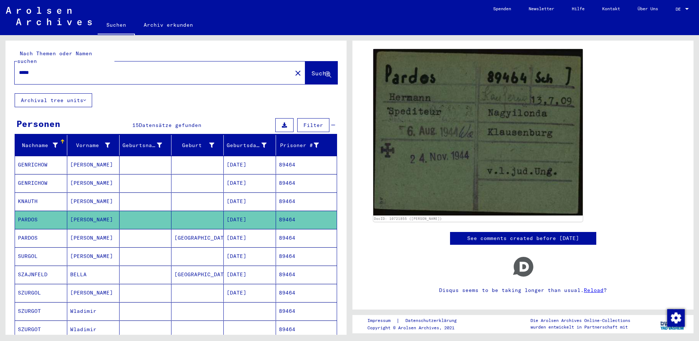
click at [38, 69] on input "*****" at bounding box center [153, 73] width 269 height 8
type input "*"
click at [40, 69] on input "text" at bounding box center [153, 73] width 269 height 8
paste input "*****"
click at [312, 70] on span "Suche" at bounding box center [321, 73] width 18 height 7
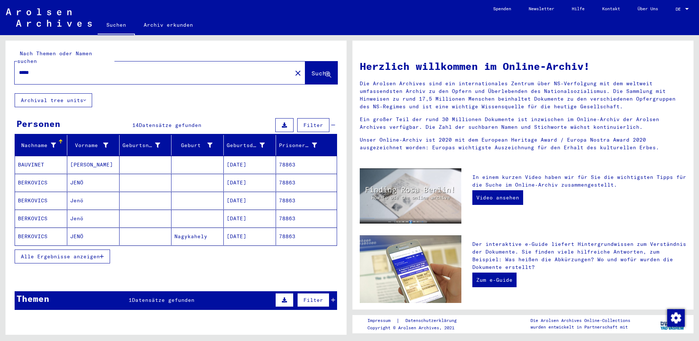
click at [92, 174] on mat-cell "JENÖ" at bounding box center [93, 183] width 52 height 18
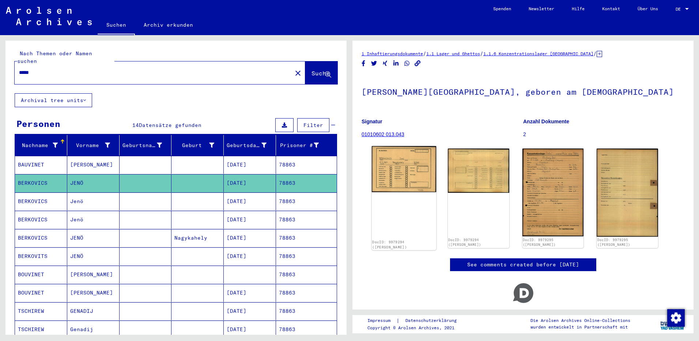
click at [409, 174] on img at bounding box center [404, 169] width 64 height 46
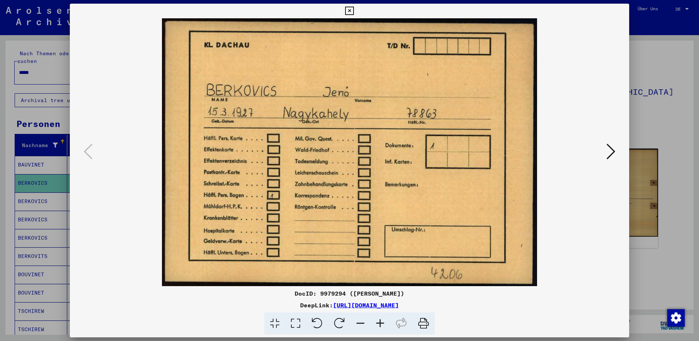
click at [349, 7] on icon at bounding box center [349, 11] width 8 height 9
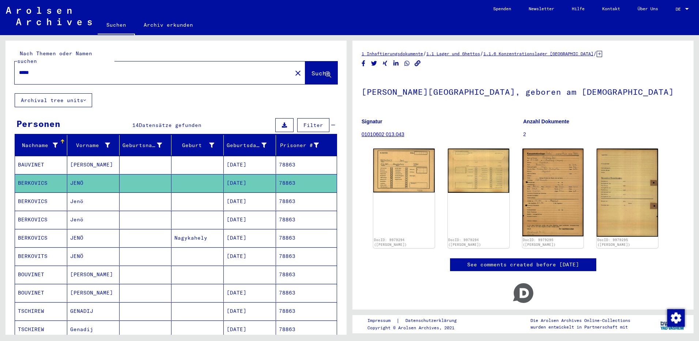
click at [65, 194] on mat-cell "BERKOVICS" at bounding box center [41, 201] width 52 height 18
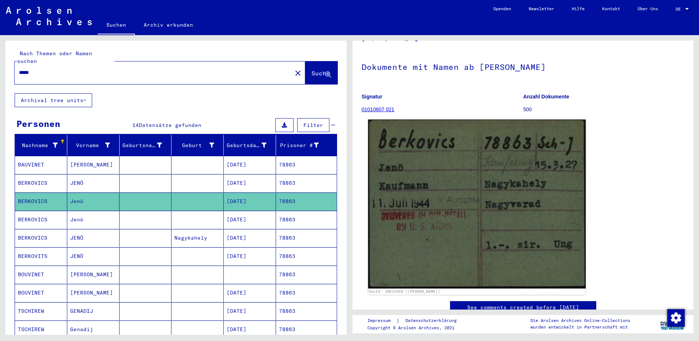
scroll to position [37, 0]
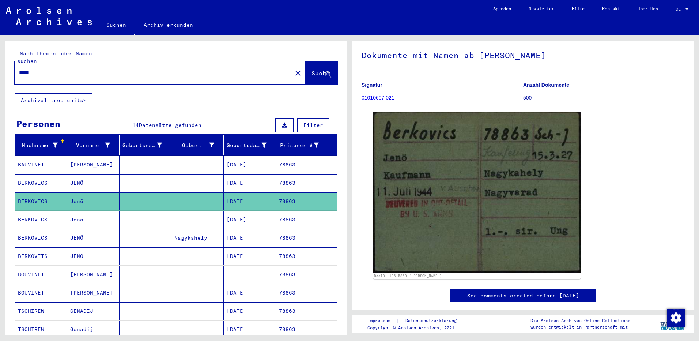
click at [49, 69] on input "*****" at bounding box center [153, 73] width 269 height 8
type input "*"
click at [84, 174] on mat-cell "JENÖ" at bounding box center [93, 183] width 52 height 18
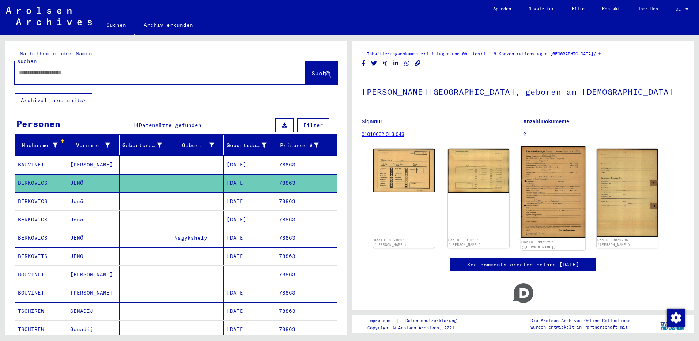
click at [563, 191] on img at bounding box center [553, 192] width 64 height 92
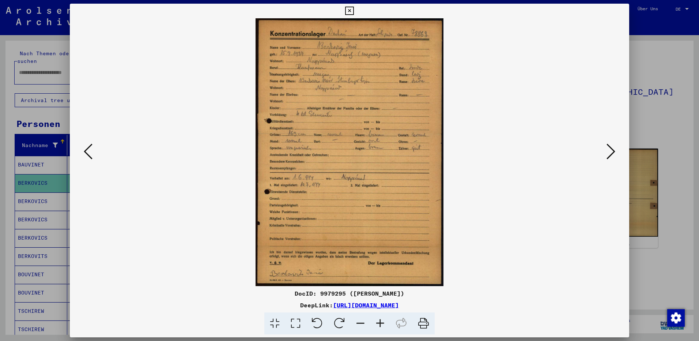
click at [380, 323] on icon at bounding box center [381, 323] width 20 height 22
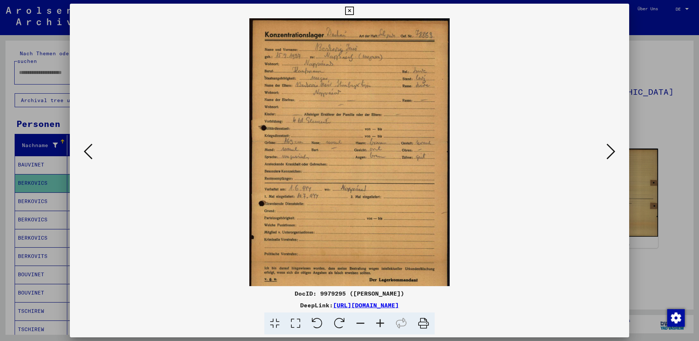
click at [380, 323] on icon at bounding box center [381, 323] width 20 height 22
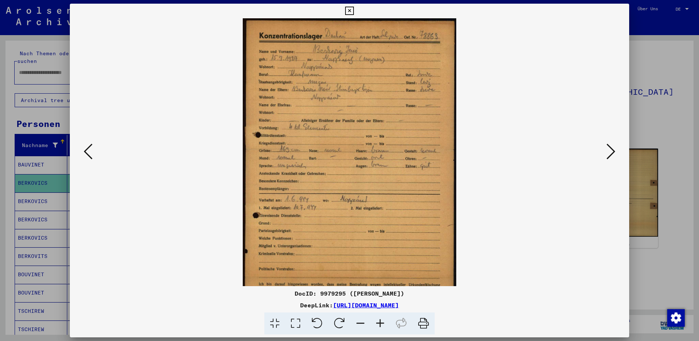
click at [380, 323] on icon at bounding box center [381, 323] width 20 height 22
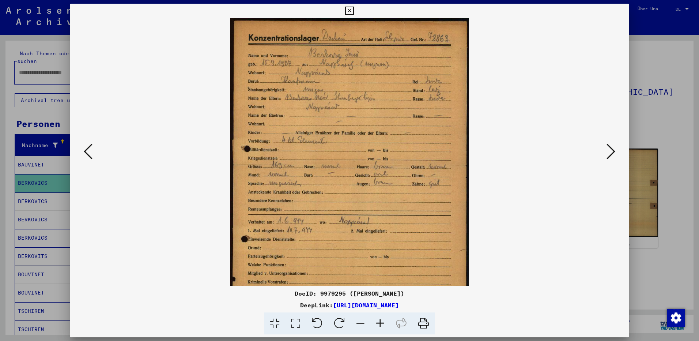
click at [380, 323] on icon at bounding box center [381, 323] width 20 height 22
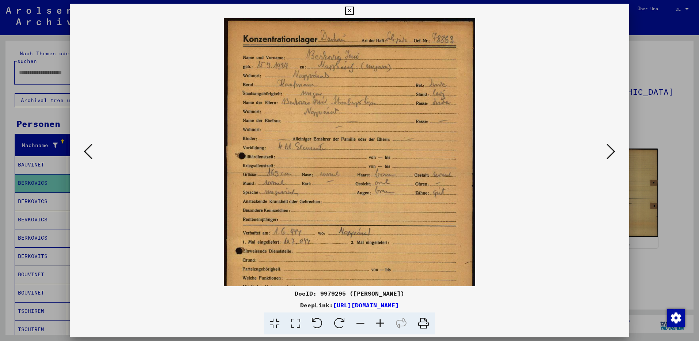
click at [380, 323] on icon at bounding box center [381, 323] width 20 height 22
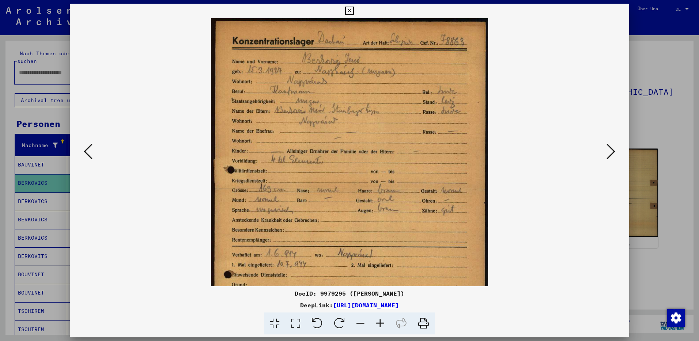
click at [380, 323] on icon at bounding box center [381, 323] width 20 height 22
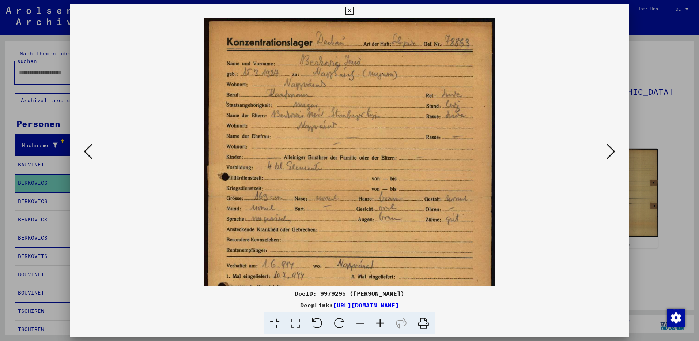
click at [380, 323] on icon at bounding box center [381, 323] width 20 height 22
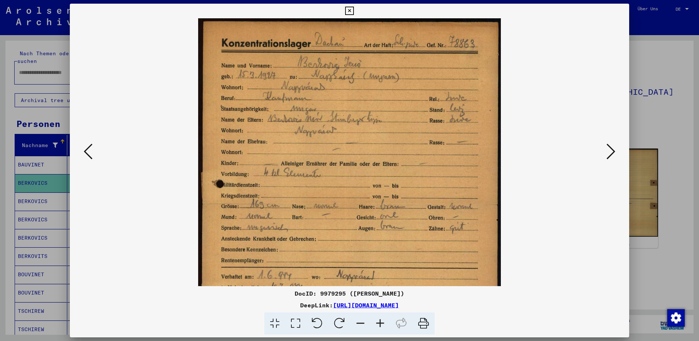
click at [380, 323] on icon at bounding box center [381, 323] width 20 height 22
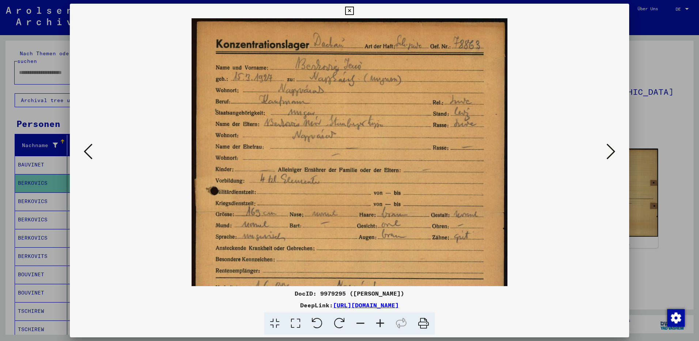
click at [380, 323] on icon at bounding box center [381, 323] width 20 height 22
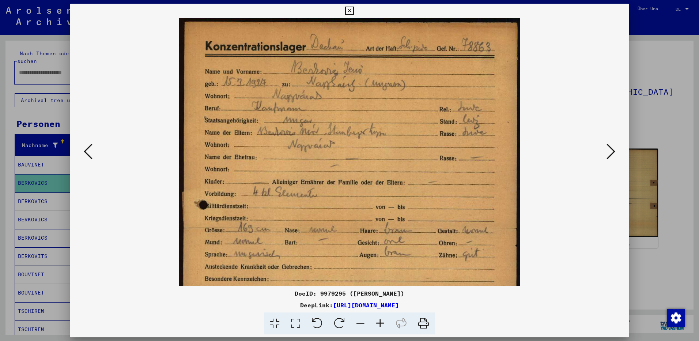
click at [380, 323] on icon at bounding box center [381, 323] width 20 height 22
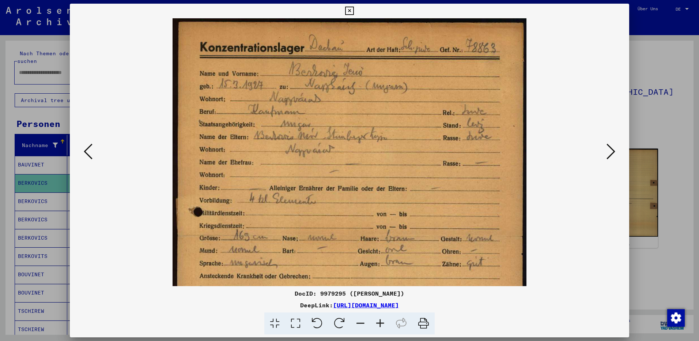
click at [380, 323] on icon at bounding box center [381, 323] width 20 height 22
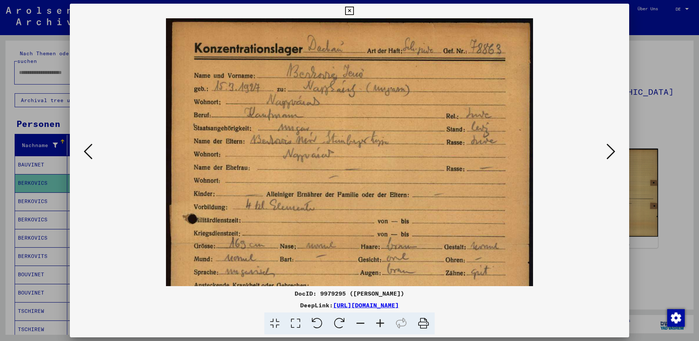
click at [380, 323] on icon at bounding box center [381, 323] width 20 height 22
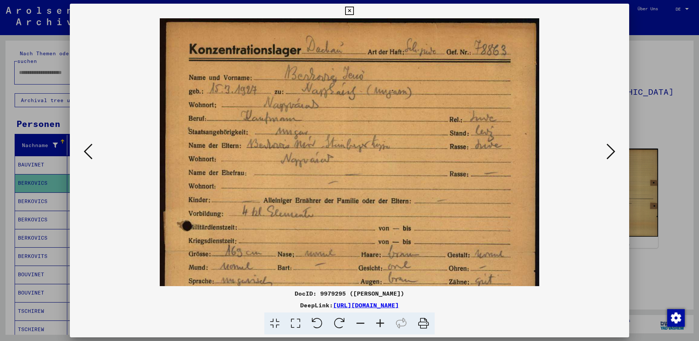
click at [91, 151] on icon at bounding box center [88, 152] width 9 height 18
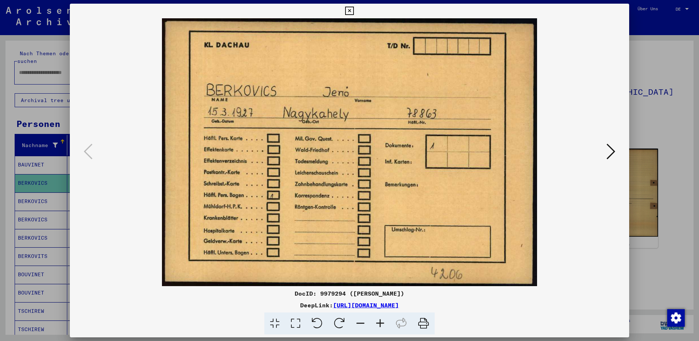
click at [350, 12] on icon at bounding box center [349, 11] width 8 height 9
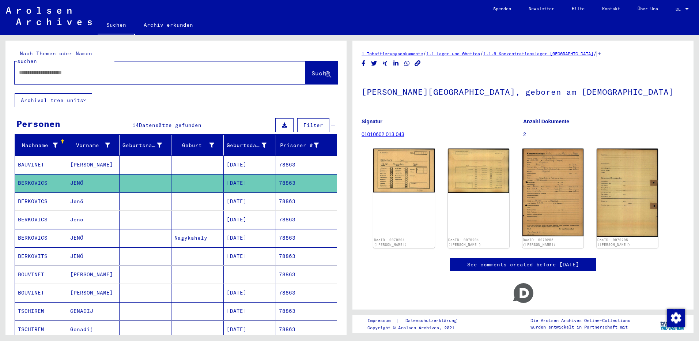
click at [87, 211] on mat-cell "Jenö" at bounding box center [93, 220] width 52 height 18
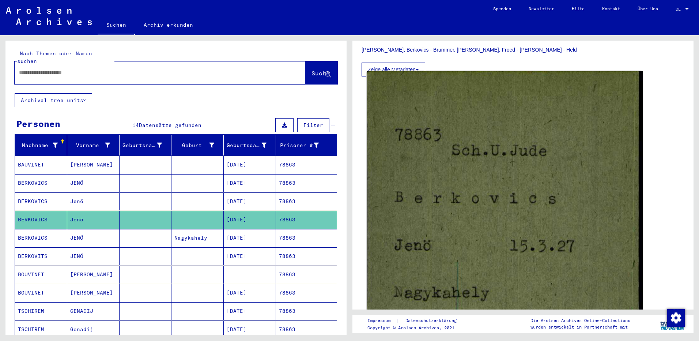
scroll to position [146, 0]
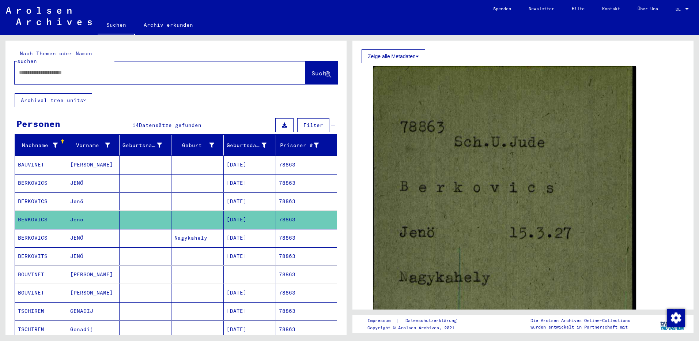
click at [83, 232] on mat-cell "JENÖ" at bounding box center [93, 238] width 52 height 18
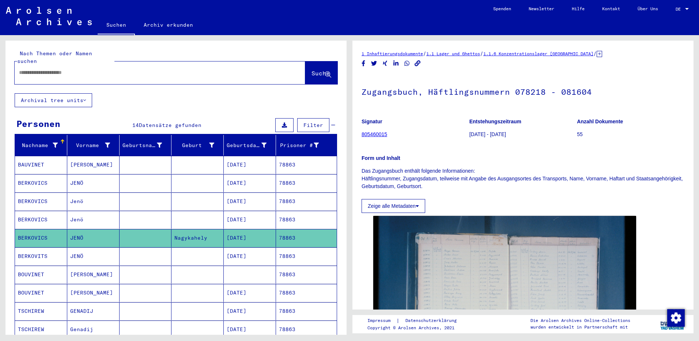
click at [75, 247] on mat-cell "JENÖ" at bounding box center [93, 256] width 52 height 18
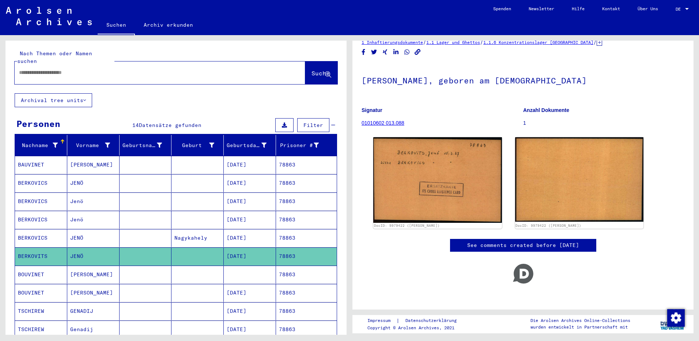
scroll to position [17, 0]
click at [76, 177] on mat-cell "JENÖ" at bounding box center [93, 183] width 52 height 18
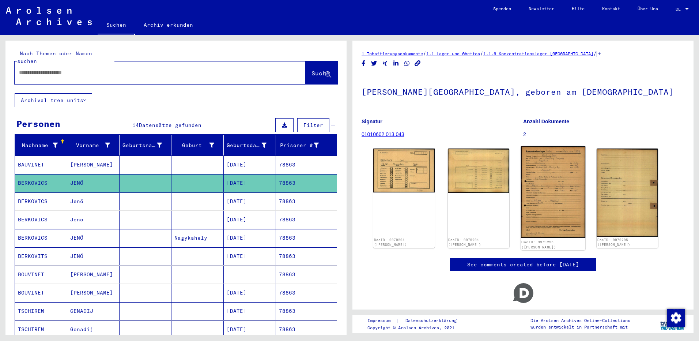
click at [549, 180] on img at bounding box center [553, 192] width 64 height 92
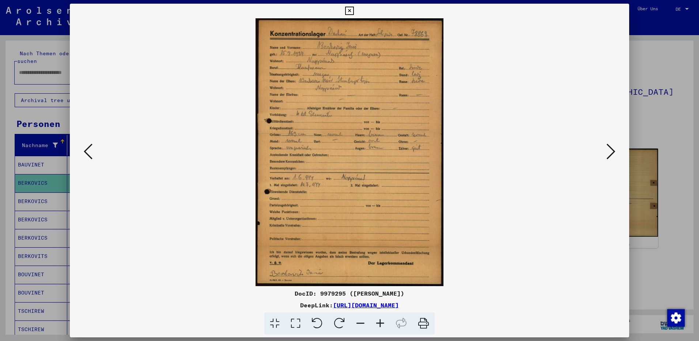
click at [380, 322] on icon at bounding box center [381, 323] width 20 height 22
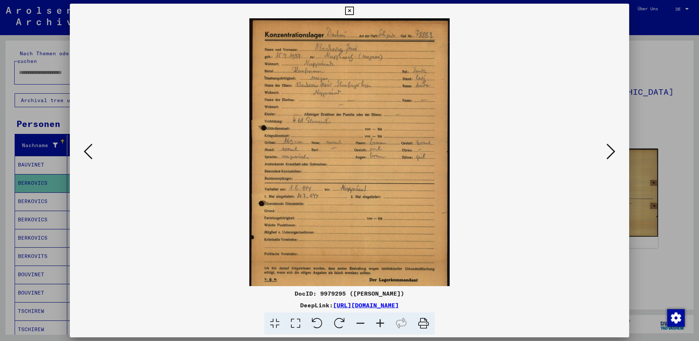
click at [380, 322] on icon at bounding box center [381, 323] width 20 height 22
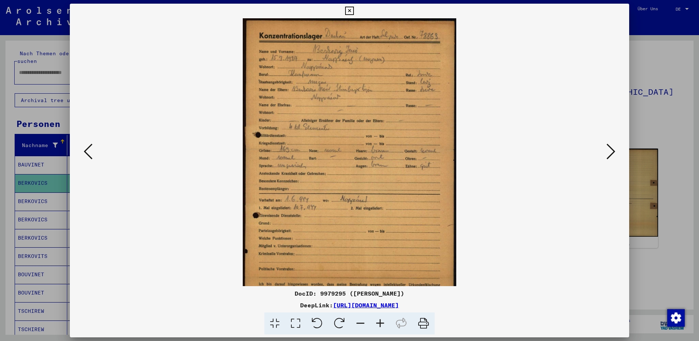
click at [380, 322] on icon at bounding box center [381, 323] width 20 height 22
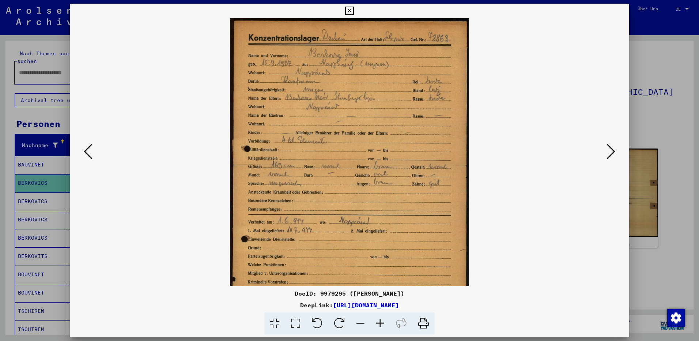
click at [380, 322] on icon at bounding box center [381, 323] width 20 height 22
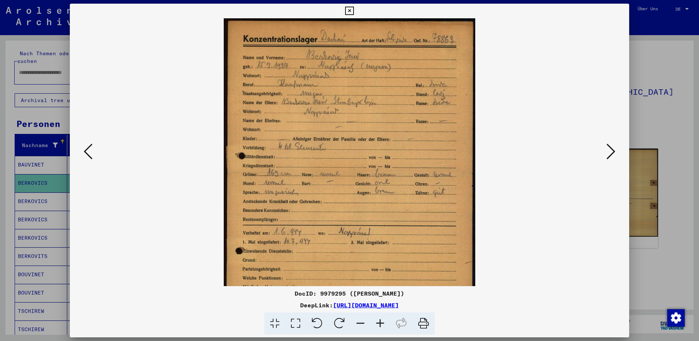
click at [380, 322] on icon at bounding box center [381, 323] width 20 height 22
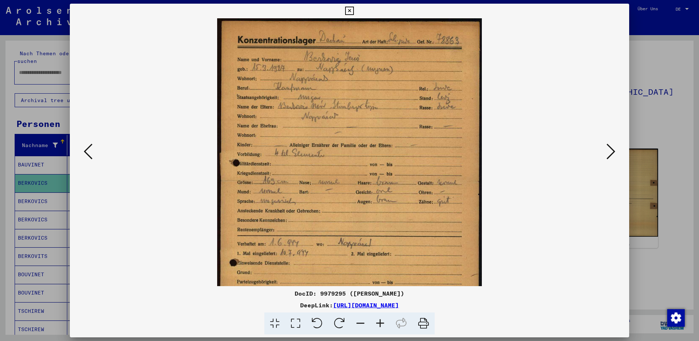
click at [380, 322] on icon at bounding box center [381, 323] width 20 height 22
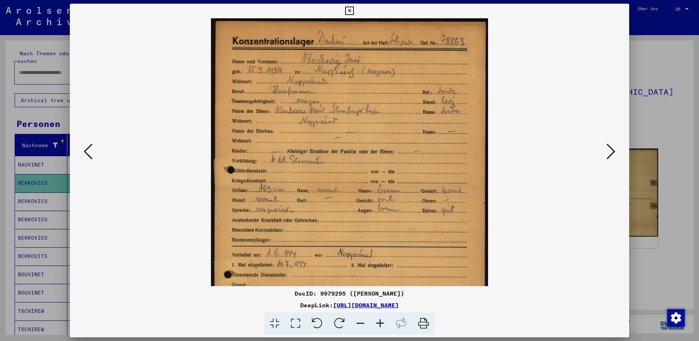
click at [380, 322] on icon at bounding box center [381, 323] width 20 height 22
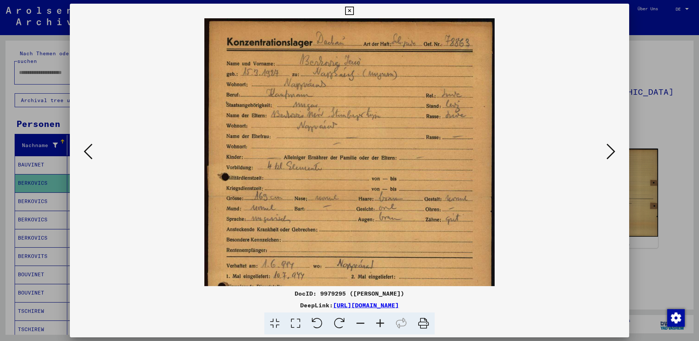
click at [380, 322] on icon at bounding box center [381, 323] width 20 height 22
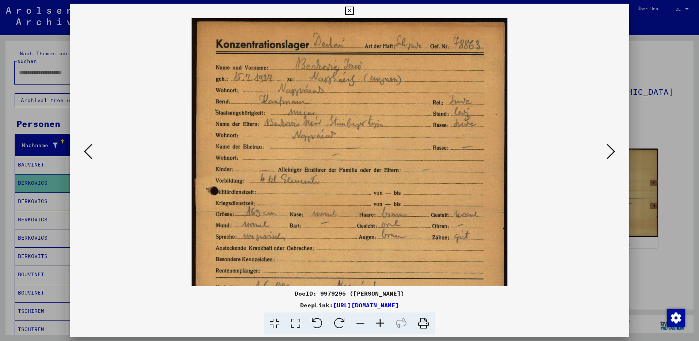
click at [380, 322] on icon at bounding box center [381, 323] width 20 height 22
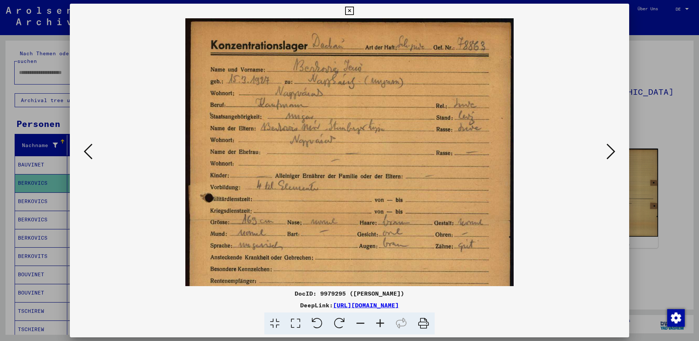
click at [380, 322] on icon at bounding box center [381, 323] width 20 height 22
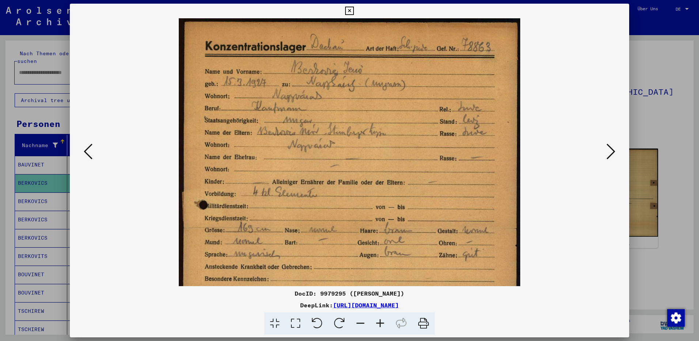
click at [380, 322] on icon at bounding box center [381, 323] width 20 height 22
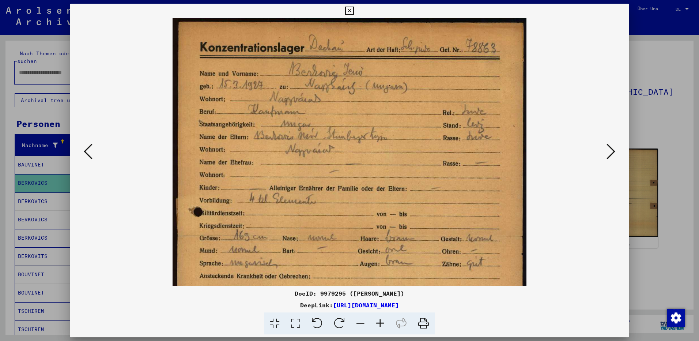
click at [380, 322] on icon at bounding box center [381, 323] width 20 height 22
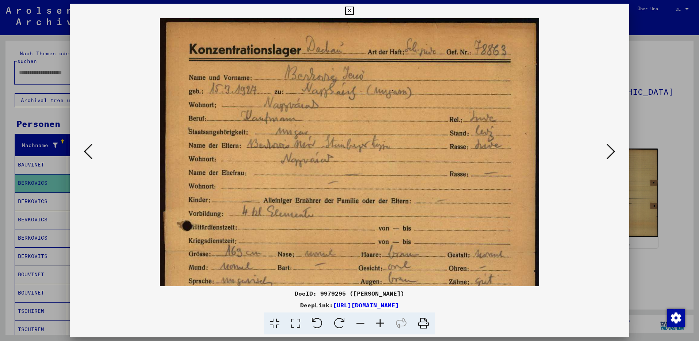
click at [380, 322] on icon at bounding box center [381, 323] width 20 height 22
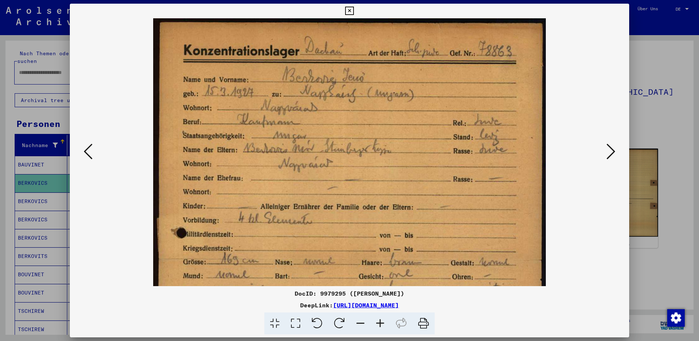
click at [380, 322] on icon at bounding box center [381, 323] width 20 height 22
click at [352, 12] on icon at bounding box center [349, 11] width 8 height 9
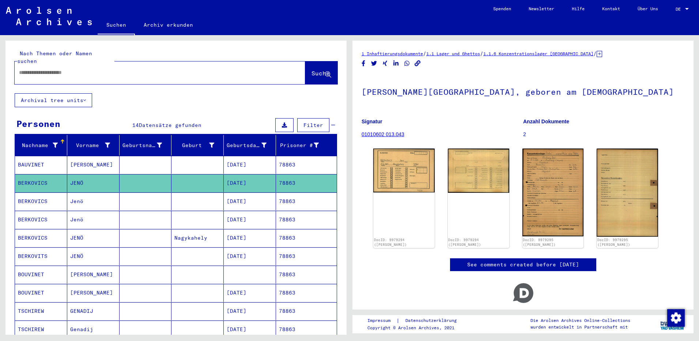
click at [37, 69] on input "text" at bounding box center [153, 73] width 269 height 8
paste input "*****"
click at [318, 70] on span "Suche" at bounding box center [321, 73] width 18 height 7
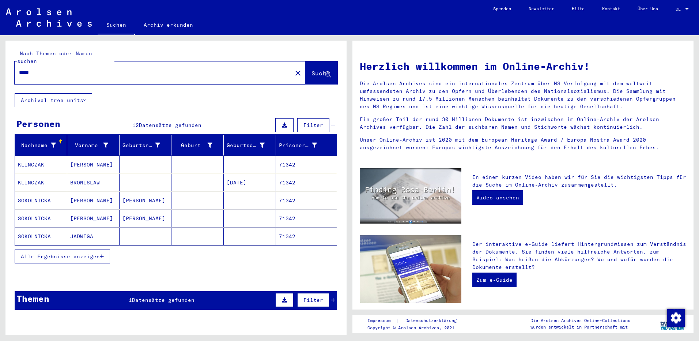
click at [72, 253] on span "Alle Ergebnisse anzeigen" at bounding box center [60, 256] width 79 height 7
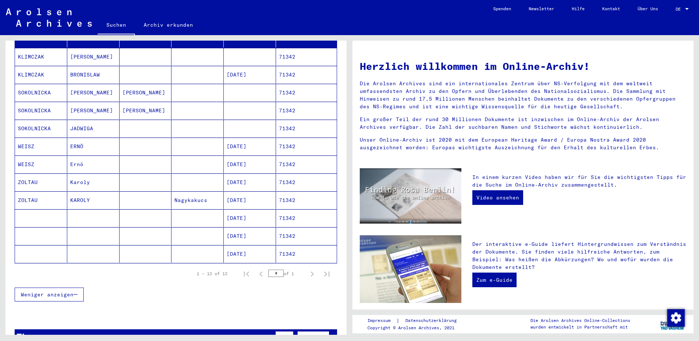
scroll to position [110, 0]
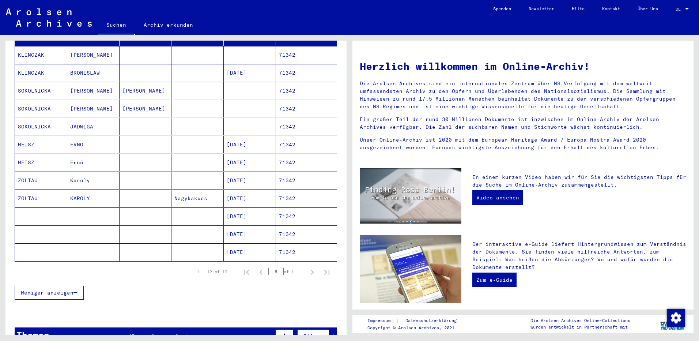
click at [89, 172] on mat-cell "Karoly" at bounding box center [93, 181] width 52 height 18
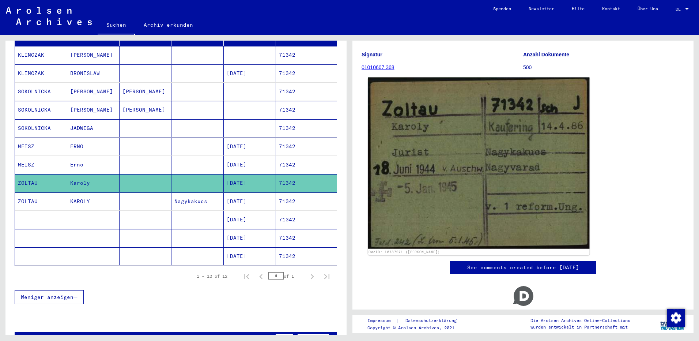
scroll to position [73, 0]
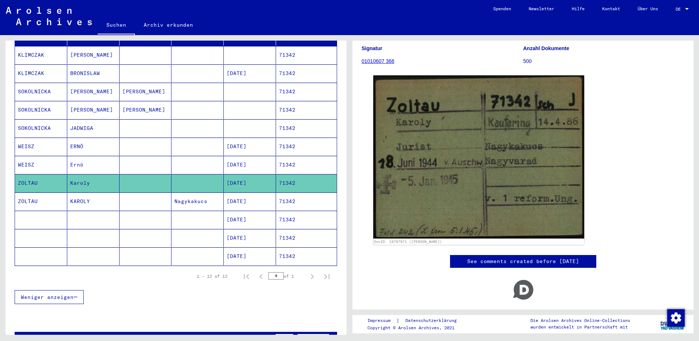
click at [105, 108] on mat-cell "[PERSON_NAME]" at bounding box center [93, 110] width 52 height 18
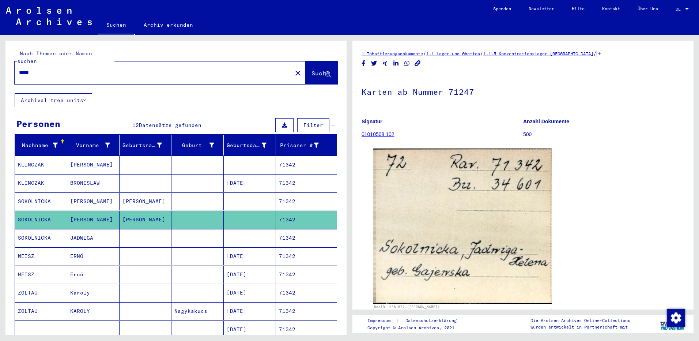
click at [48, 69] on input "*****" at bounding box center [153, 73] width 269 height 8
type input "*"
click at [91, 69] on input "text" at bounding box center [153, 73] width 269 height 8
paste input "*****"
click at [312, 70] on span "Suche" at bounding box center [321, 73] width 18 height 7
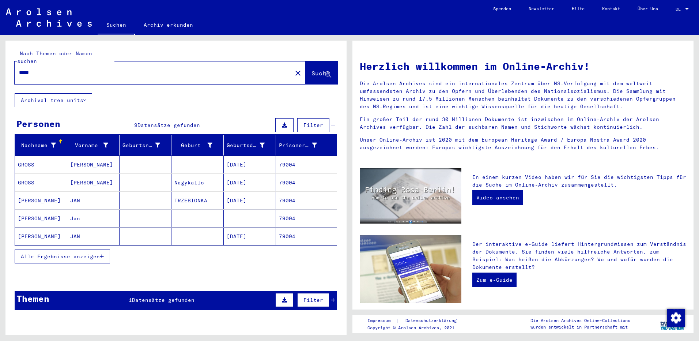
click at [44, 253] on span "Alle Ergebnisse anzeigen" at bounding box center [60, 256] width 79 height 7
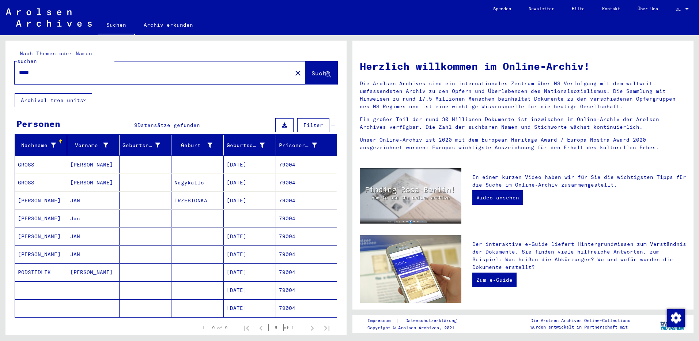
click at [87, 158] on mat-cell "[PERSON_NAME]" at bounding box center [93, 165] width 52 height 18
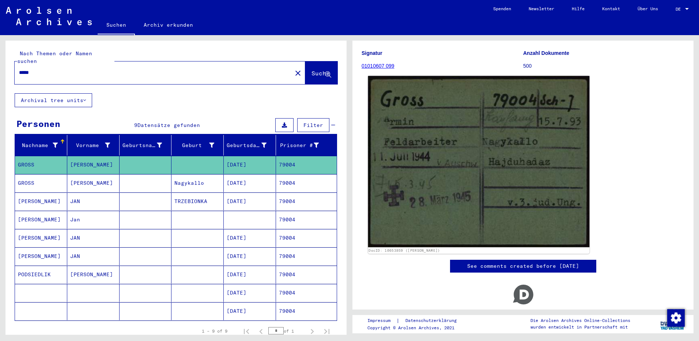
scroll to position [73, 0]
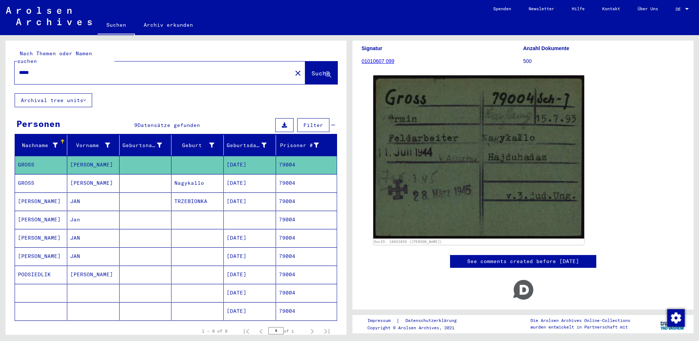
click at [52, 69] on input "*****" at bounding box center [153, 73] width 269 height 8
type input "*"
click at [70, 69] on input "text" at bounding box center [153, 73] width 269 height 8
paste input "*****"
click at [312, 70] on span "Suche" at bounding box center [321, 73] width 18 height 7
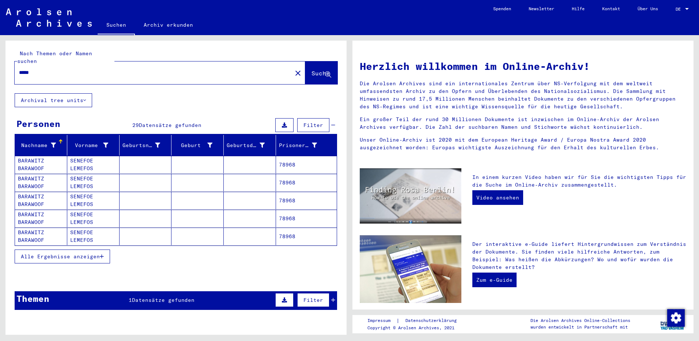
click at [64, 252] on button "Alle Ergebnisse anzeigen" at bounding box center [62, 257] width 95 height 14
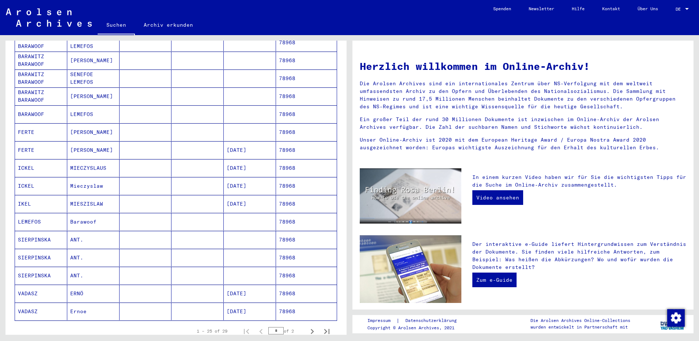
scroll to position [366, 0]
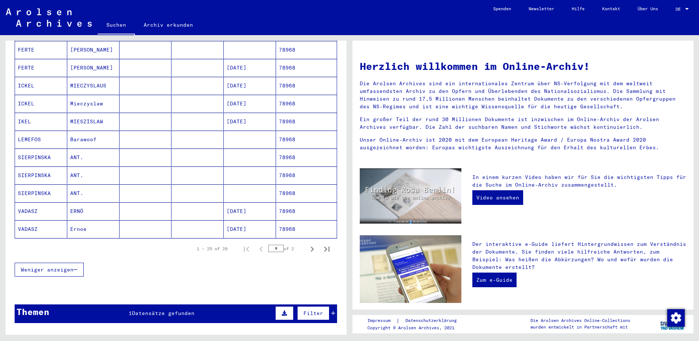
click at [100, 202] on mat-cell "ERNÖ" at bounding box center [93, 211] width 52 height 18
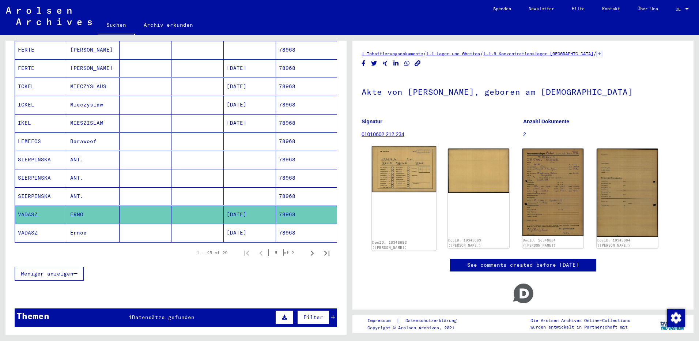
click at [411, 162] on img at bounding box center [404, 169] width 64 height 46
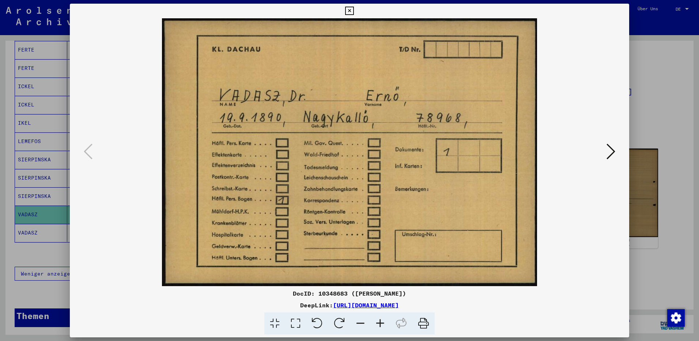
click at [348, 11] on icon at bounding box center [349, 11] width 8 height 9
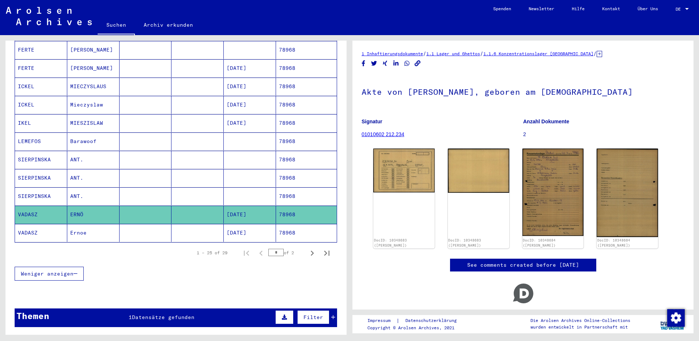
click at [76, 224] on mat-cell "Ernoe" at bounding box center [93, 233] width 52 height 18
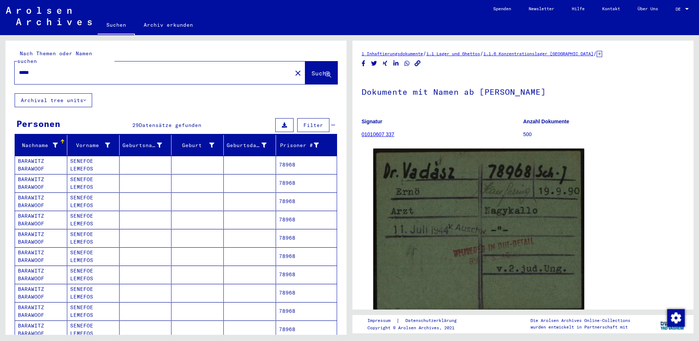
click at [52, 69] on input "*****" at bounding box center [153, 73] width 269 height 8
type input "*"
click at [79, 69] on input "text" at bounding box center [153, 73] width 269 height 8
paste input "*****"
click at [312, 70] on span "Suche" at bounding box center [321, 73] width 18 height 7
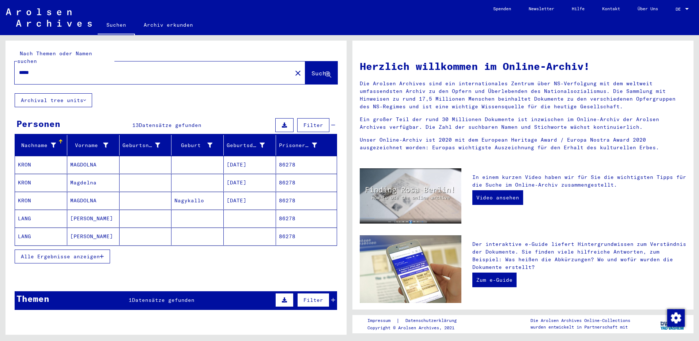
click at [91, 159] on mat-cell "MAGDOLNA" at bounding box center [93, 165] width 52 height 18
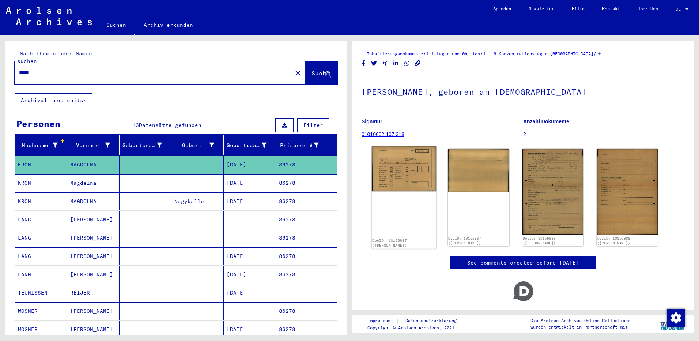
click at [396, 166] on img at bounding box center [404, 168] width 64 height 45
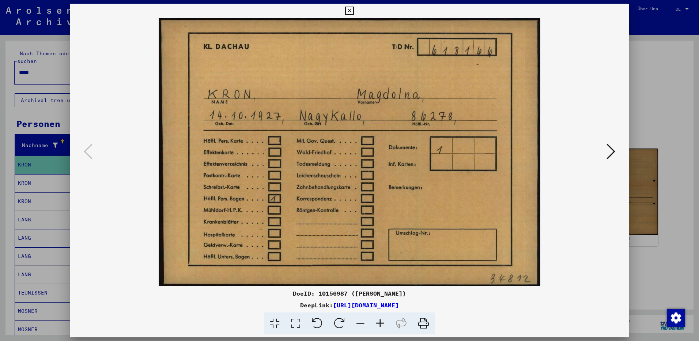
click at [348, 9] on icon at bounding box center [349, 11] width 8 height 9
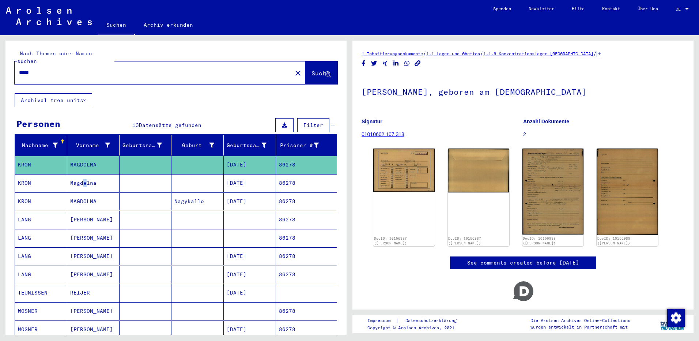
click at [80, 176] on mat-cell "Magdelna" at bounding box center [93, 183] width 52 height 18
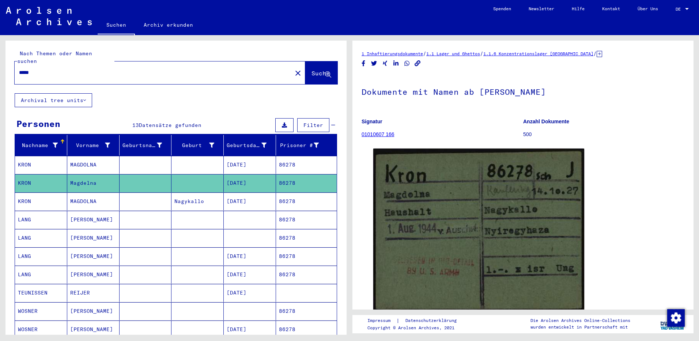
click at [48, 69] on input "*****" at bounding box center [153, 73] width 269 height 8
type input "*"
click at [26, 69] on input "text" at bounding box center [153, 73] width 269 height 8
click at [312, 70] on span "Suche" at bounding box center [321, 73] width 18 height 7
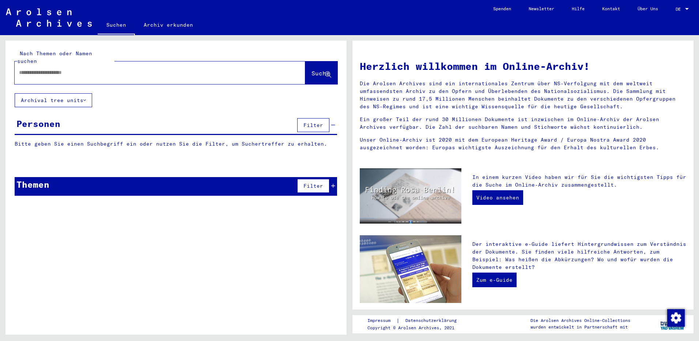
click at [43, 69] on input "text" at bounding box center [151, 73] width 265 height 8
paste input "******"
click at [323, 70] on span "Suche" at bounding box center [321, 73] width 18 height 7
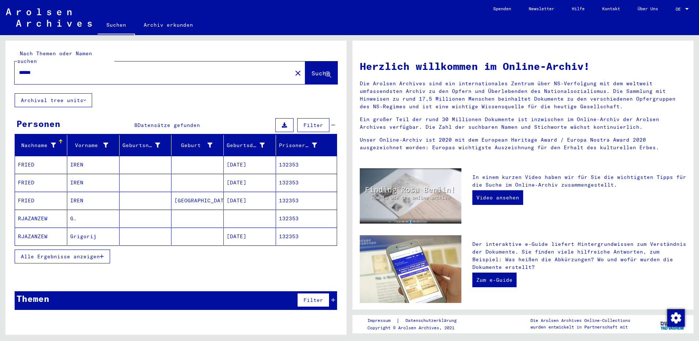
click at [84, 156] on mat-cell "IREN" at bounding box center [93, 165] width 52 height 18
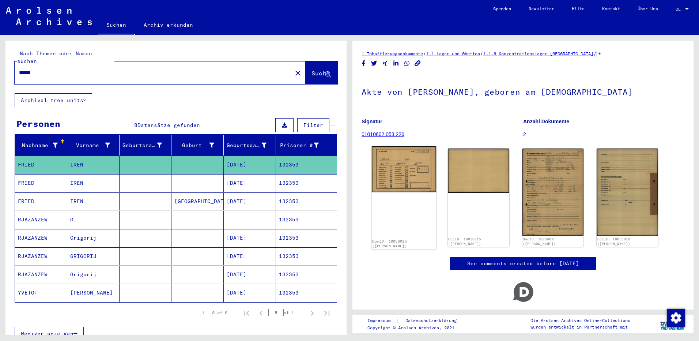
click at [394, 173] on img at bounding box center [404, 169] width 64 height 46
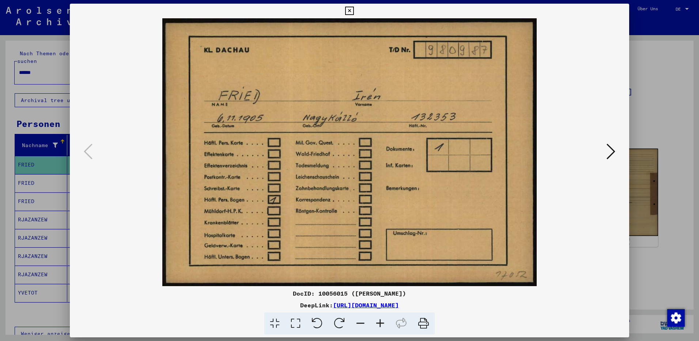
click at [348, 12] on icon at bounding box center [349, 11] width 8 height 9
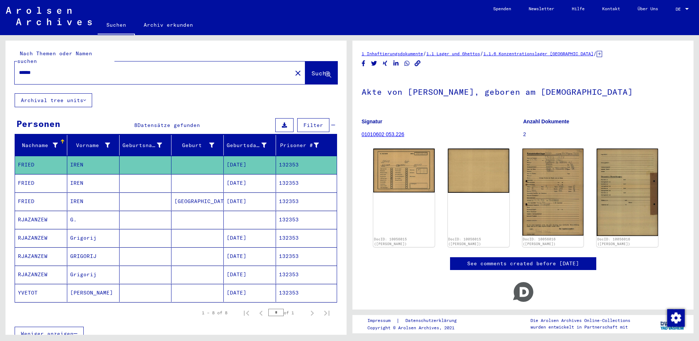
click at [81, 181] on mat-cell "IREN" at bounding box center [93, 183] width 52 height 18
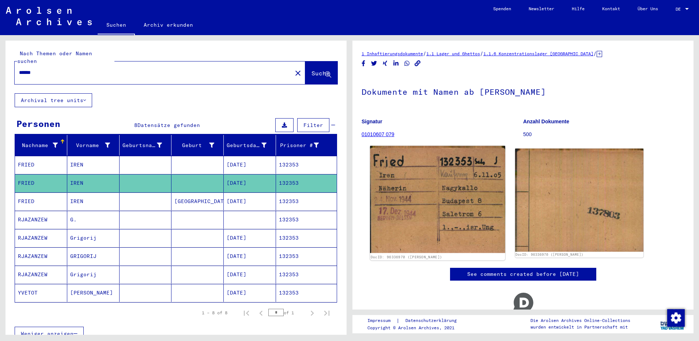
scroll to position [34, 0]
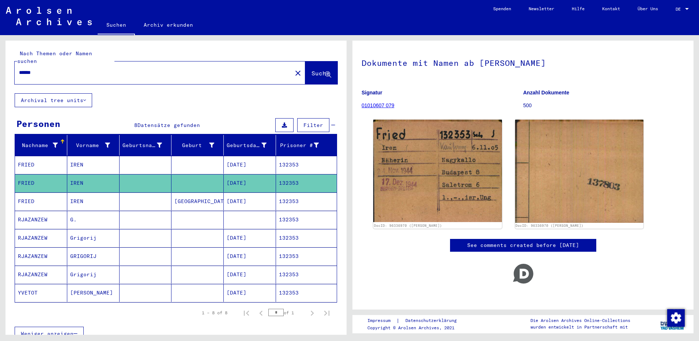
click at [57, 69] on input "******" at bounding box center [153, 73] width 269 height 8
type input "*"
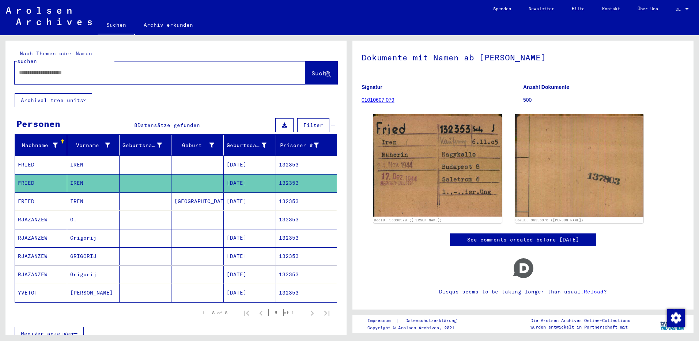
drag, startPoint x: 29, startPoint y: 68, endPoint x: 36, endPoint y: 68, distance: 6.6
click at [29, 69] on input "text" at bounding box center [153, 73] width 269 height 8
paste input "*****"
click at [312, 70] on span "Suche" at bounding box center [321, 73] width 18 height 7
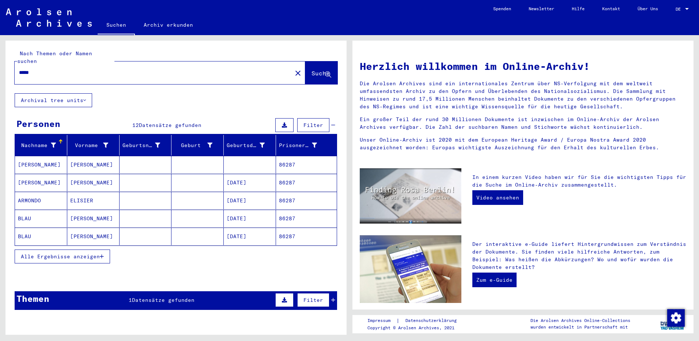
click at [61, 210] on mat-cell "BLAU" at bounding box center [41, 219] width 52 height 18
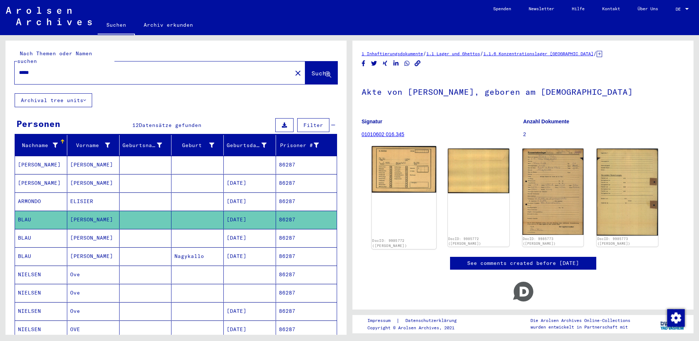
click at [398, 170] on img at bounding box center [404, 169] width 64 height 46
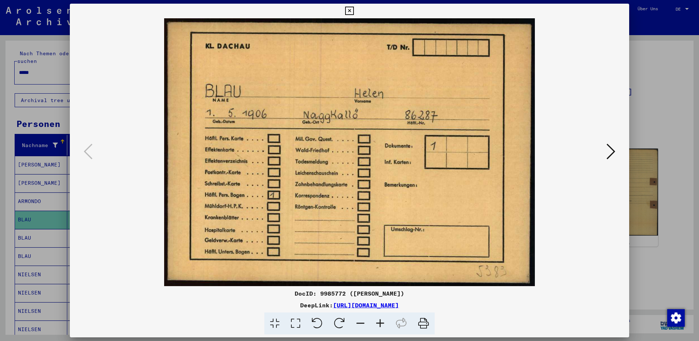
click at [350, 12] on icon at bounding box center [349, 11] width 8 height 9
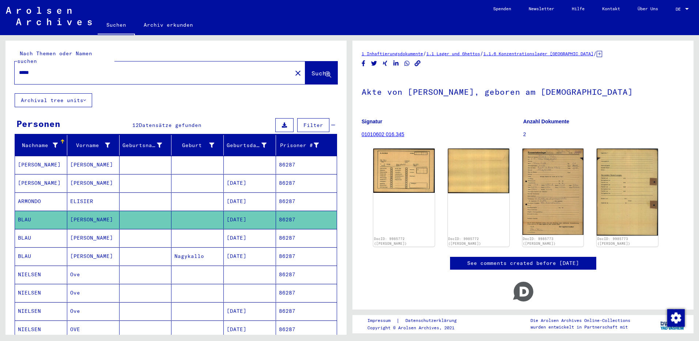
drag, startPoint x: 79, startPoint y: 231, endPoint x: 85, endPoint y: 231, distance: 5.5
click at [80, 231] on mat-cell "[PERSON_NAME]" at bounding box center [93, 238] width 52 height 18
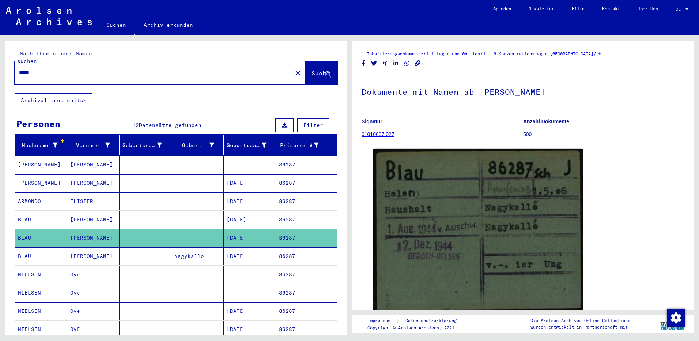
click at [60, 69] on input "*****" at bounding box center [153, 73] width 269 height 8
type input "*"
click at [28, 69] on input "text" at bounding box center [153, 73] width 269 height 8
paste input "******"
click at [325, 72] on icon at bounding box center [328, 75] width 6 height 6
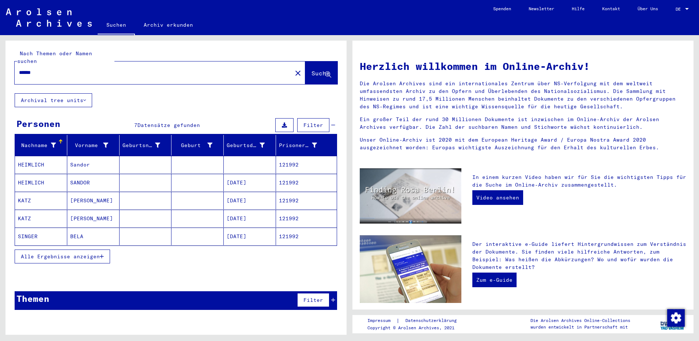
click at [59, 69] on input "******" at bounding box center [151, 73] width 265 height 8
click at [58, 253] on span "Alle Ergebnisse anzeigen" at bounding box center [60, 256] width 79 height 7
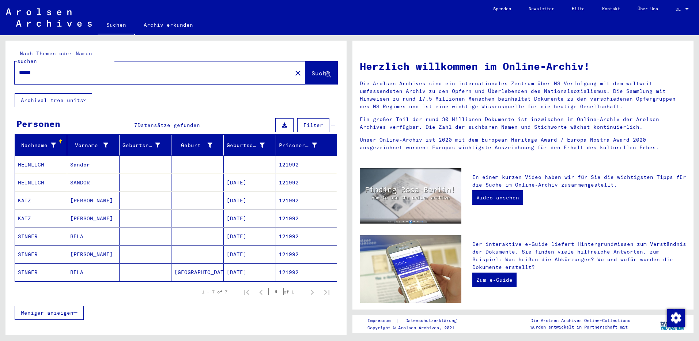
drag, startPoint x: 91, startPoint y: 230, endPoint x: 96, endPoint y: 230, distance: 5.1
click at [91, 230] on mat-cell "BELA" at bounding box center [93, 237] width 52 height 18
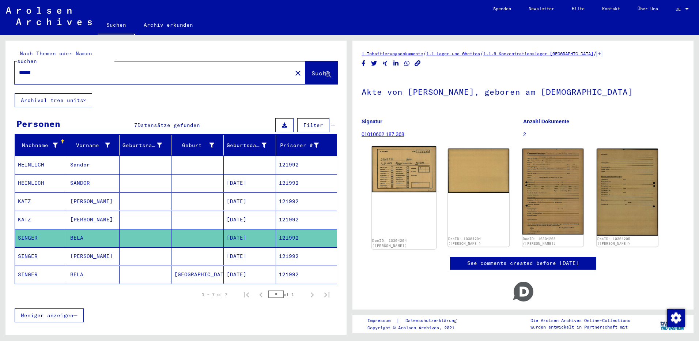
click at [386, 161] on img at bounding box center [404, 169] width 64 height 46
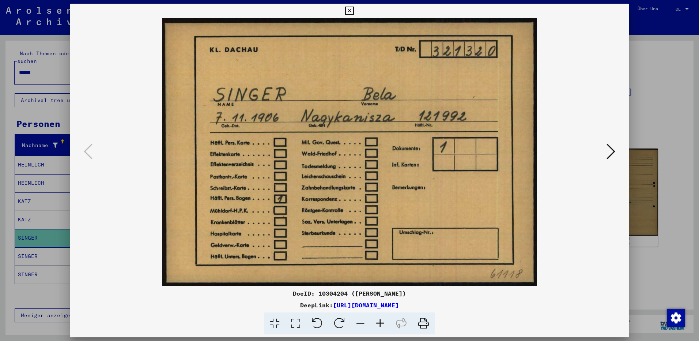
click at [354, 13] on icon at bounding box center [349, 11] width 8 height 9
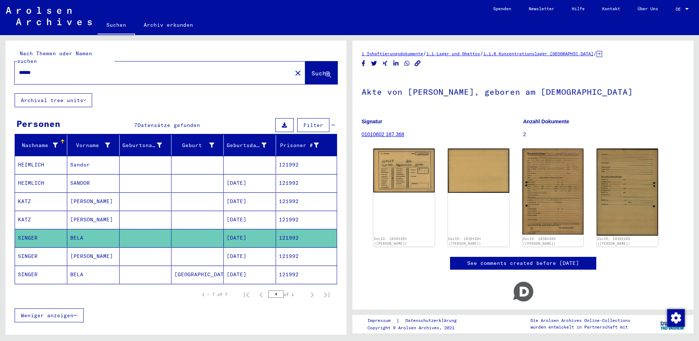
click at [83, 250] on mat-cell "[PERSON_NAME]" at bounding box center [93, 256] width 52 height 18
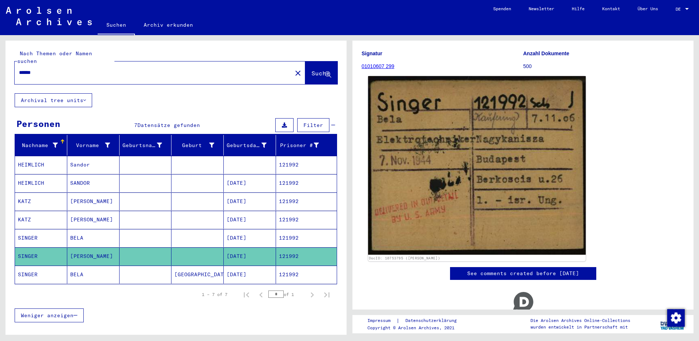
scroll to position [73, 0]
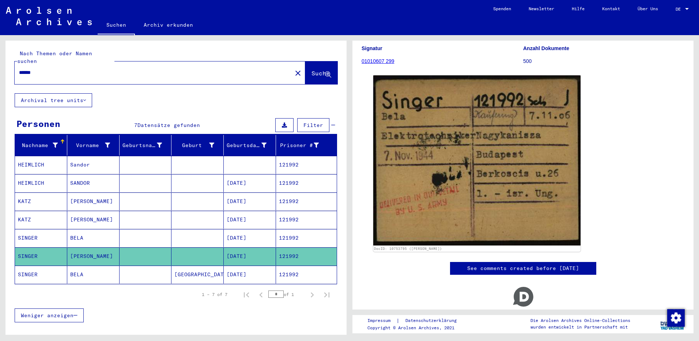
click at [47, 69] on input "******" at bounding box center [153, 73] width 269 height 8
type input "*"
click at [23, 69] on input "text" at bounding box center [153, 73] width 269 height 8
paste input "******"
click at [316, 70] on span "Suche" at bounding box center [321, 73] width 18 height 7
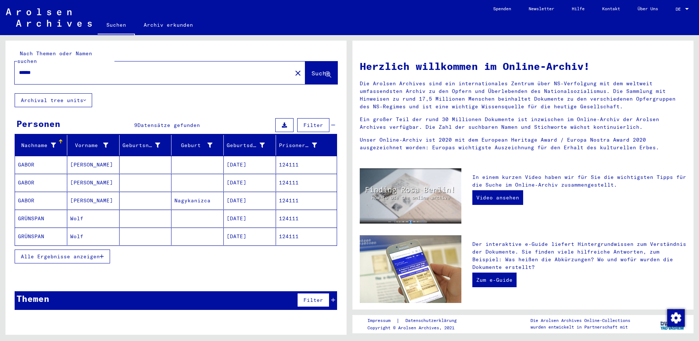
click at [78, 158] on mat-cell "[PERSON_NAME]" at bounding box center [93, 165] width 52 height 18
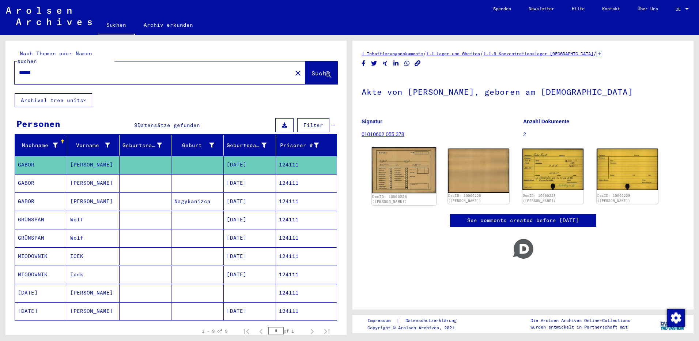
click at [396, 175] on img at bounding box center [404, 170] width 64 height 46
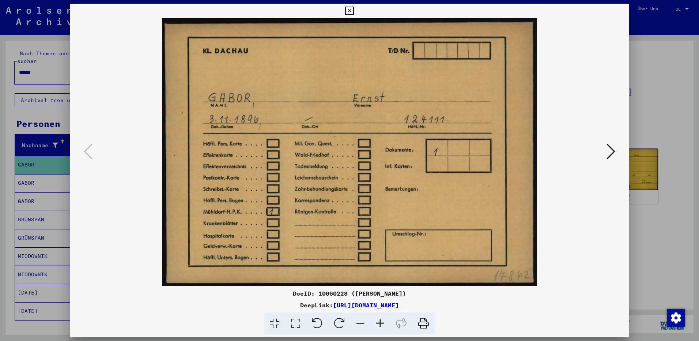
click at [352, 13] on icon at bounding box center [349, 11] width 8 height 9
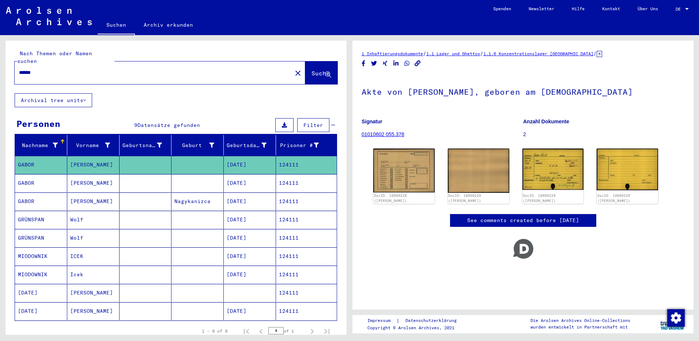
click at [80, 178] on mat-cell "[PERSON_NAME]" at bounding box center [93, 183] width 52 height 18
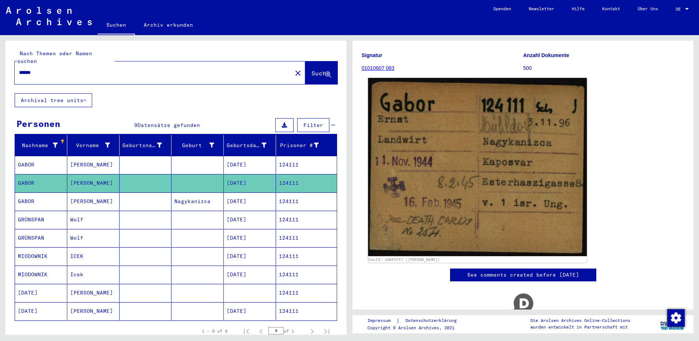
scroll to position [73, 0]
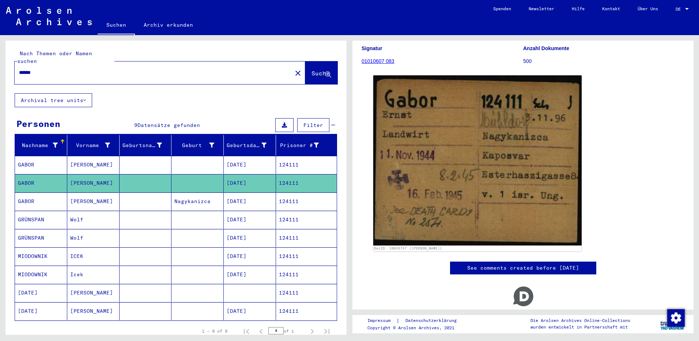
click at [46, 69] on input "******" at bounding box center [153, 73] width 269 height 8
type input "*"
